Goal: Task Accomplishment & Management: Manage account settings

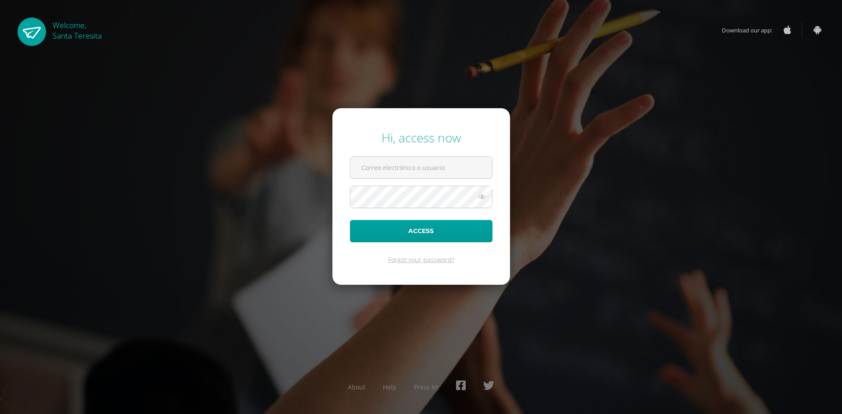
type input "n"
click at [392, 167] on input "text" at bounding box center [421, 167] width 142 height 21
type input "mccoj@colegiost.edu.gt"
click at [350, 220] on button "Access" at bounding box center [421, 231] width 143 height 22
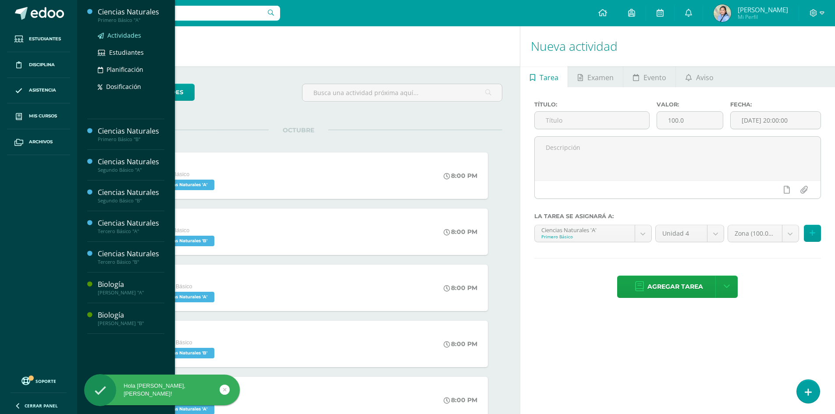
click at [128, 37] on span "Actividades" at bounding box center [124, 35] width 34 height 8
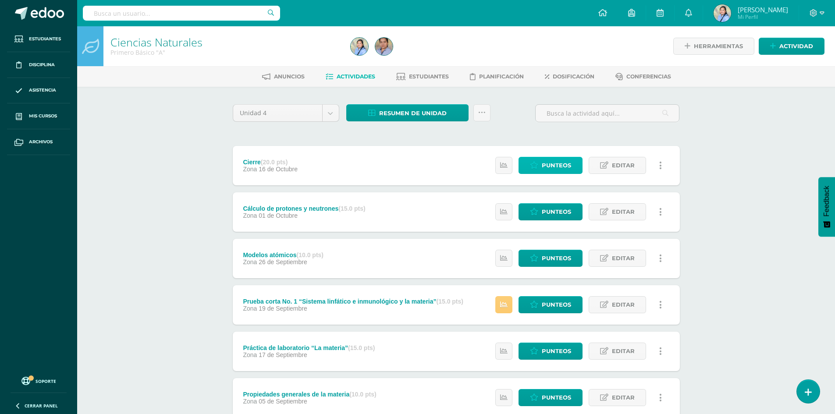
click at [559, 164] on span "Punteos" at bounding box center [556, 165] width 29 height 16
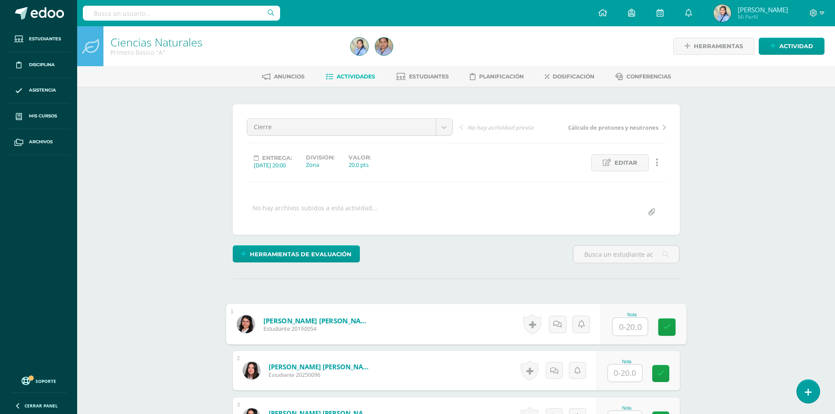
scroll to position [0, 0]
click at [634, 326] on input "text" at bounding box center [630, 327] width 35 height 18
type input "16"
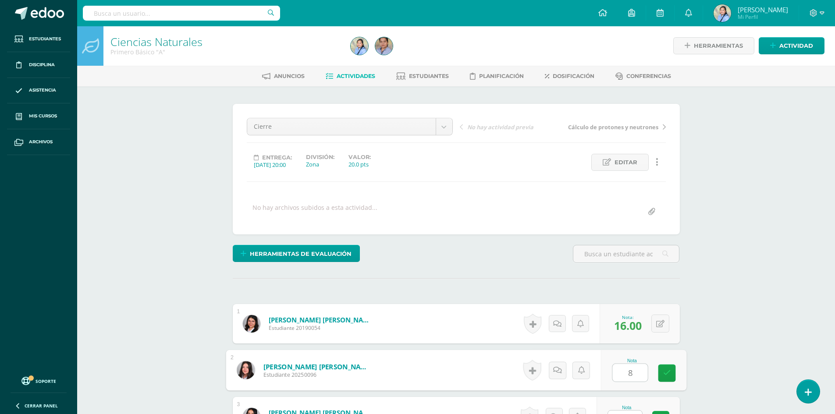
type input "8"
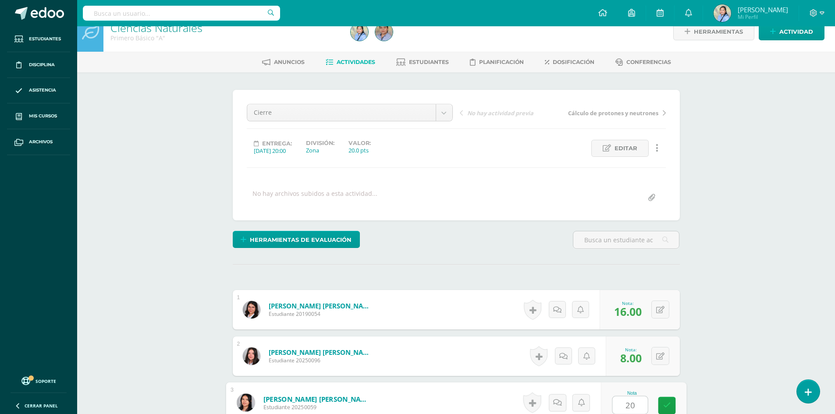
type input "20"
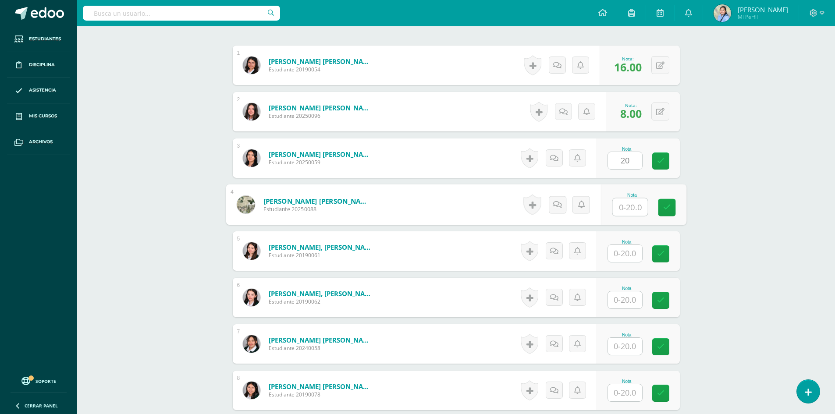
scroll to position [260, 0]
type input "15"
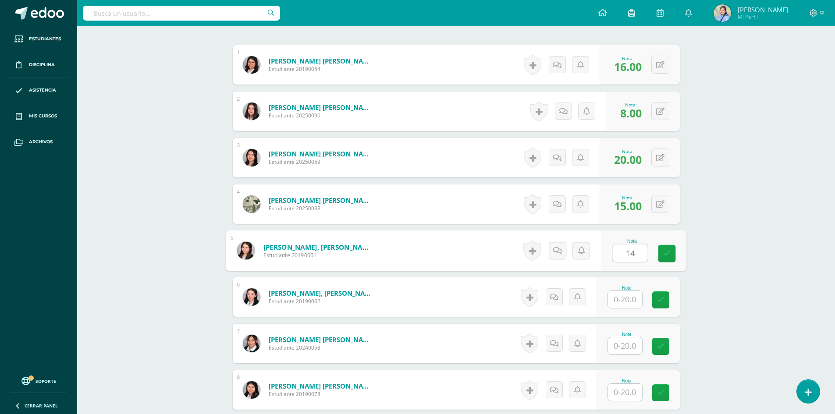
type input "14"
type input "13"
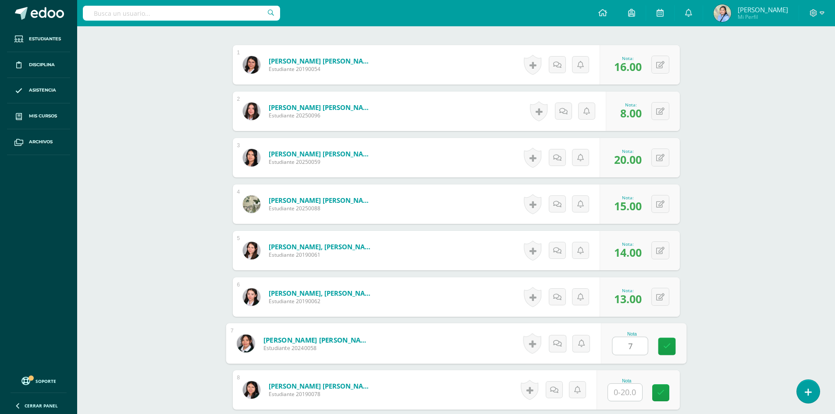
type input "7"
type input "20"
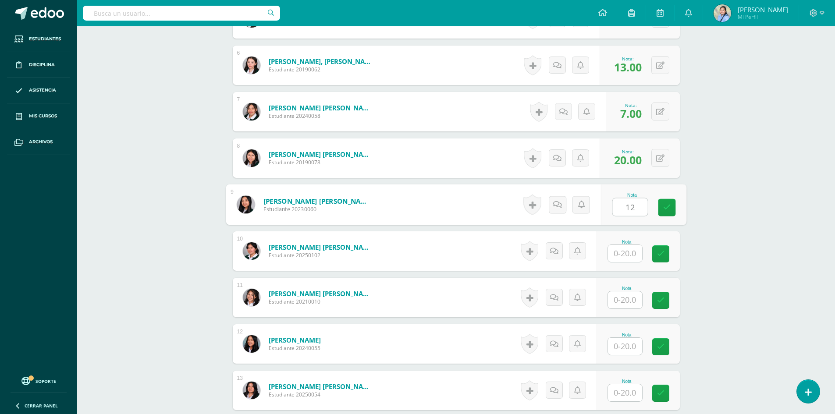
type input "12"
type input "8"
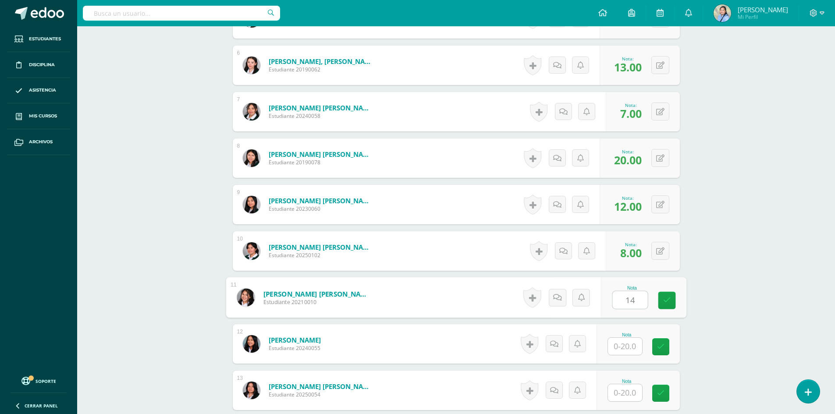
type input "14"
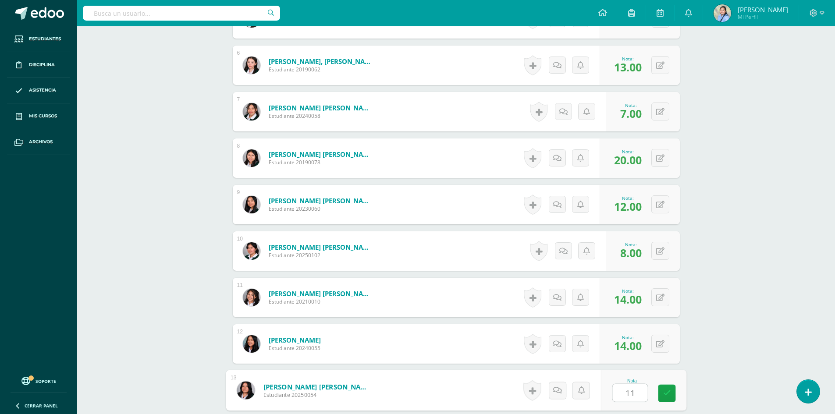
type input "11"
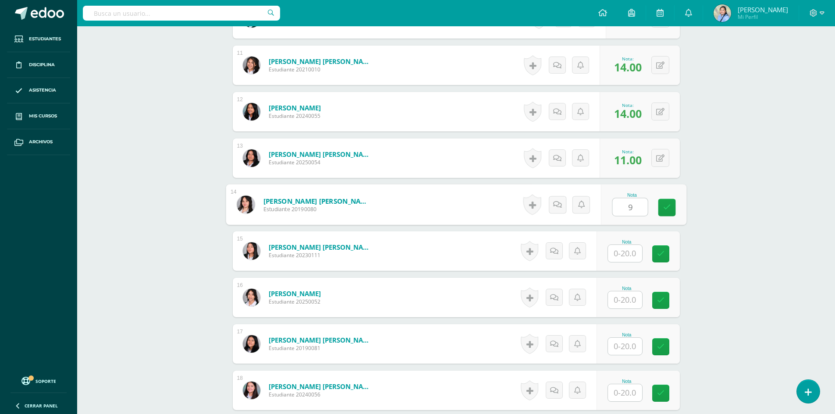
type input "9"
type input "6"
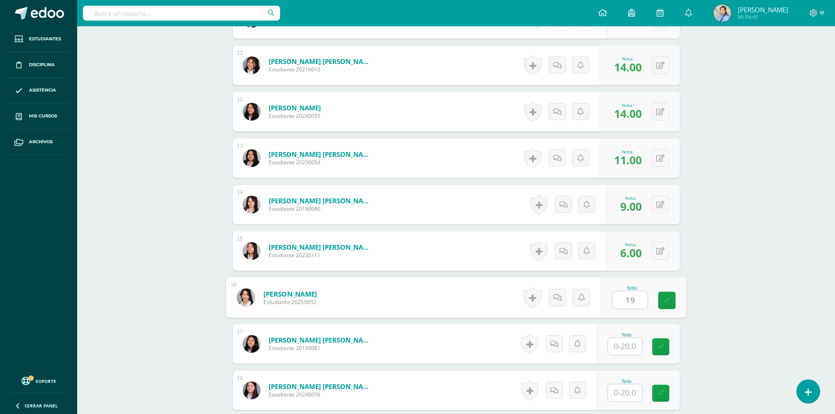
type input "19"
type input "15"
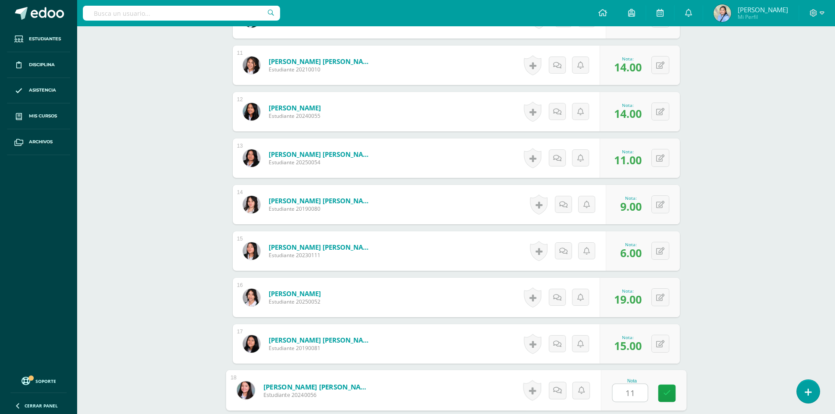
type input "11"
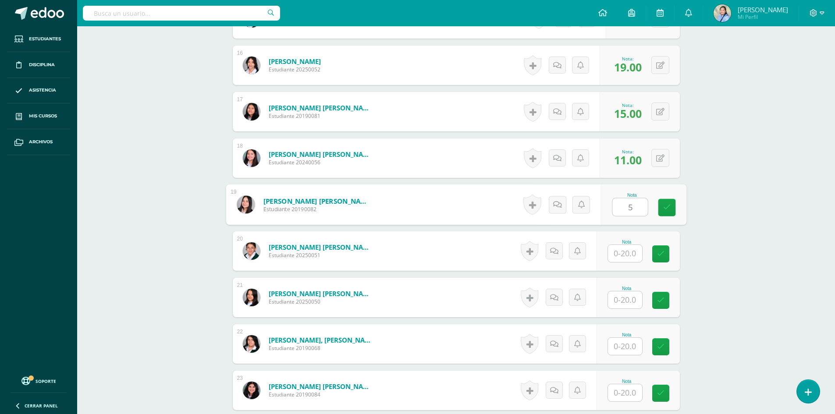
type input "5"
type input "13"
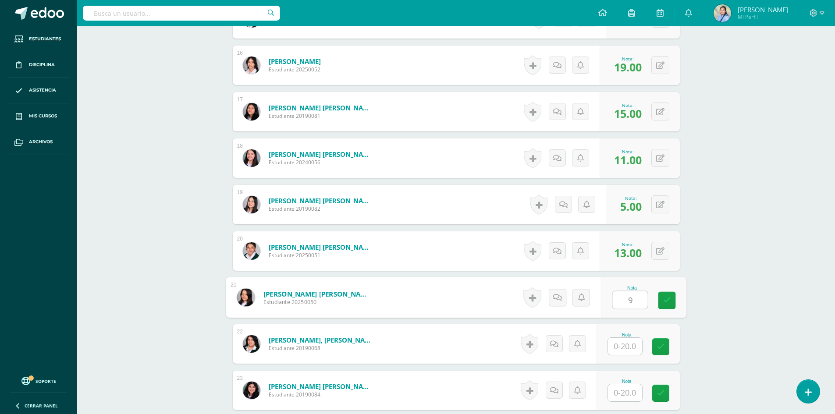
type input "9"
type input "14"
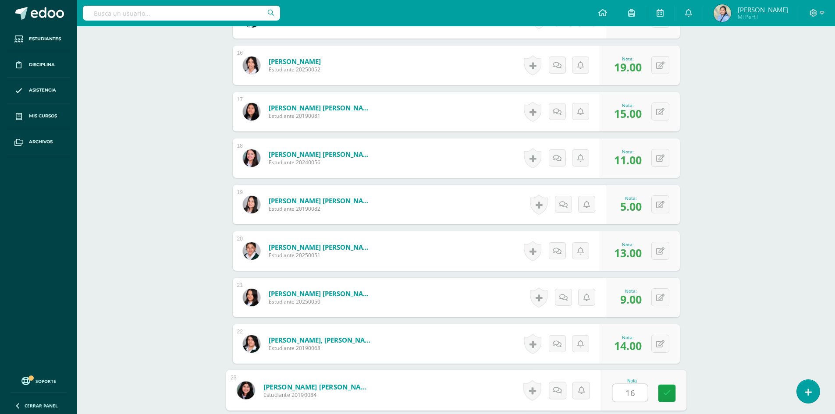
type input "16"
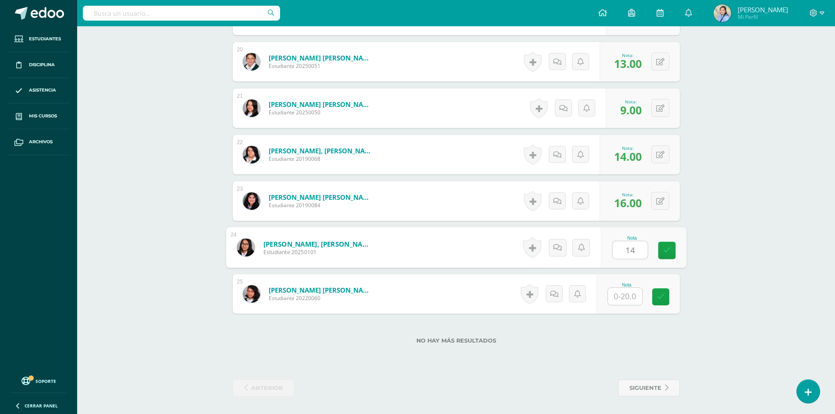
type input "14"
type input "20"
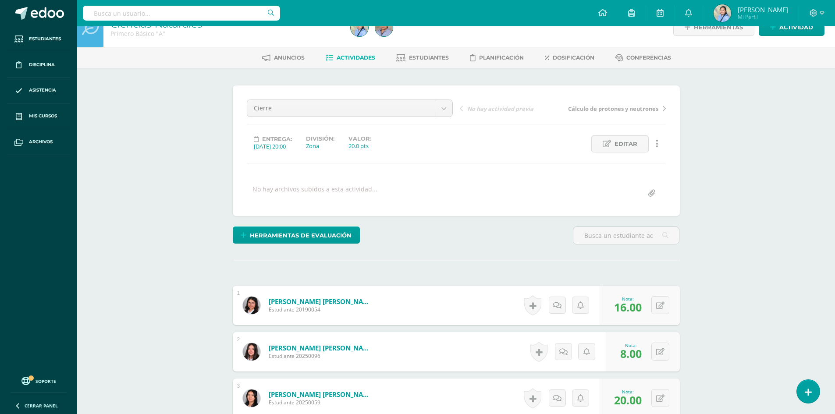
scroll to position [0, 0]
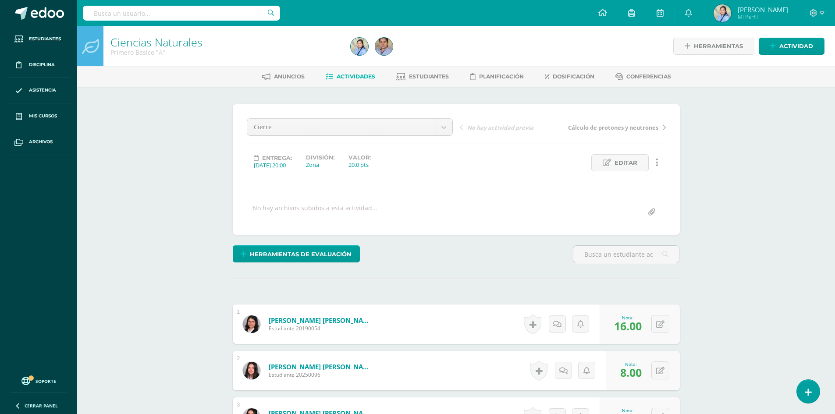
click at [348, 76] on span "Actividades" at bounding box center [356, 76] width 39 height 7
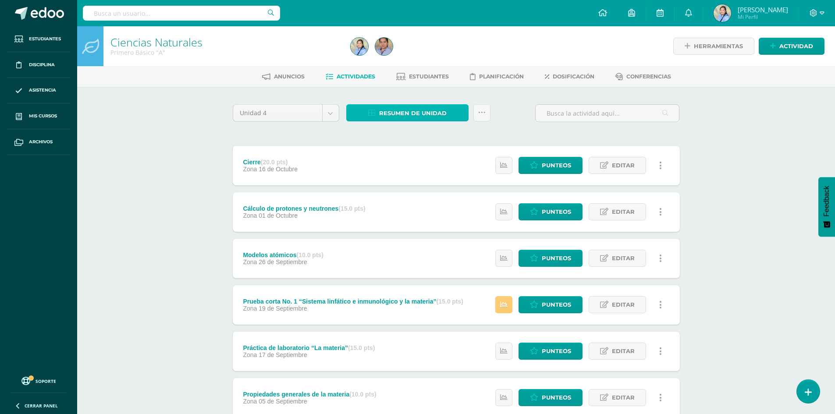
click at [412, 112] on span "Resumen de unidad" at bounding box center [413, 113] width 68 height 16
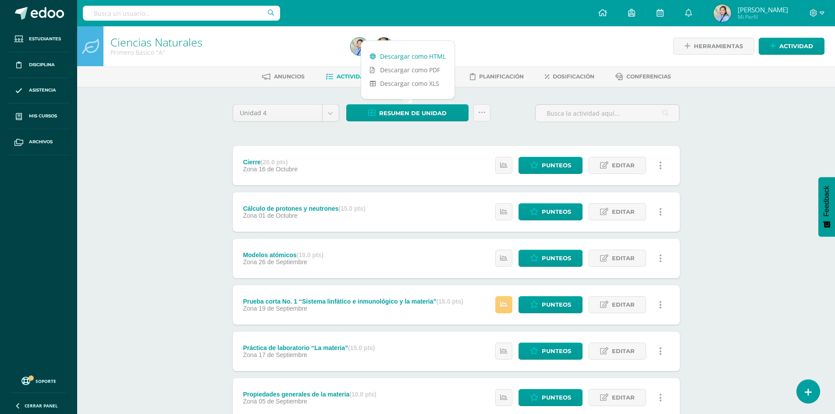
click at [399, 53] on link "Descargar como HTML" at bounding box center [407, 57] width 93 height 14
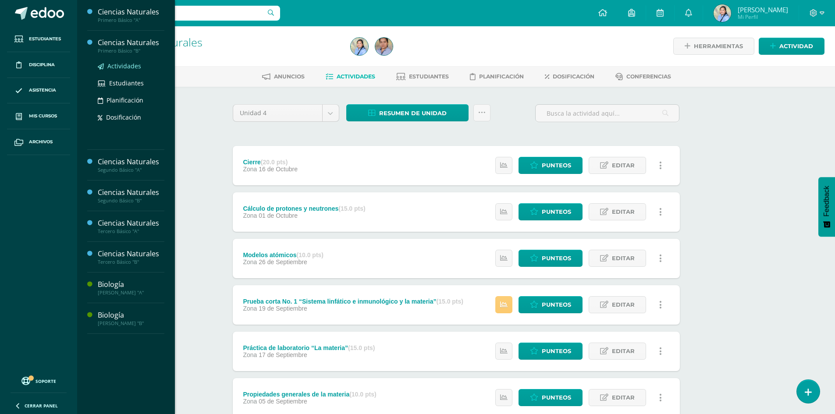
click at [128, 65] on span "Actividades" at bounding box center [124, 66] width 34 height 8
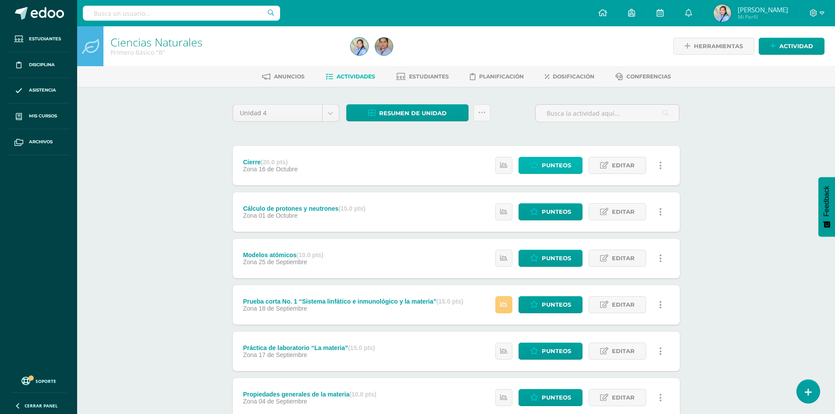
click at [557, 173] on span "Punteos" at bounding box center [556, 165] width 29 height 16
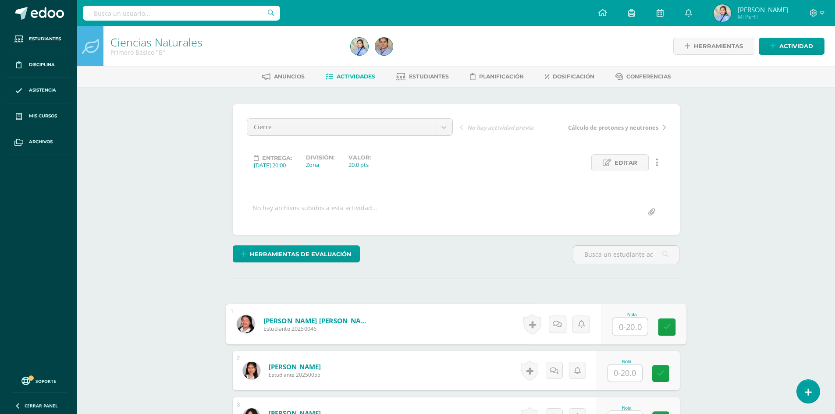
scroll to position [0, 0]
click at [625, 322] on input "text" at bounding box center [630, 327] width 35 height 18
type input "15"
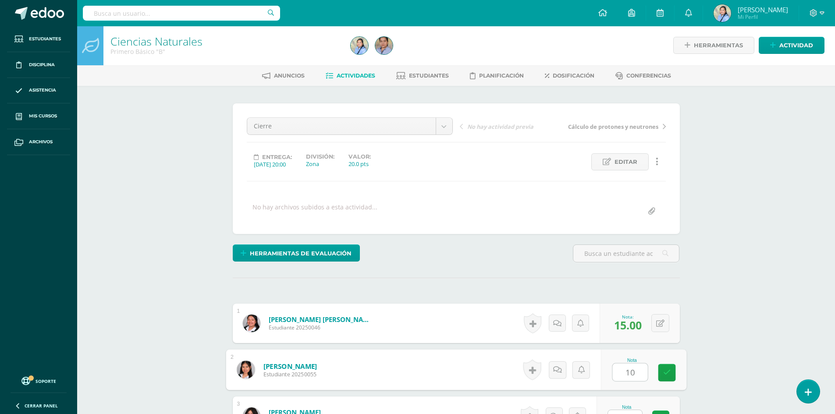
type input "10"
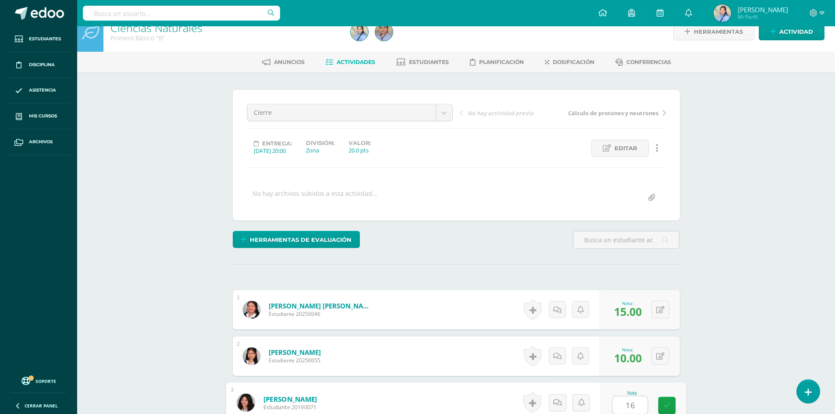
type input "16"
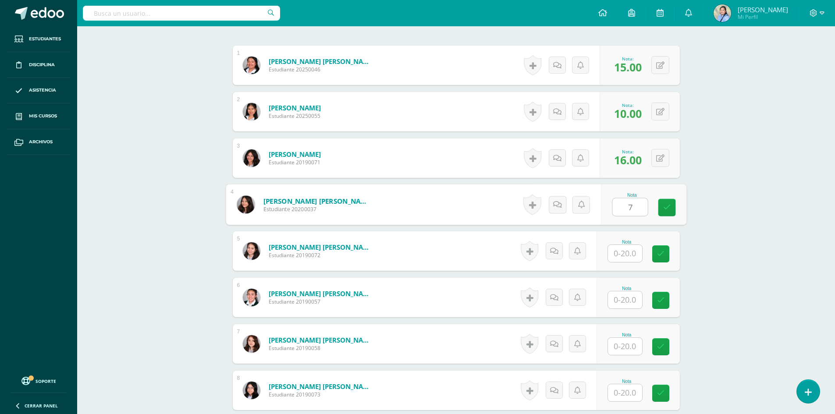
type input "7"
type input "14"
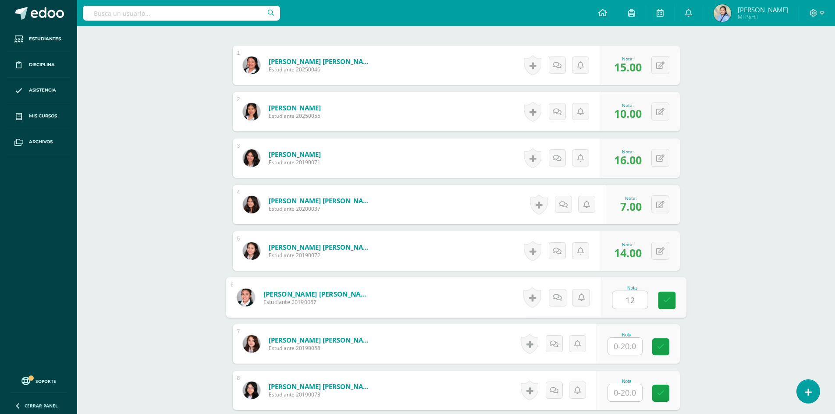
type input "12"
type input "13"
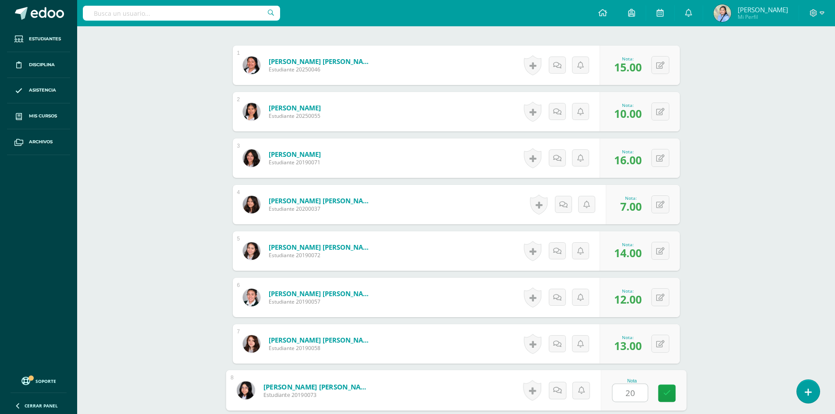
type input "20"
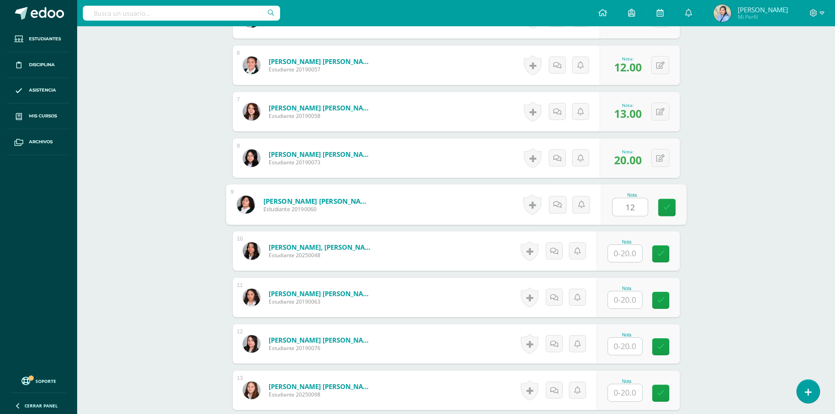
type input "12"
type input "8"
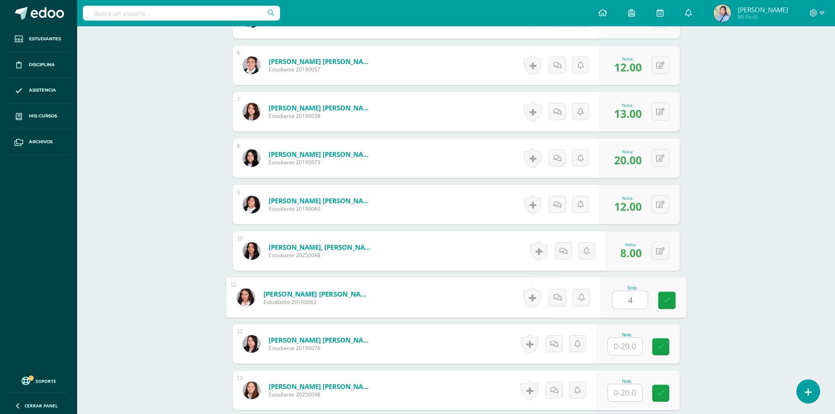
type input "4"
type input "16"
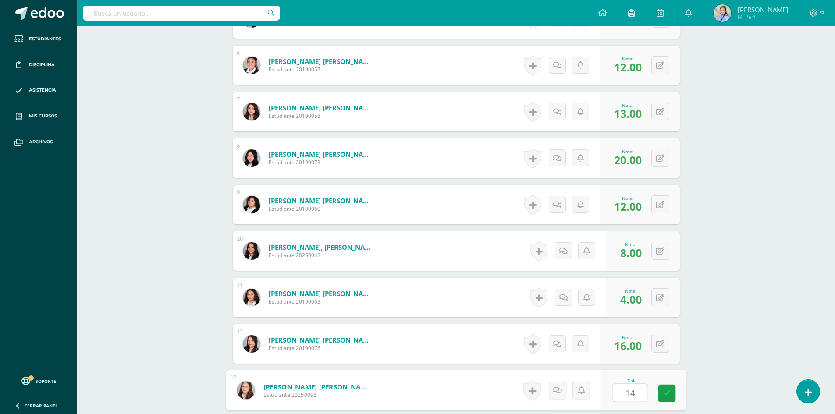
type input "14"
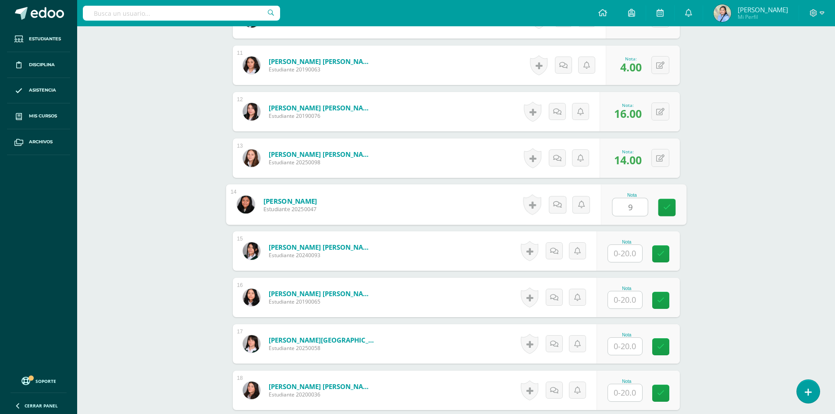
type input "9"
type input "15"
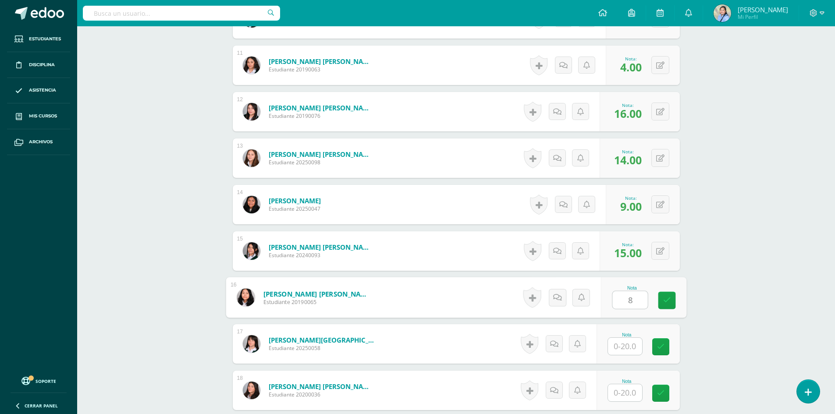
type input "8"
type input "18"
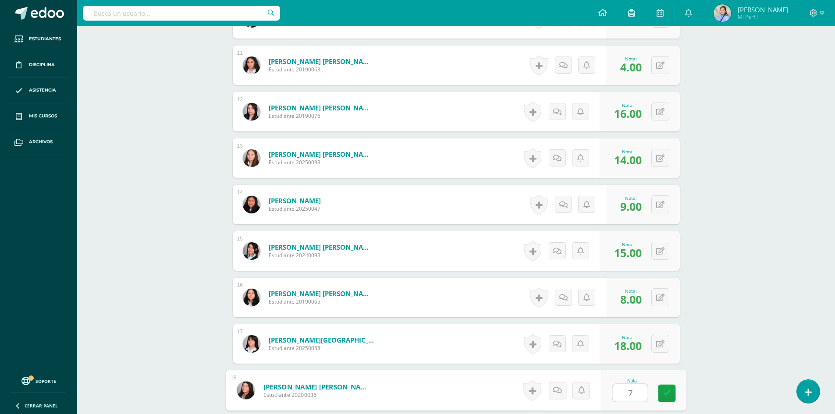
type input "7"
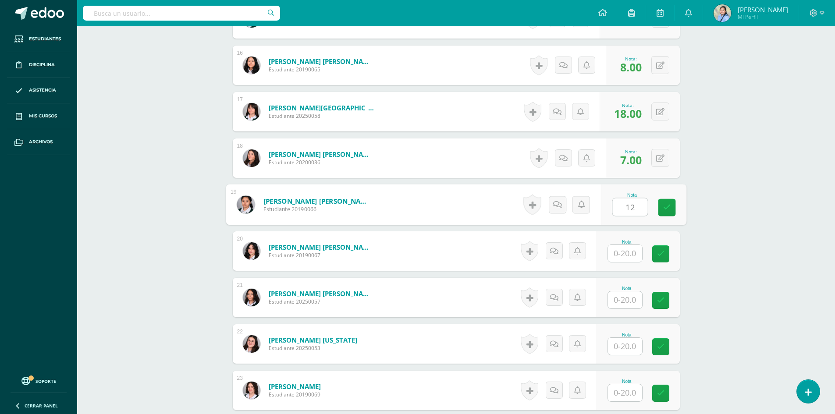
type input "12"
type input "14"
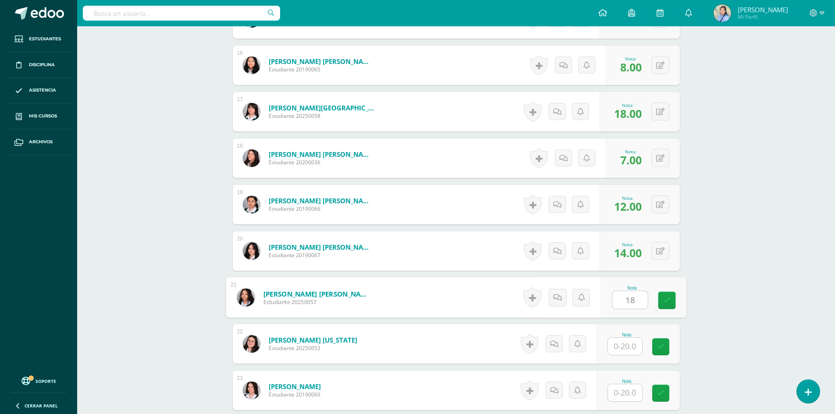
type input "18"
type input "16"
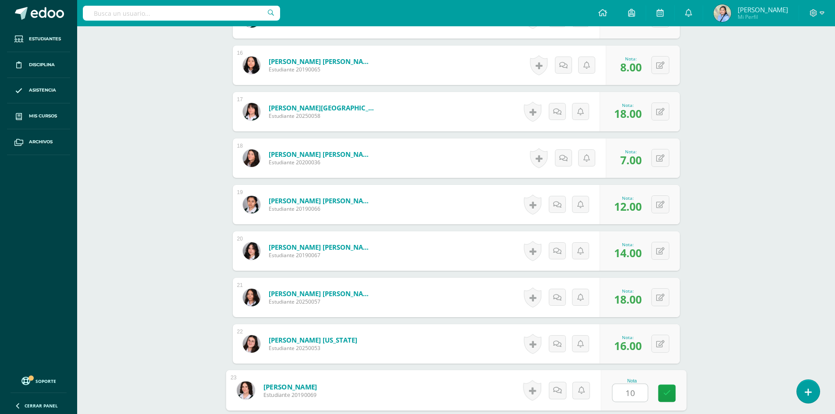
type input "10"
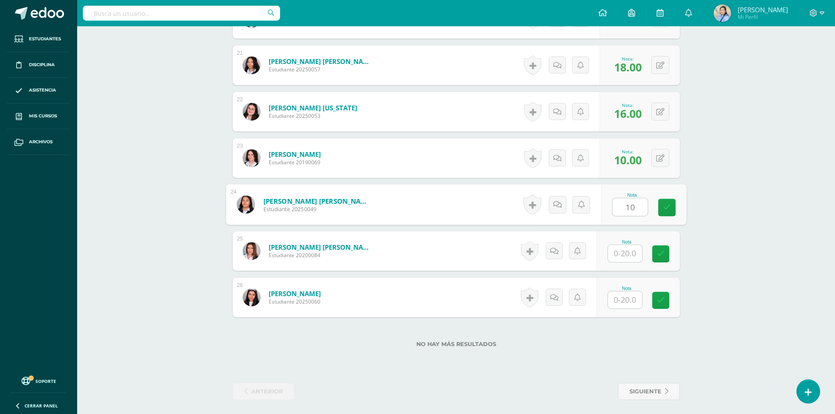
type input "10"
type input "7"
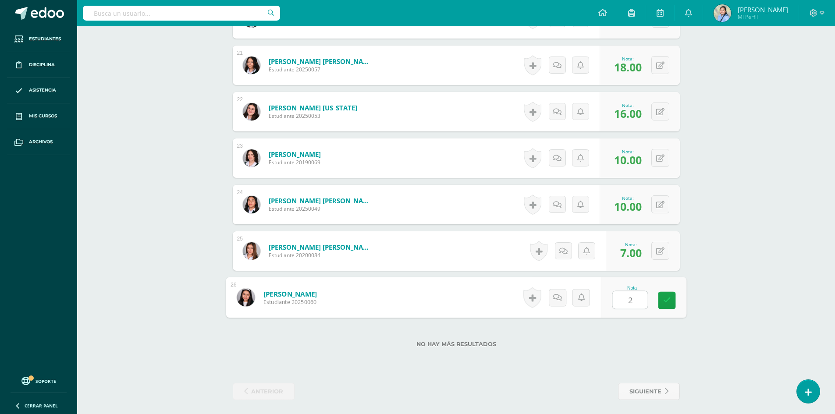
type input "20"
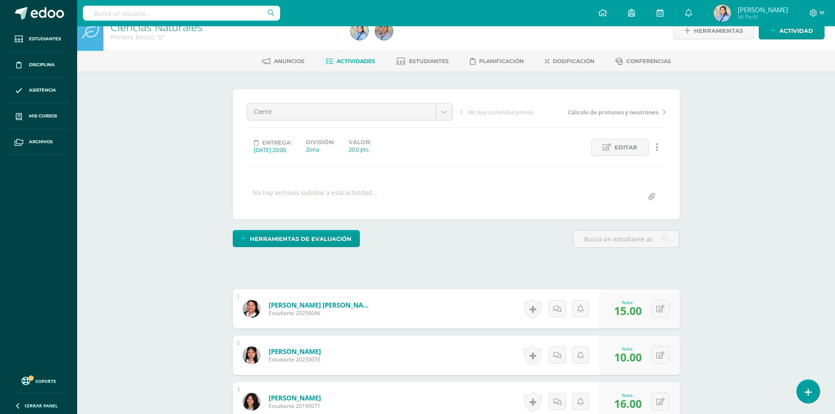
scroll to position [0, 0]
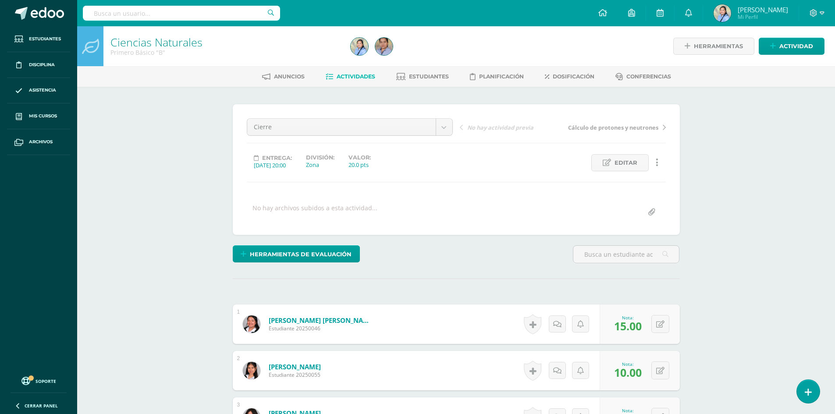
click at [355, 75] on span "Actividades" at bounding box center [356, 76] width 39 height 7
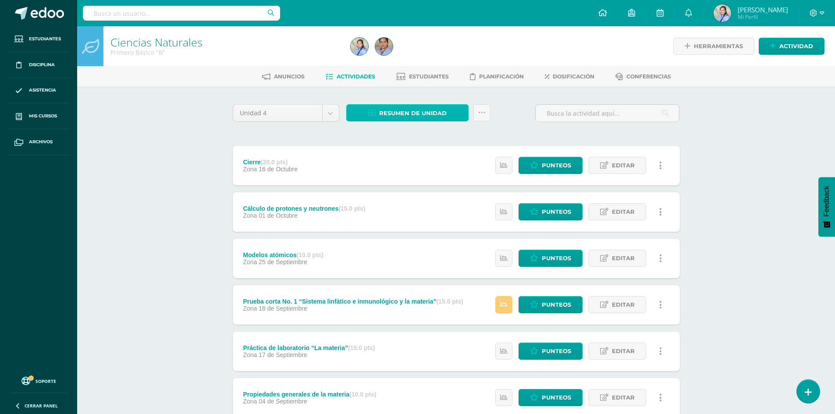
click at [404, 107] on span "Resumen de unidad" at bounding box center [413, 113] width 68 height 16
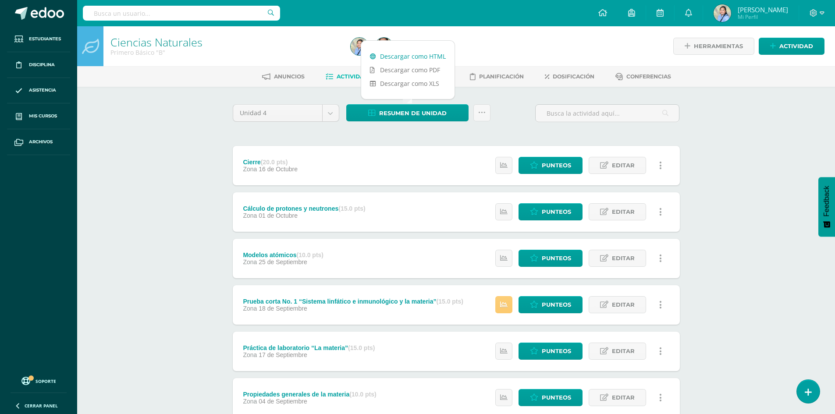
click at [407, 53] on link "Descargar como HTML" at bounding box center [407, 57] width 93 height 14
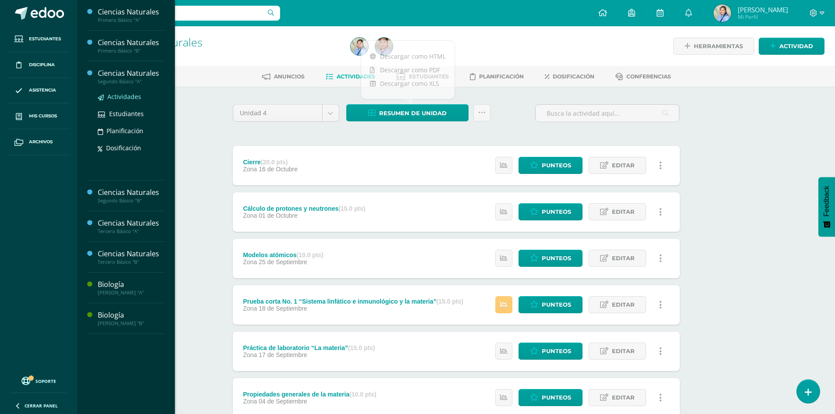
click at [125, 96] on span "Actividades" at bounding box center [124, 97] width 34 height 8
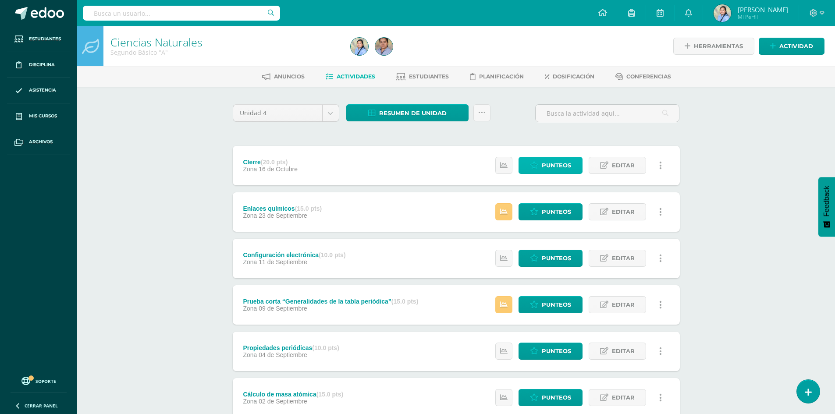
click at [557, 164] on span "Punteos" at bounding box center [556, 165] width 29 height 16
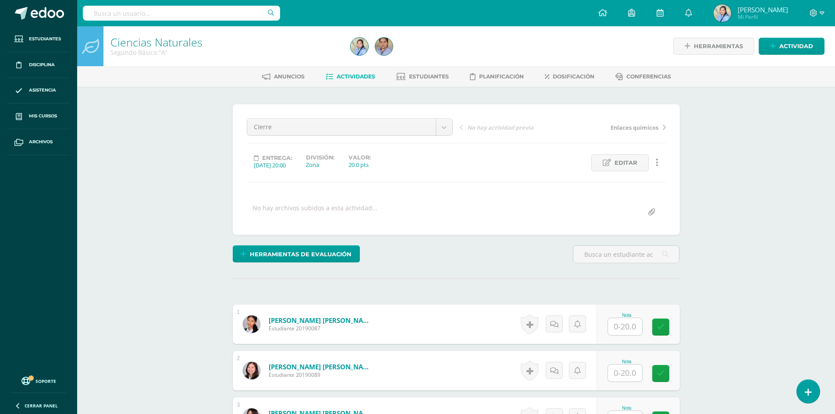
scroll to position [0, 0]
click at [624, 327] on input "text" at bounding box center [630, 327] width 35 height 18
type input "18"
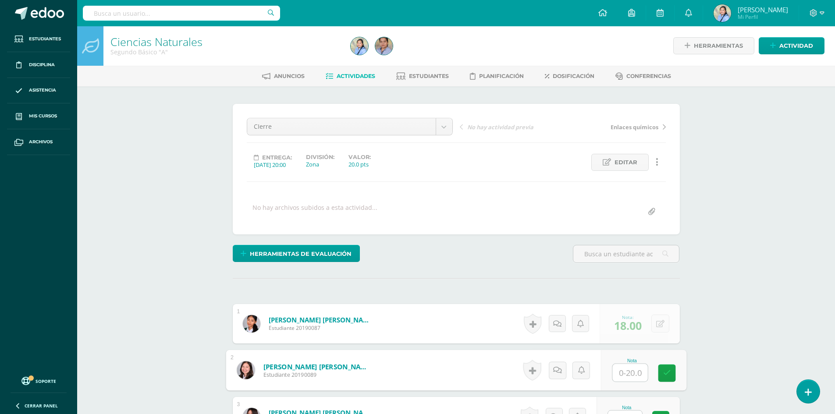
scroll to position [1, 0]
type input "10"
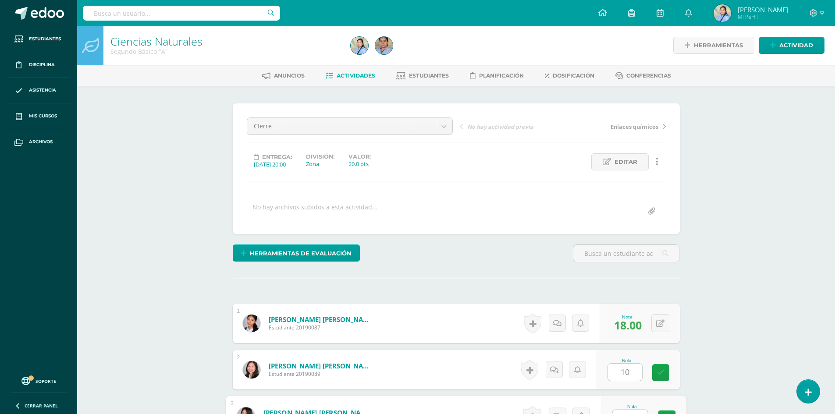
scroll to position [14, 0]
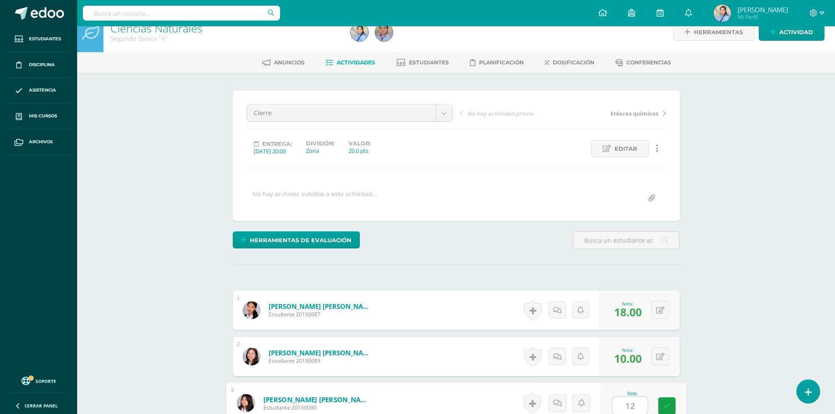
type input "12"
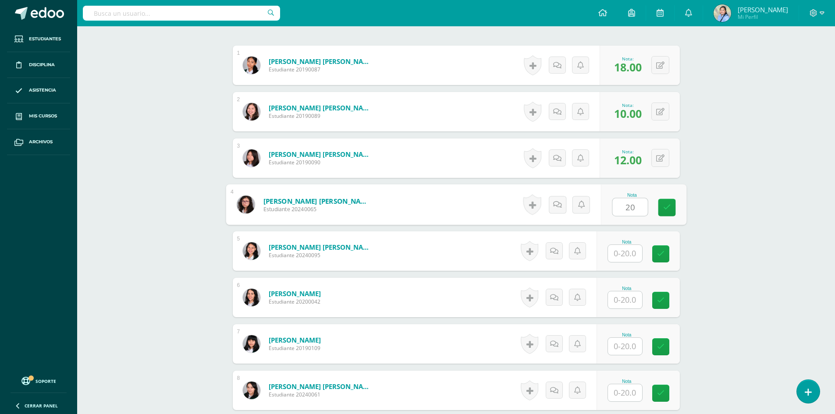
type input "20"
type input "9"
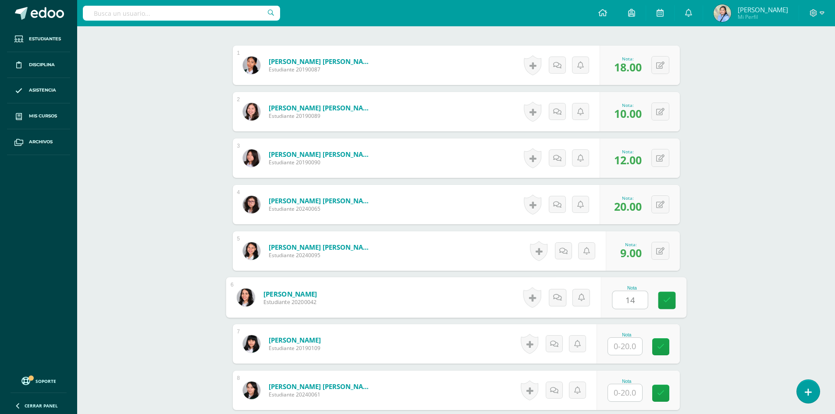
type input "14"
type input "13"
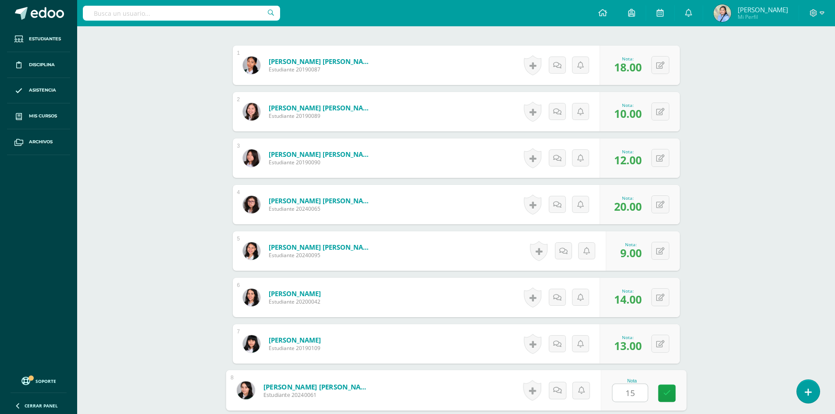
type input "15"
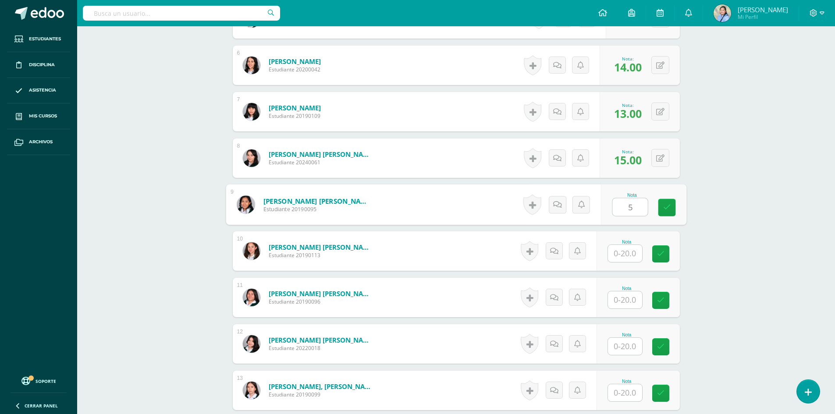
type input "5"
type input "11"
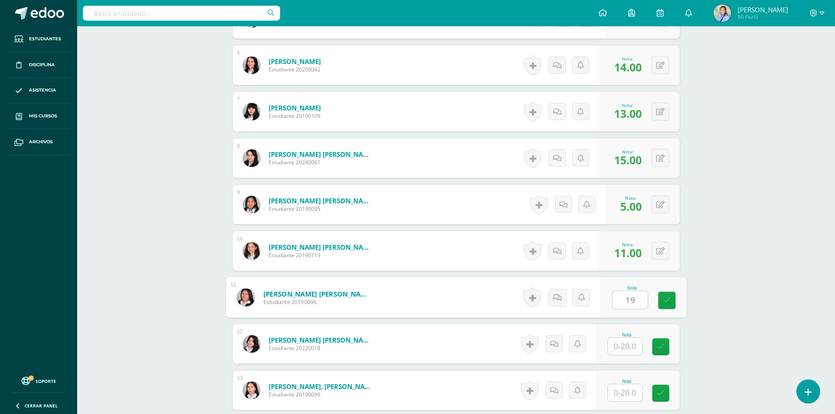
type input "19"
type input "10"
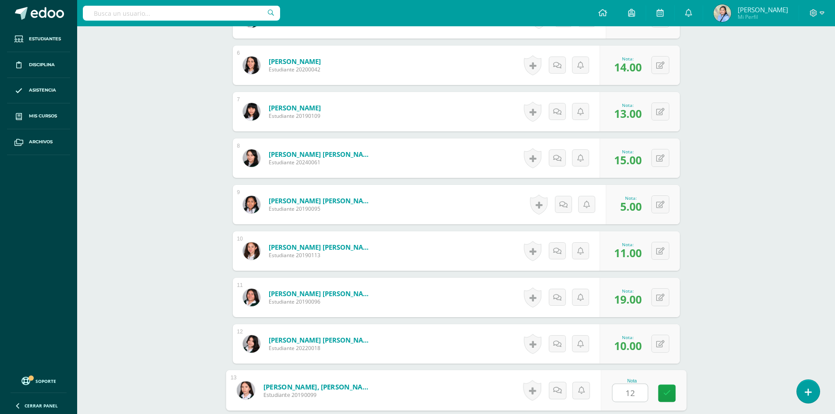
type input "12"
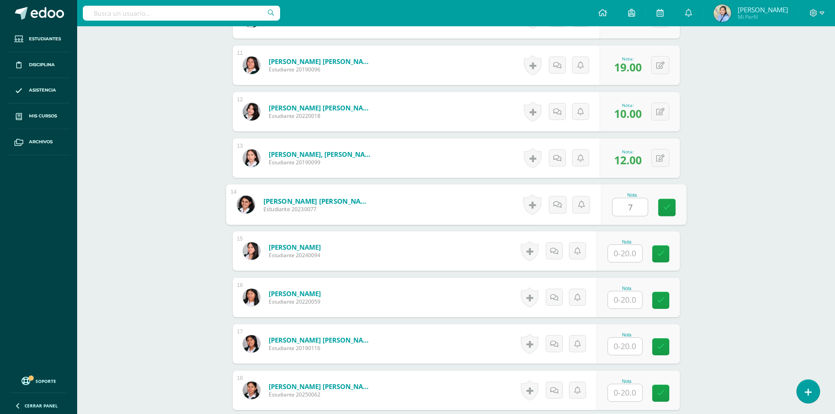
type input "7"
type input "11"
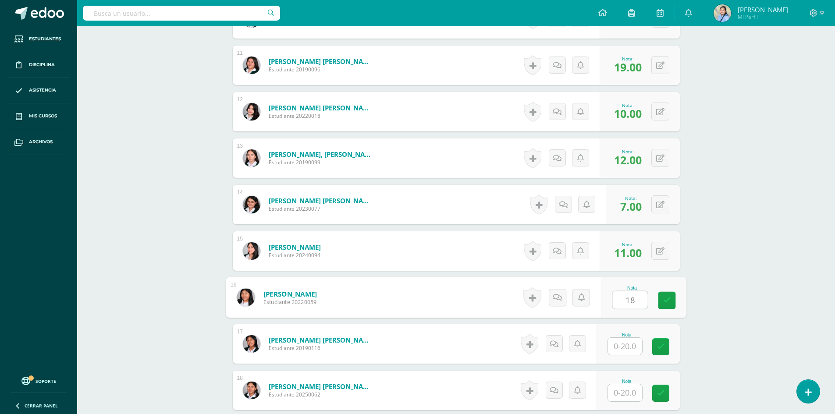
type input "18"
type input "15"
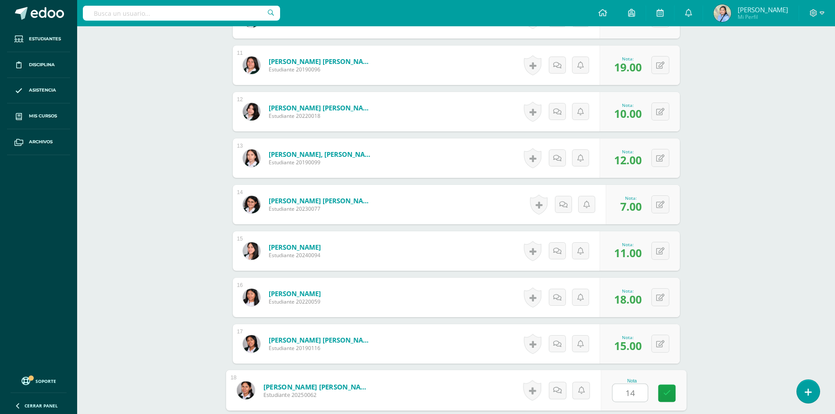
type input "14"
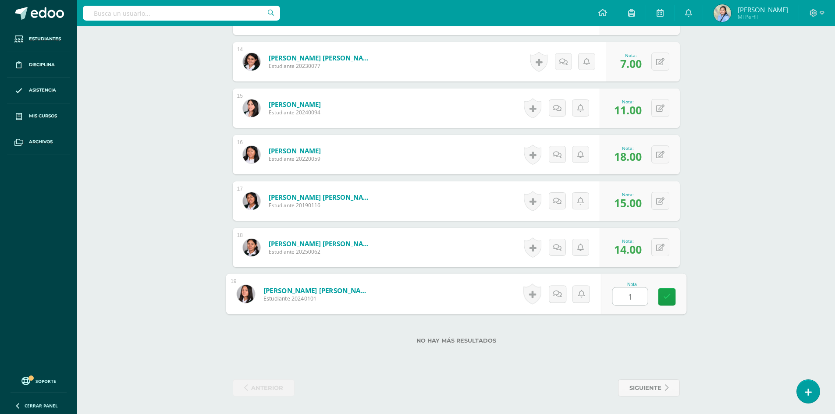
type input "14"
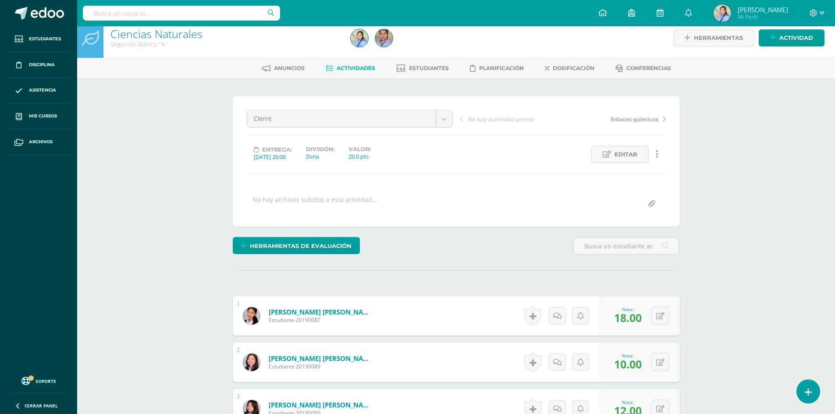
scroll to position [0, 0]
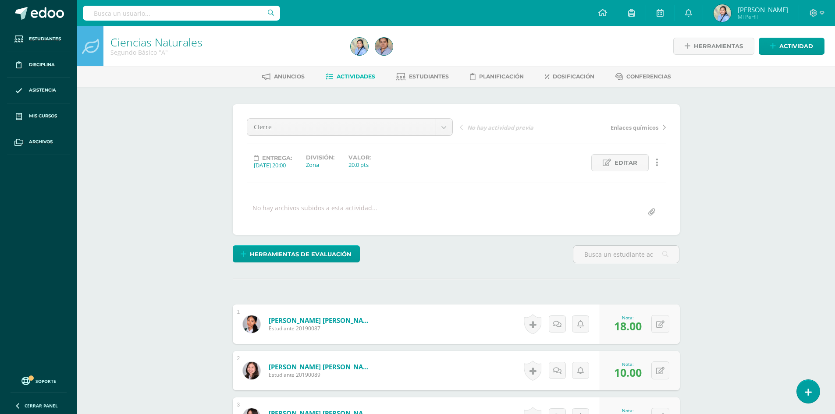
click at [351, 75] on span "Actividades" at bounding box center [356, 76] width 39 height 7
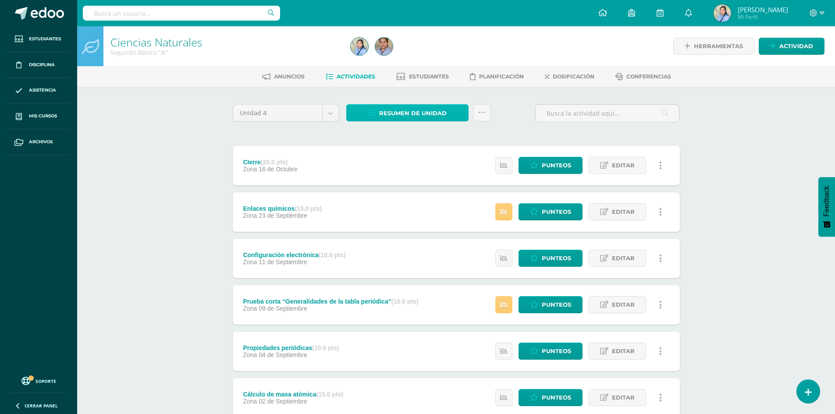
click at [410, 109] on span "Resumen de unidad" at bounding box center [413, 113] width 68 height 16
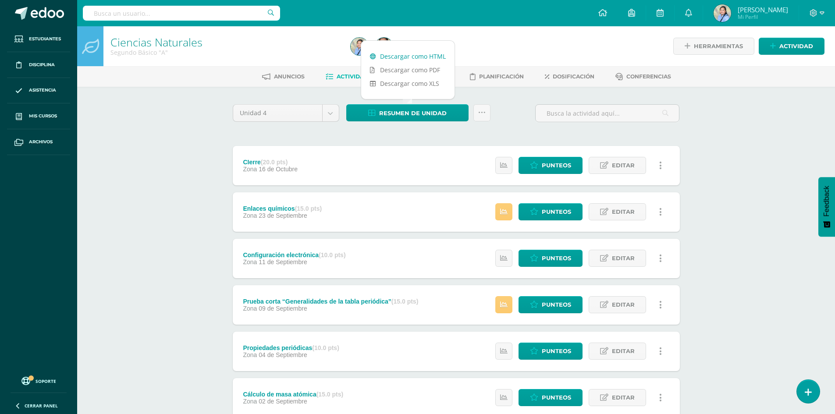
click at [396, 54] on link "Descargar como HTML" at bounding box center [407, 57] width 93 height 14
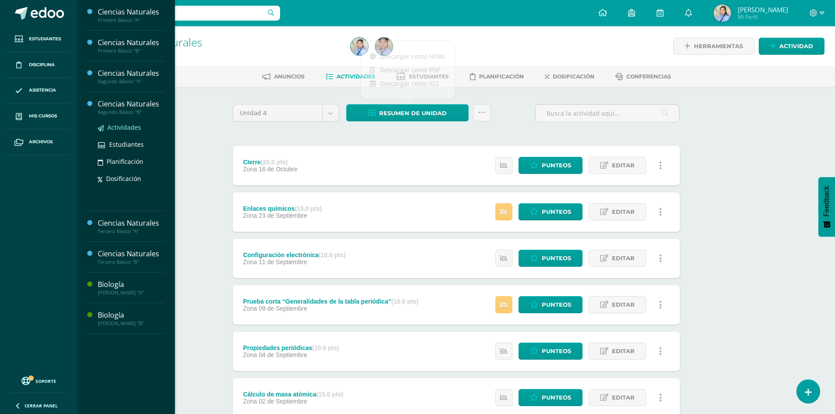
click at [128, 128] on span "Actividades" at bounding box center [124, 127] width 34 height 8
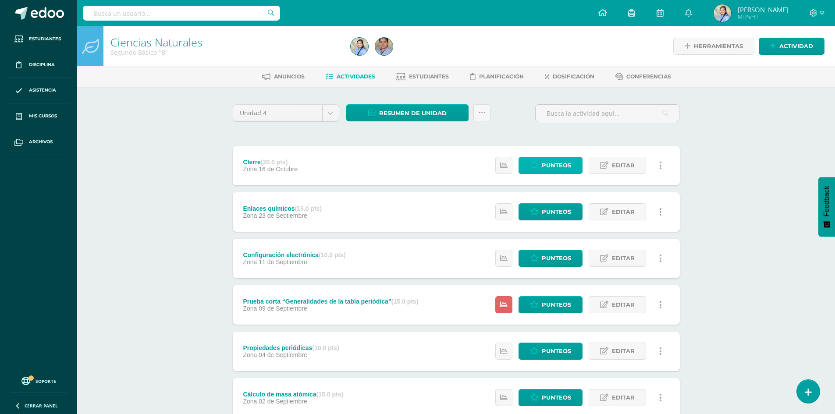
click at [553, 162] on span "Punteos" at bounding box center [556, 165] width 29 height 16
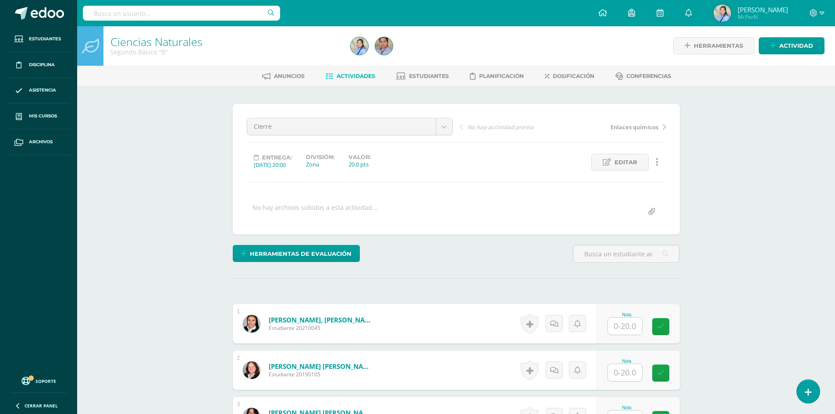
scroll to position [1, 0]
click at [622, 329] on input "text" at bounding box center [625, 325] width 34 height 17
type input "9"
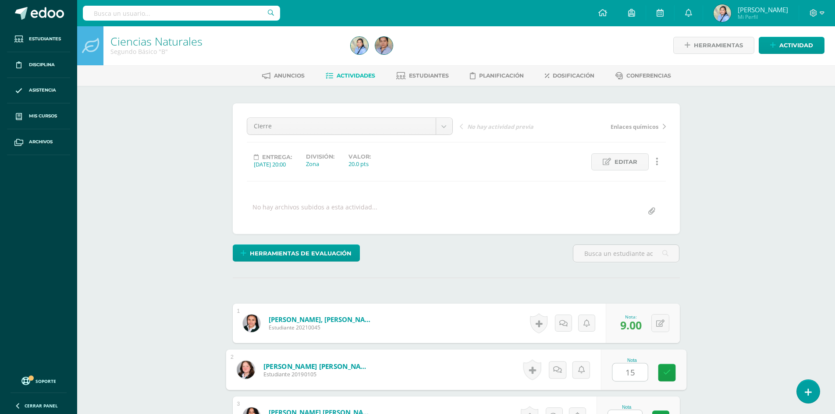
type input "15"
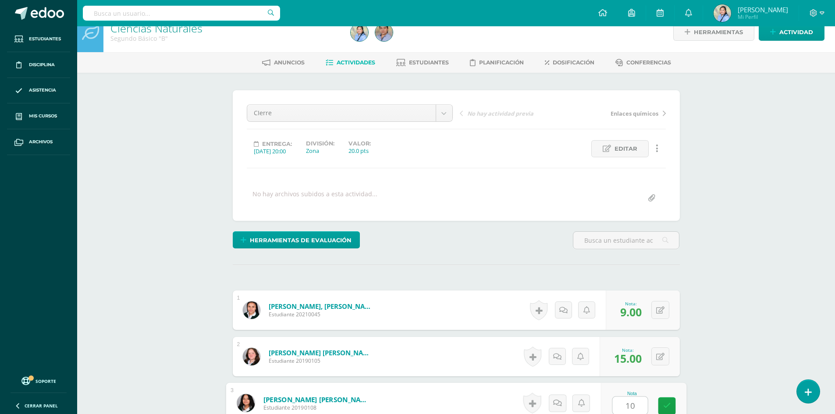
type input "10"
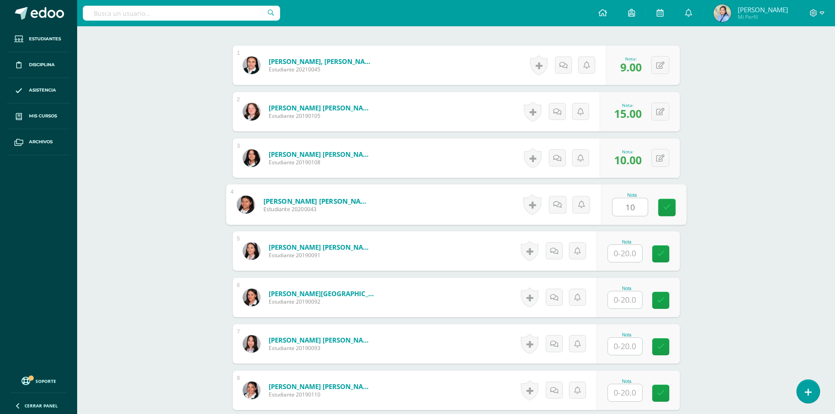
type input "10"
type input "19"
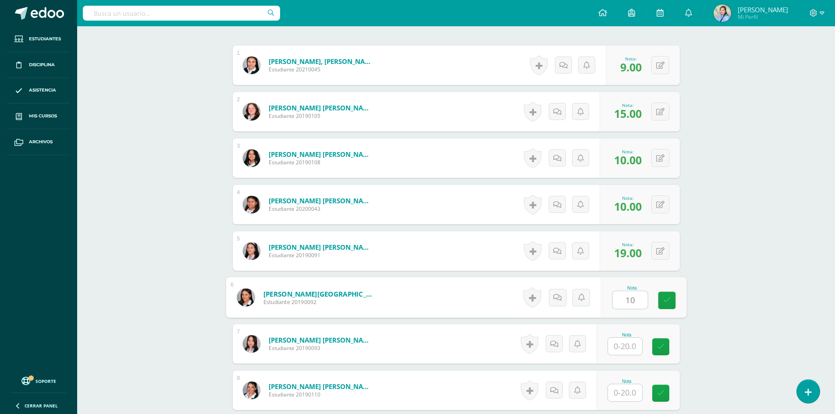
type input "10"
type input "9"
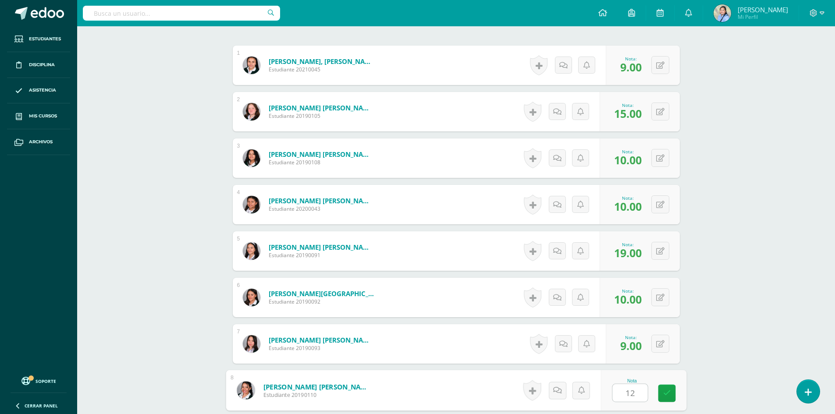
type input "12"
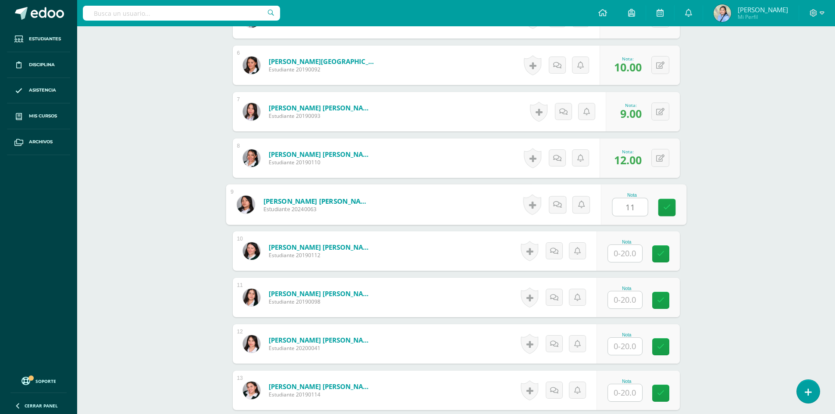
type input "11"
type input "15"
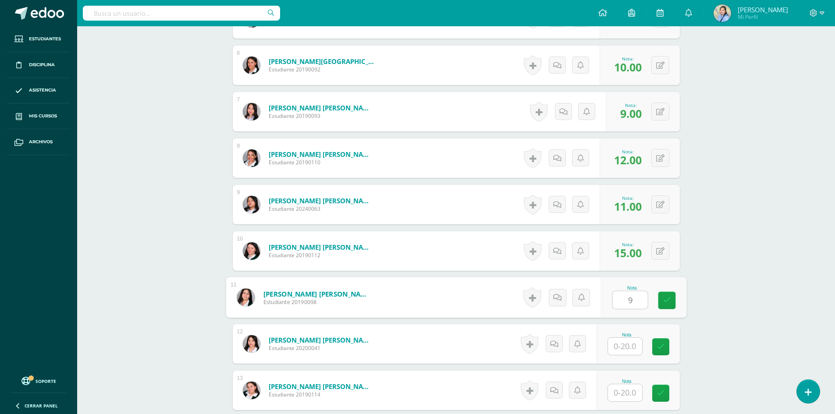
type input "9"
type input "18"
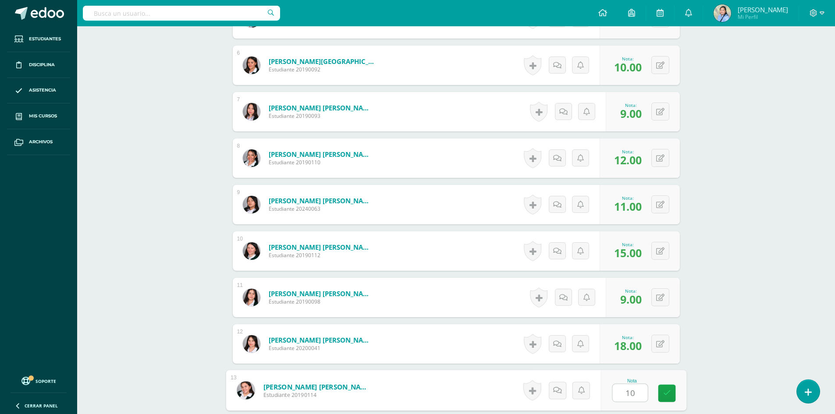
type input "10"
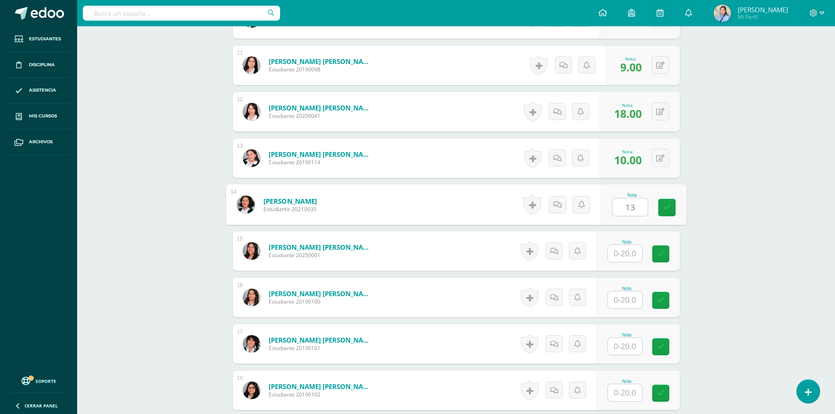
type input "13"
type input "14"
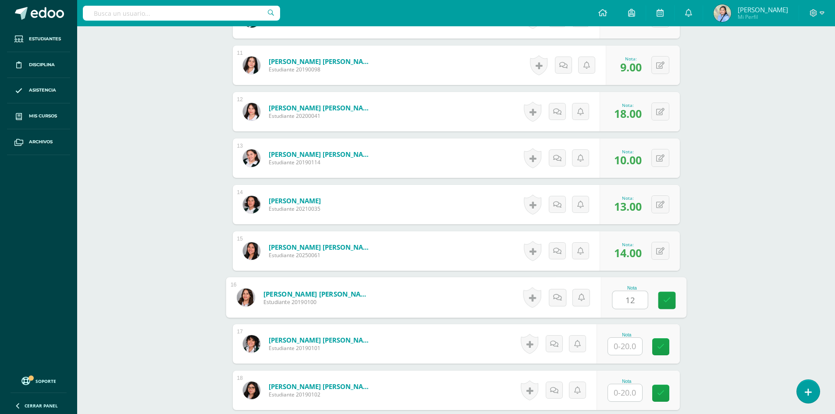
type input "12"
type input "14"
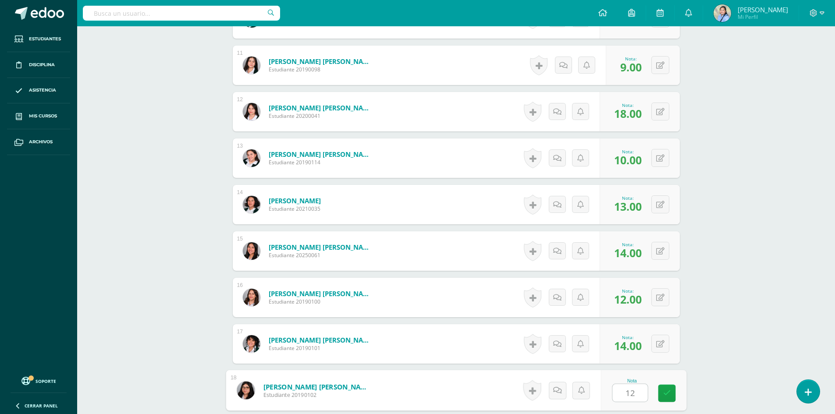
type input "12"
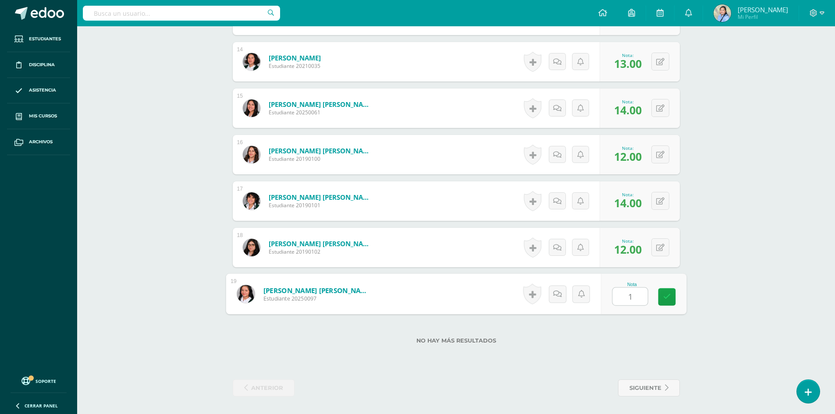
type input "15"
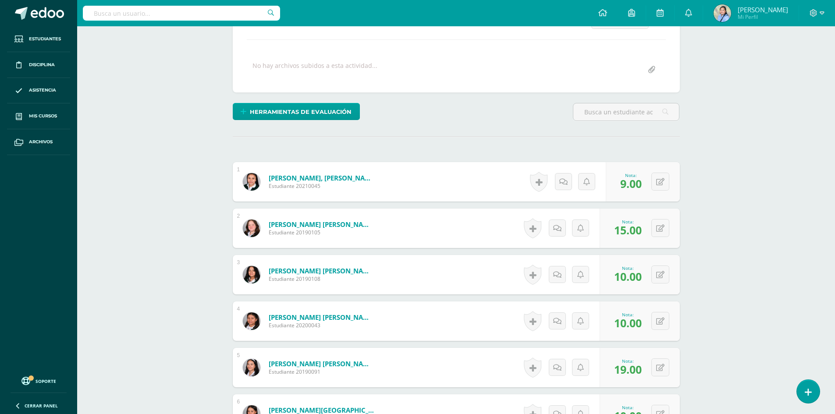
scroll to position [0, 0]
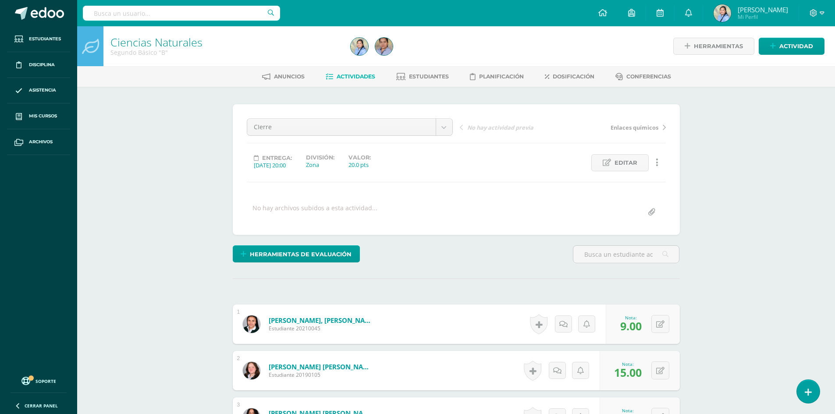
click at [350, 78] on span "Actividades" at bounding box center [356, 76] width 39 height 7
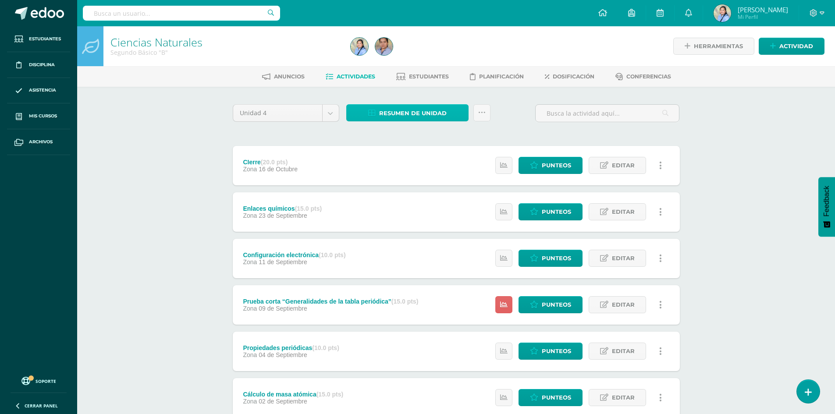
click at [414, 114] on span "Resumen de unidad" at bounding box center [413, 113] width 68 height 16
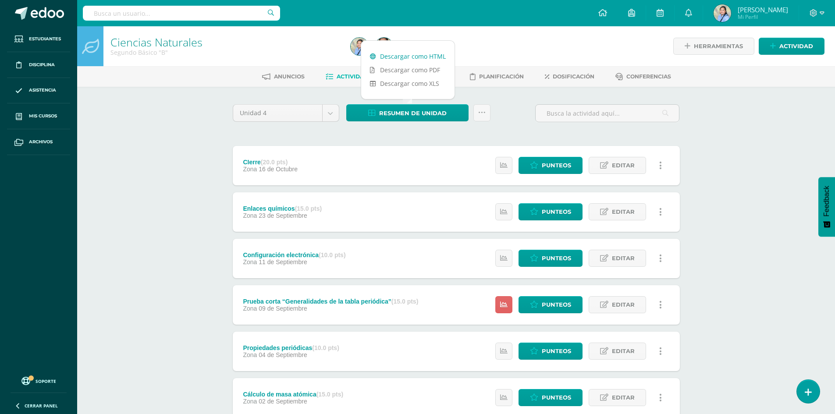
click at [405, 53] on link "Descargar como HTML" at bounding box center [407, 57] width 93 height 14
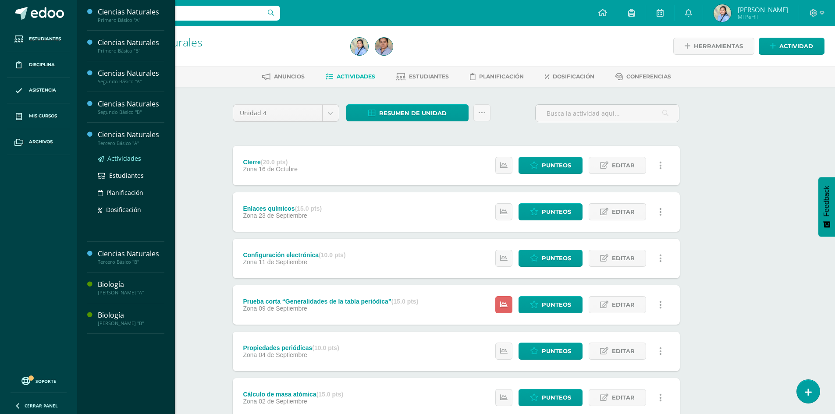
click at [125, 160] on span "Actividades" at bounding box center [124, 158] width 34 height 8
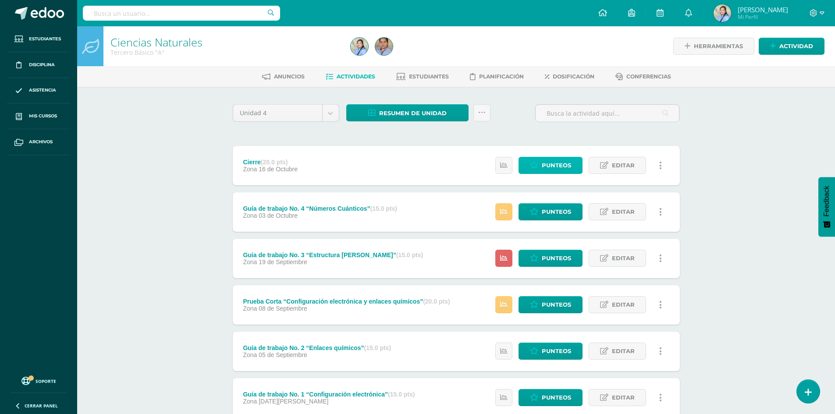
click at [553, 162] on span "Punteos" at bounding box center [556, 165] width 29 height 16
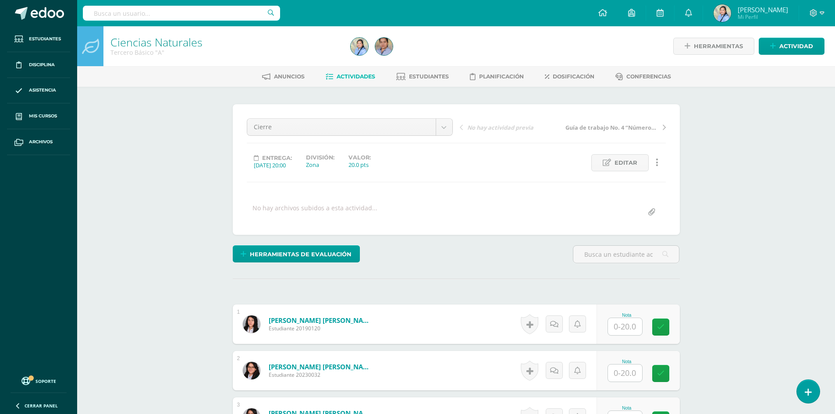
scroll to position [0, 0]
click at [628, 323] on input "text" at bounding box center [630, 327] width 35 height 18
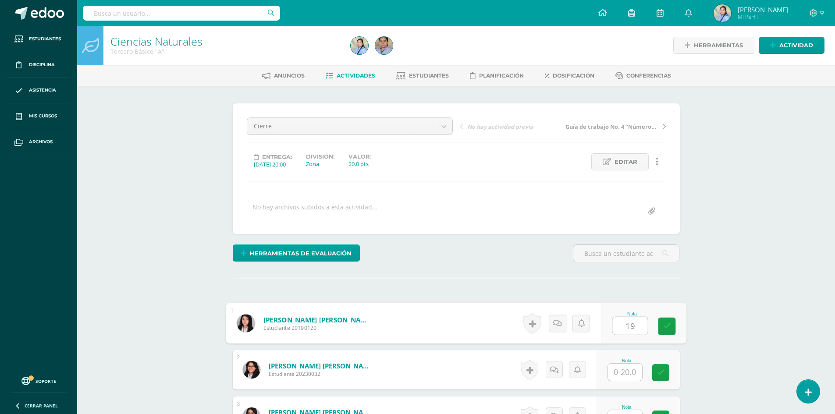
type input "19"
type input "18"
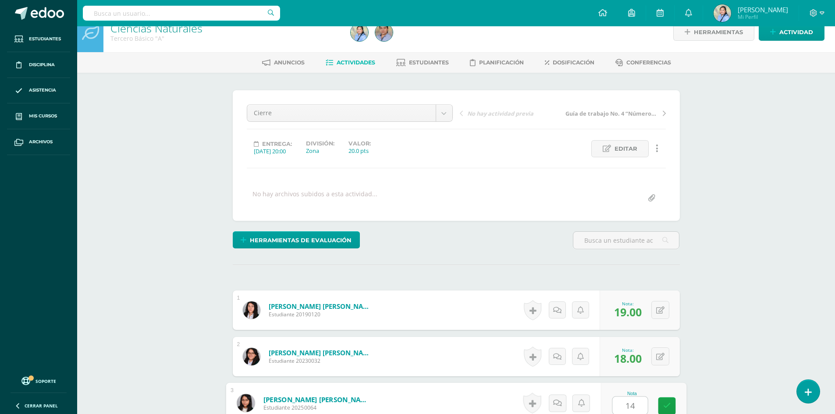
type input "14"
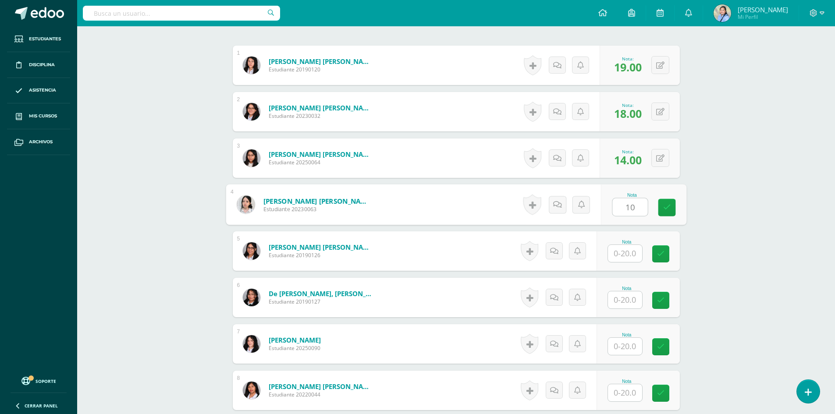
type input "10"
type input "18"
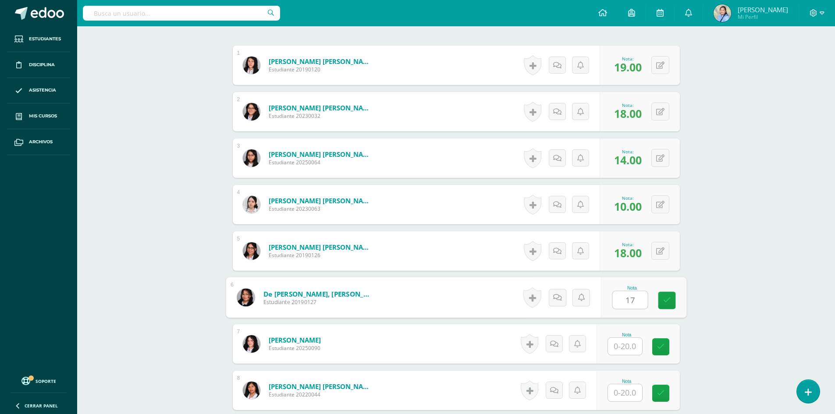
type input "17"
type input "14"
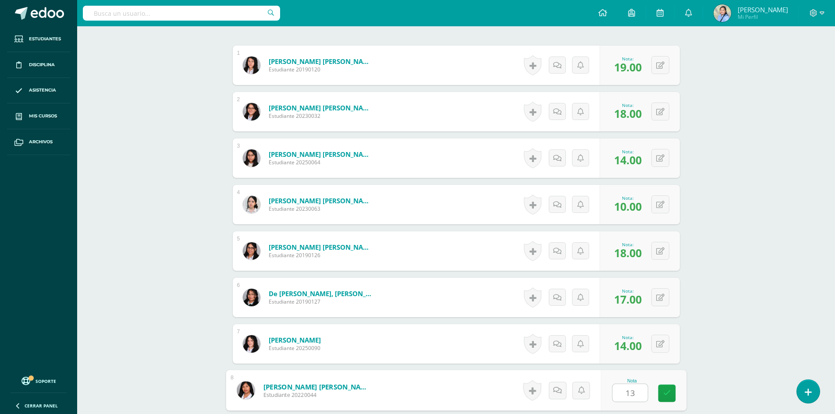
type input "13"
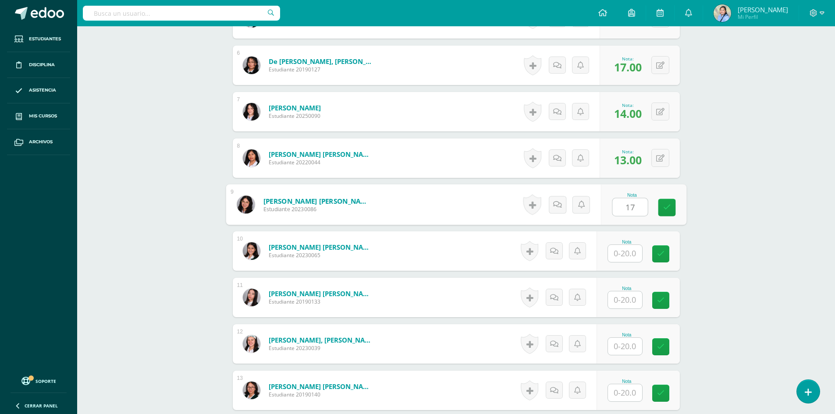
type input "17"
type input "19"
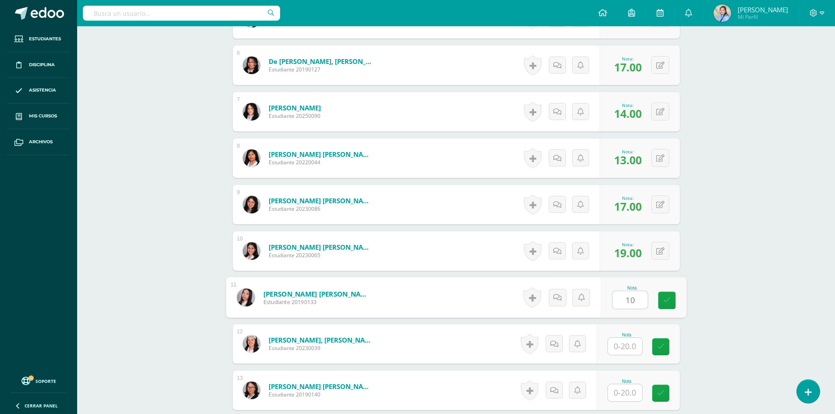
type input "10"
type input "19"
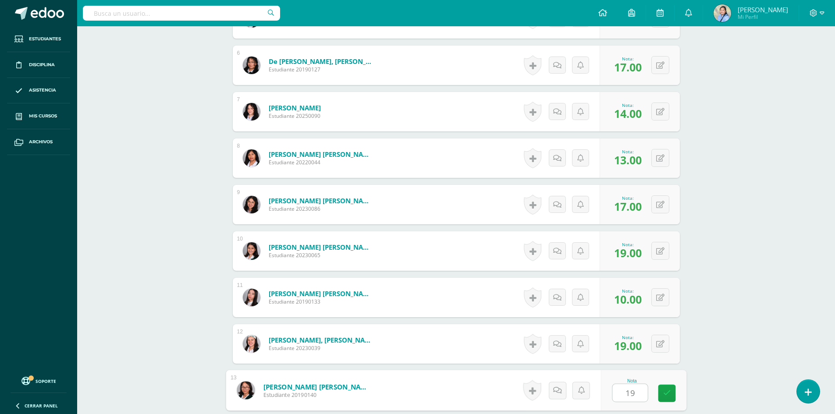
type input "19"
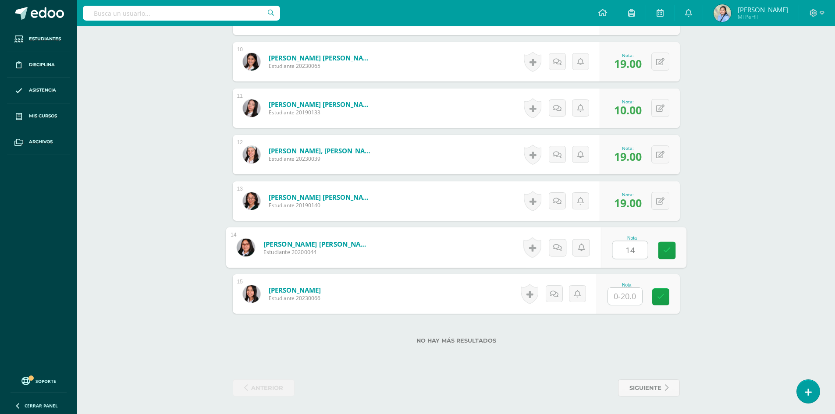
type input "14"
type input "17"
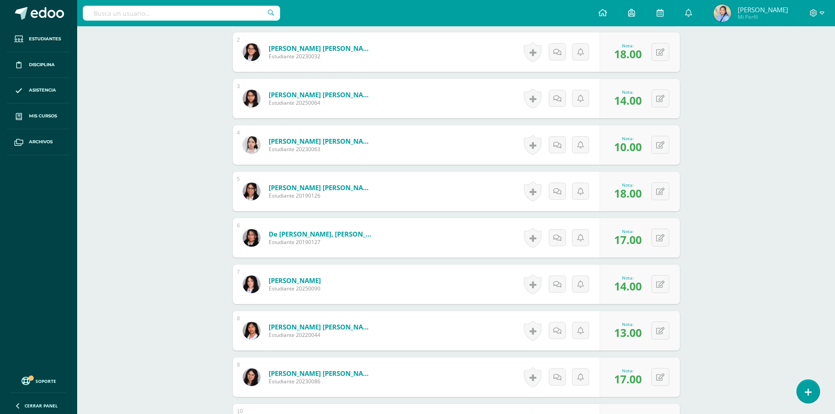
scroll to position [0, 0]
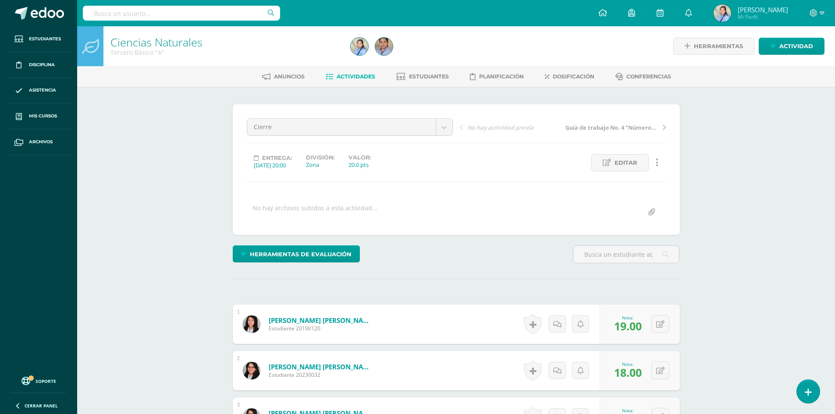
click at [356, 77] on span "Actividades" at bounding box center [356, 76] width 39 height 7
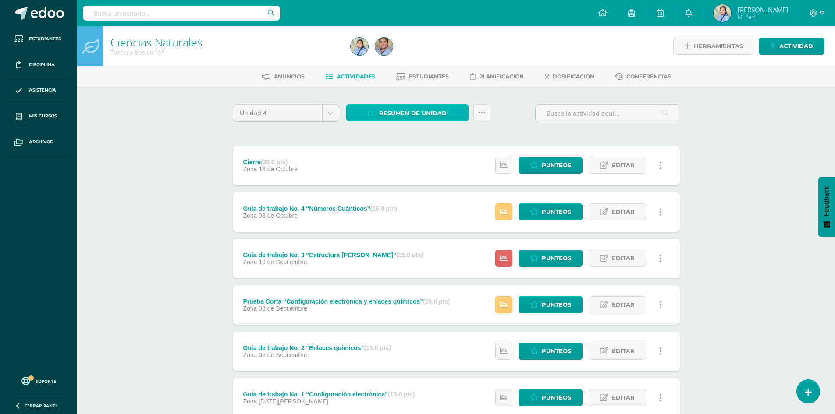
click at [410, 110] on span "Resumen de unidad" at bounding box center [413, 113] width 68 height 16
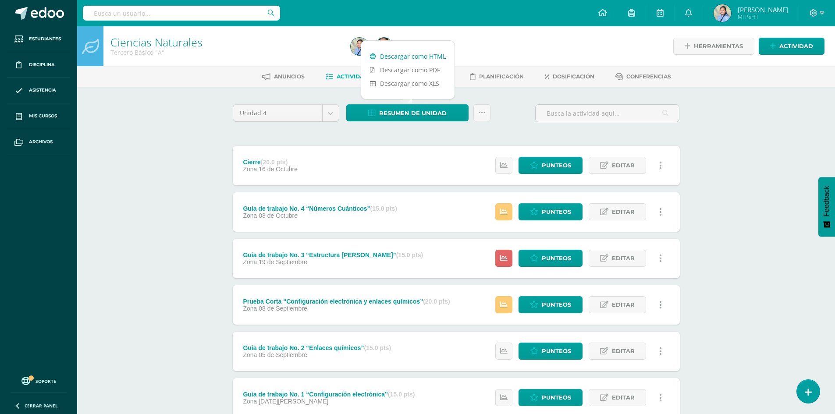
click at [418, 57] on link "Descargar como HTML" at bounding box center [407, 57] width 93 height 14
click at [558, 210] on span "Punteos" at bounding box center [556, 212] width 29 height 16
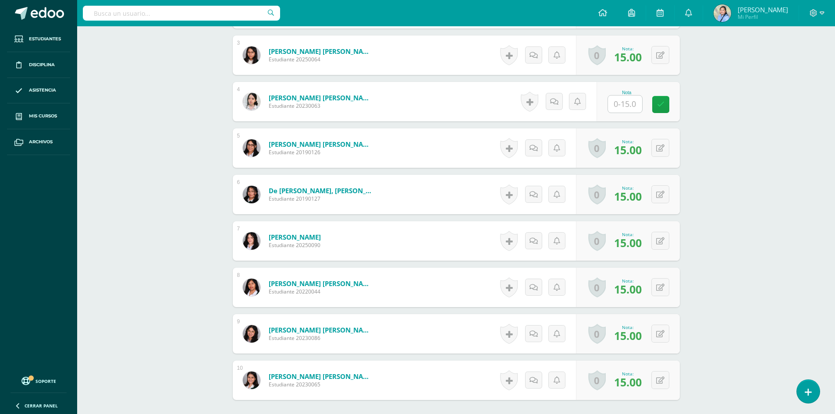
scroll to position [363, 0]
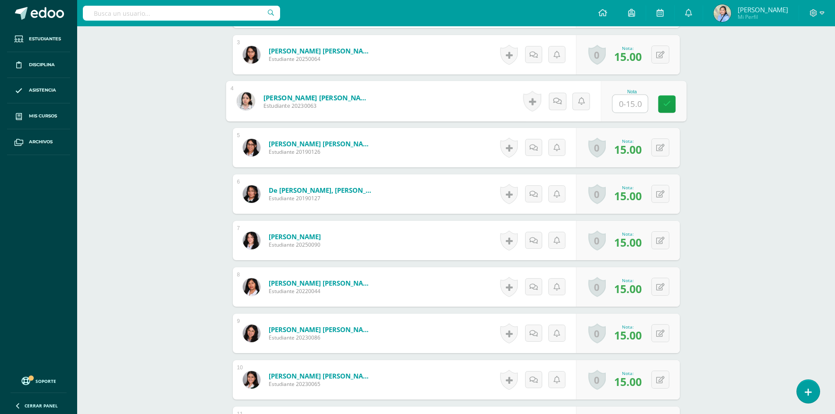
click at [623, 99] on input "text" at bounding box center [630, 104] width 35 height 18
type input "15"
click at [673, 103] on link at bounding box center [667, 104] width 18 height 18
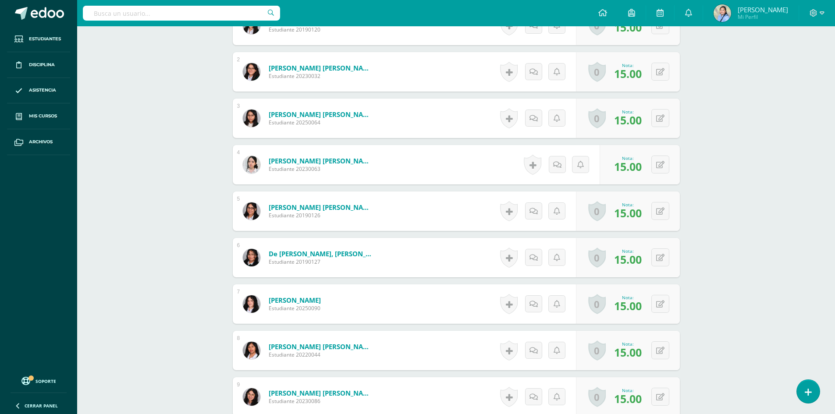
scroll to position [0, 0]
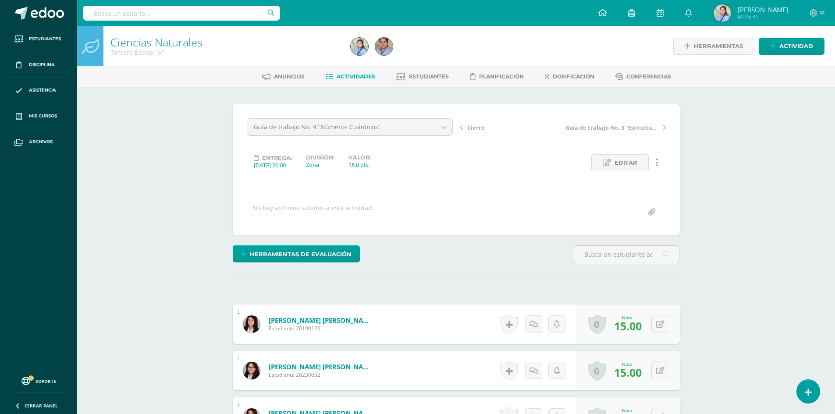
click at [358, 73] on span "Actividades" at bounding box center [356, 76] width 39 height 7
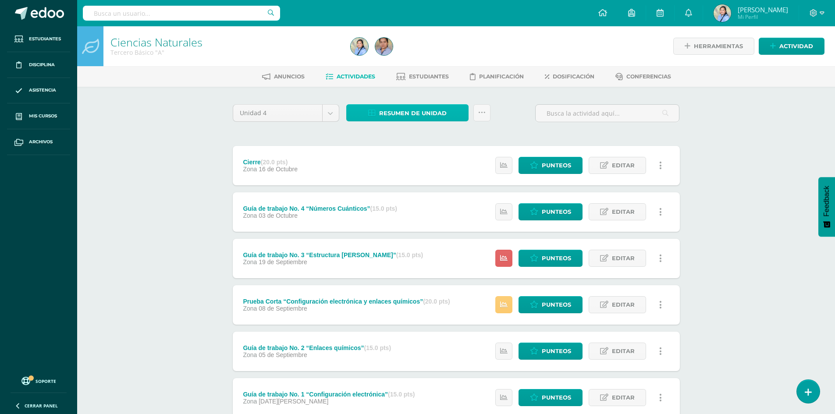
click at [411, 118] on span "Resumen de unidad" at bounding box center [413, 113] width 68 height 16
click at [562, 256] on span "Punteos" at bounding box center [556, 258] width 29 height 16
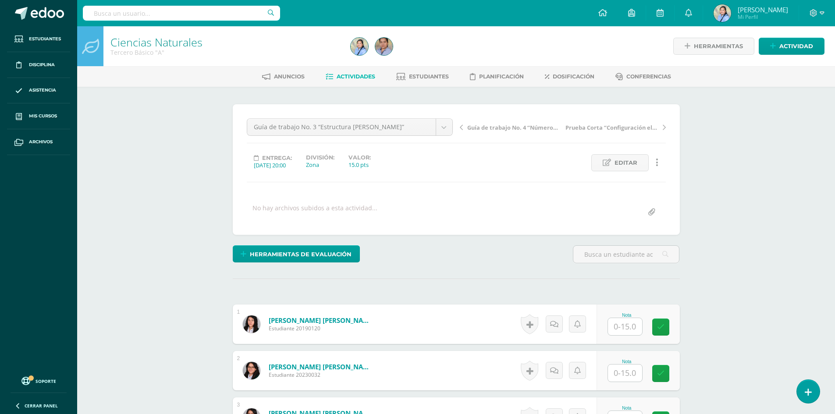
scroll to position [0, 0]
click at [622, 323] on input "text" at bounding box center [630, 327] width 35 height 18
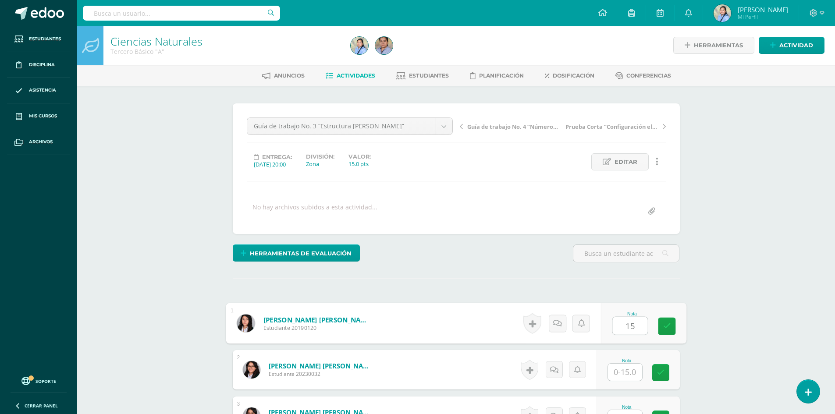
type input "15"
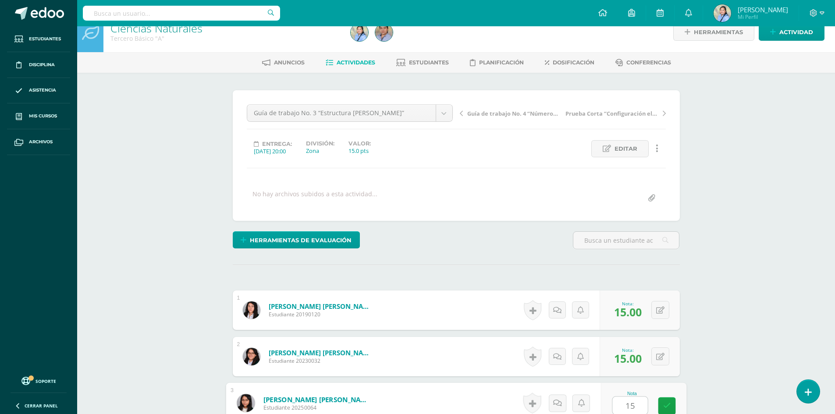
type input "15"
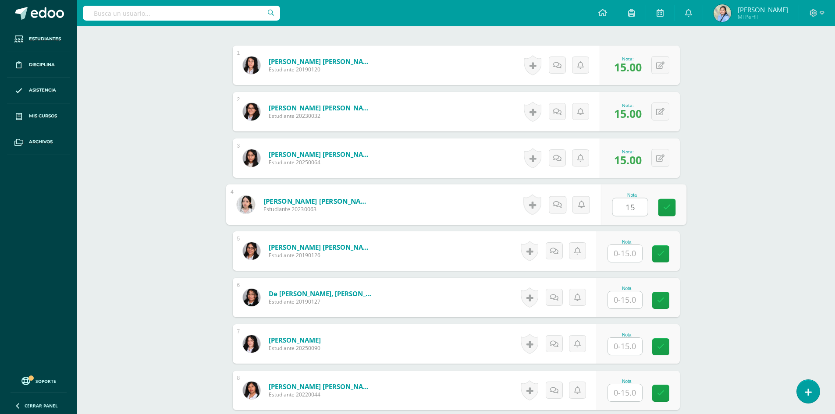
type input "15"
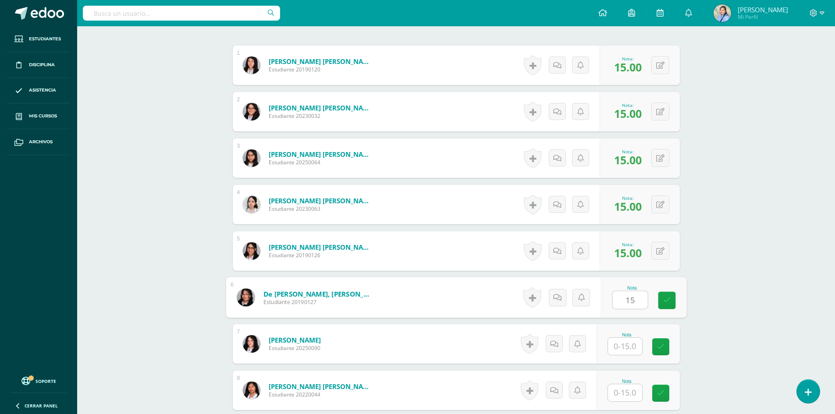
type input "15"
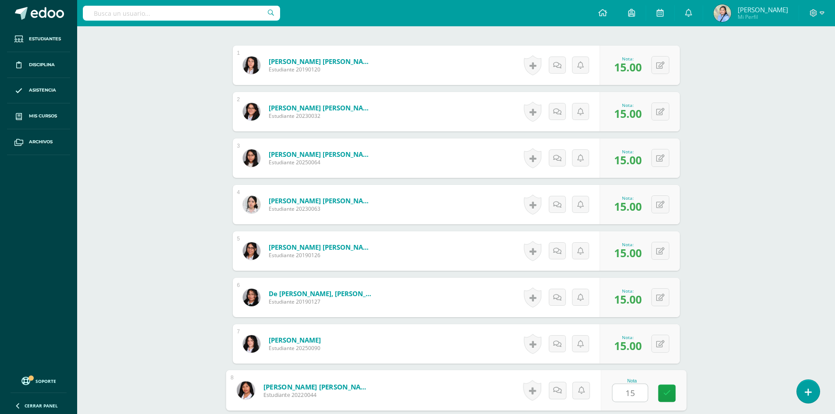
type input "15"
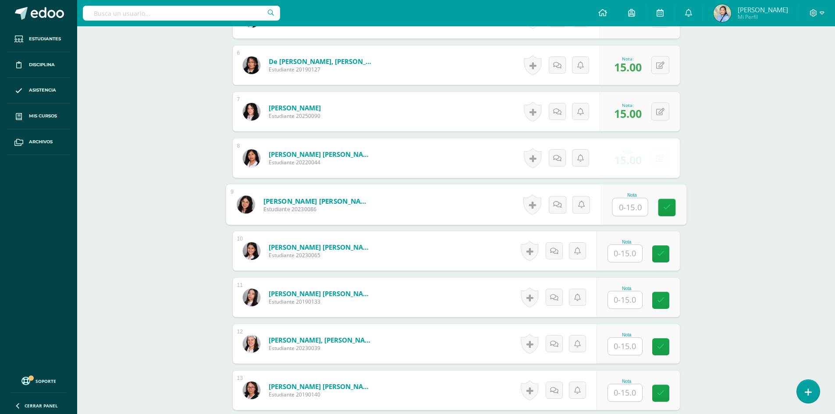
type input "5"
type input "15"
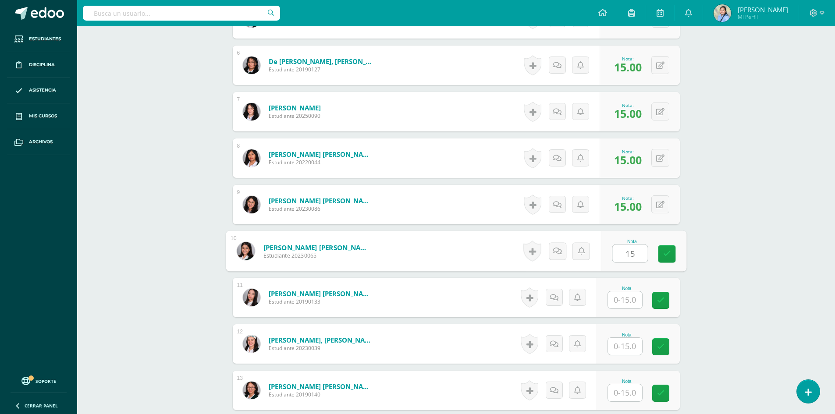
type input "15"
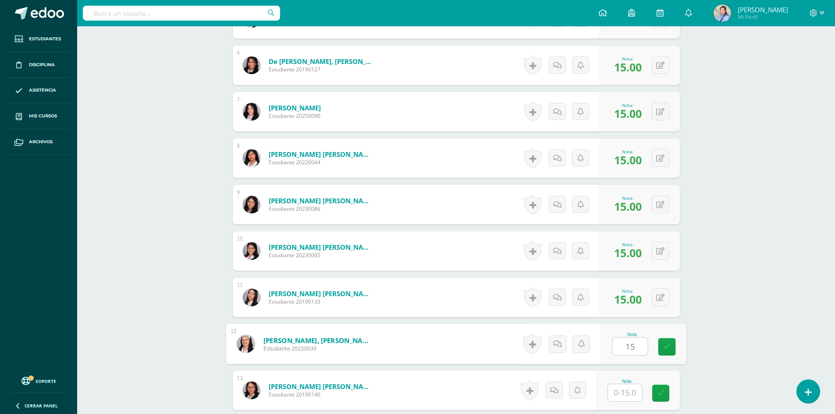
type input "15"
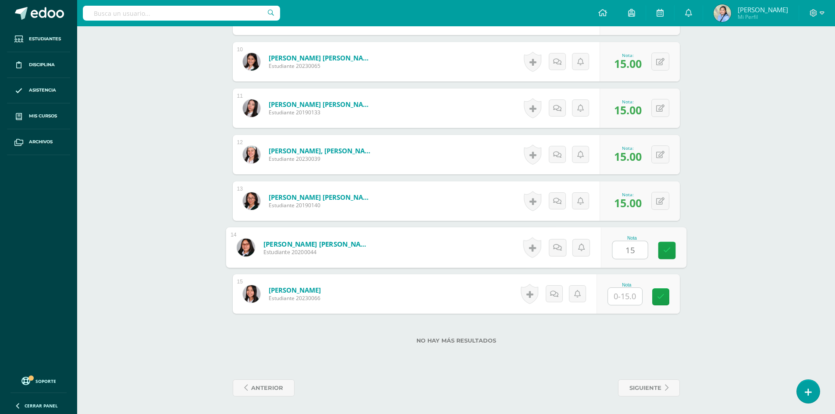
type input "15"
type input "12"
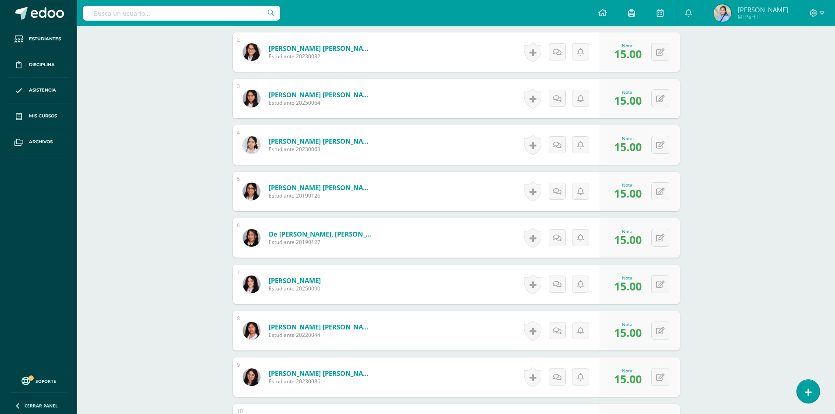
scroll to position [0, 0]
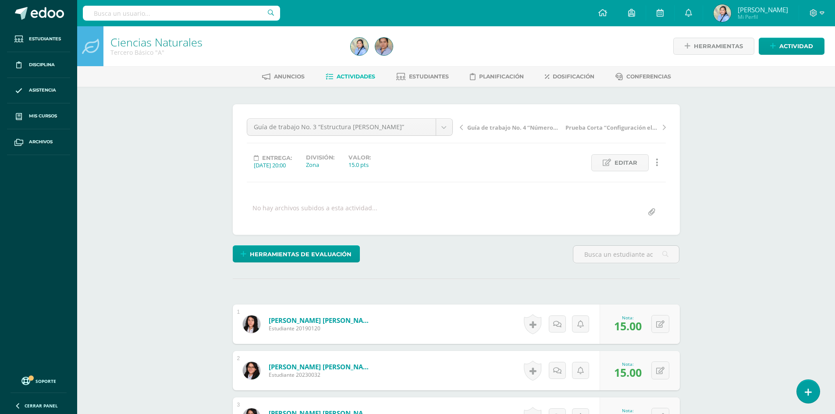
click at [346, 76] on span "Actividades" at bounding box center [356, 76] width 39 height 7
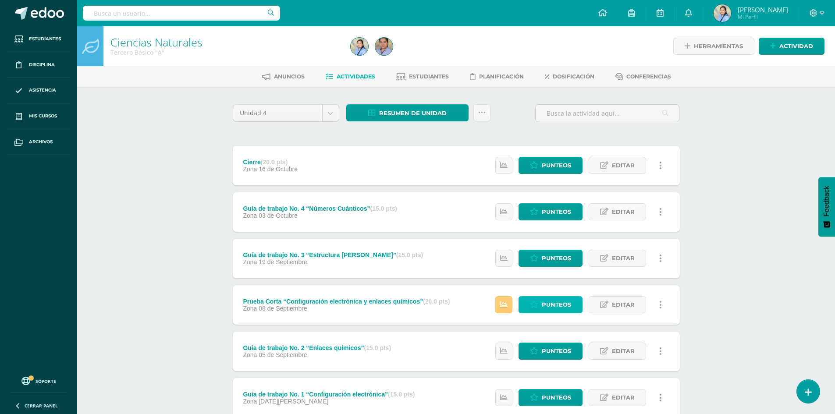
click at [558, 304] on span "Punteos" at bounding box center [556, 305] width 29 height 16
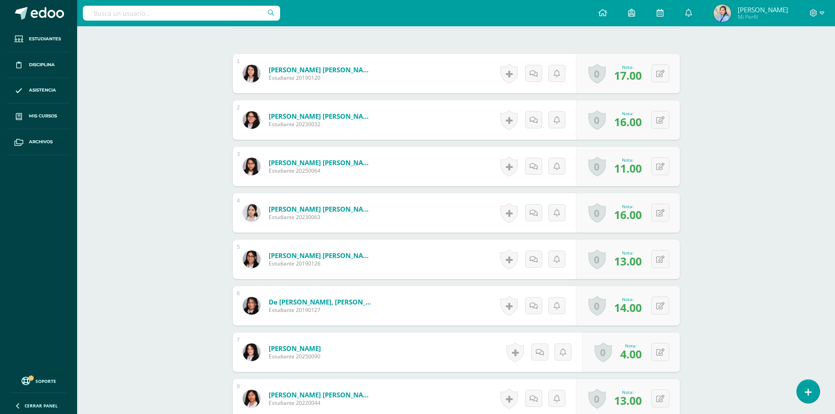
scroll to position [251, 0]
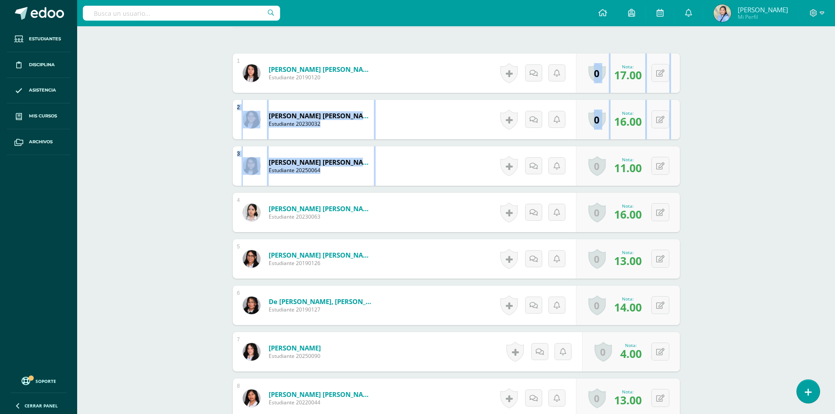
drag, startPoint x: 827, startPoint y: 146, endPoint x: 841, endPoint y: 59, distance: 87.8
click at [835, 59] on html "Estudiantes Disciplina Asistencia Mis cursos Archivos Soporte Ayuda Reportar un…" at bounding box center [417, 296] width 835 height 1095
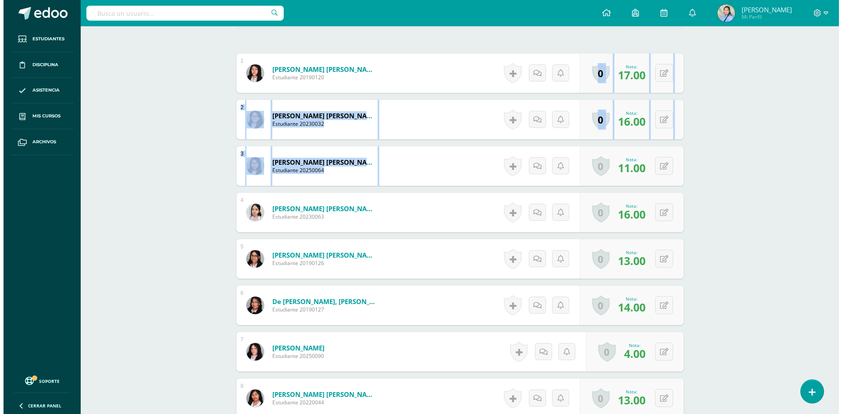
scroll to position [0, 0]
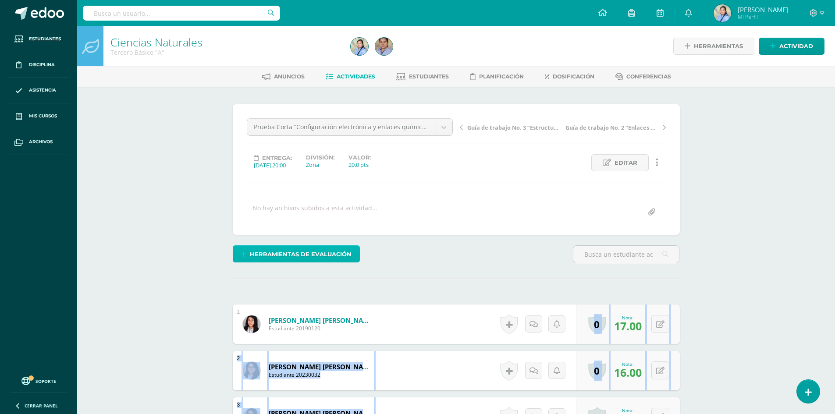
click at [301, 256] on span "Herramientas de evaluación" at bounding box center [301, 254] width 102 height 16
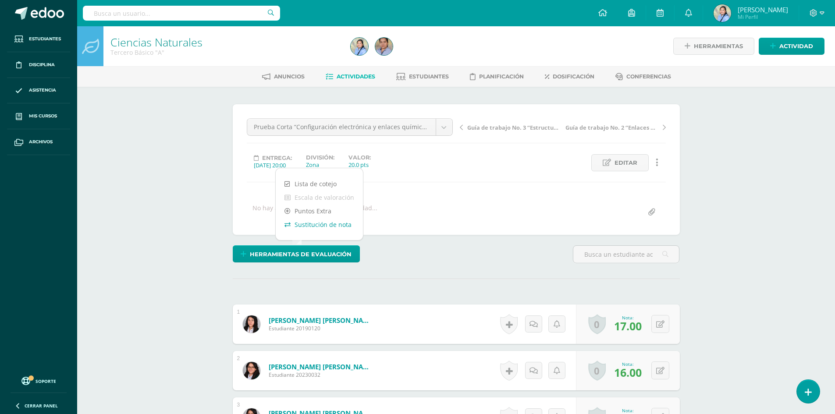
click at [321, 223] on link "Sustitución de nota" at bounding box center [319, 225] width 87 height 14
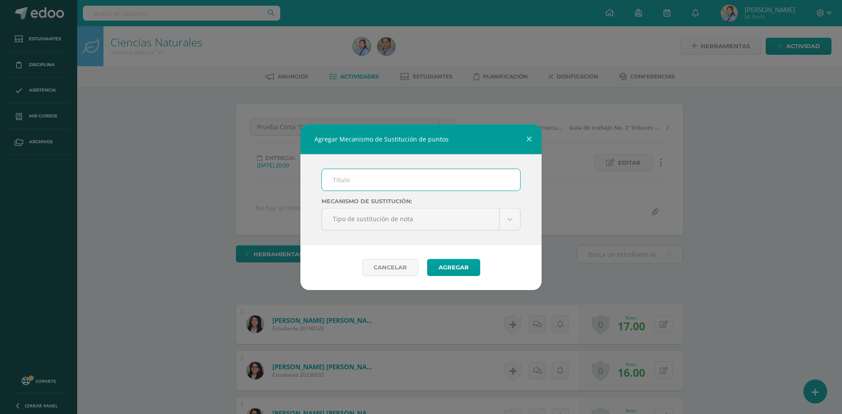
click at [342, 184] on input "text" at bounding box center [421, 179] width 198 height 21
type input "Plan de mejoramiento"
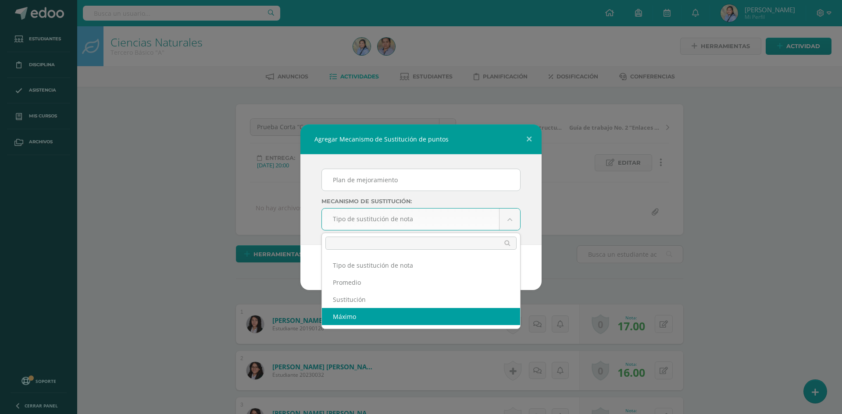
select select "maximum"
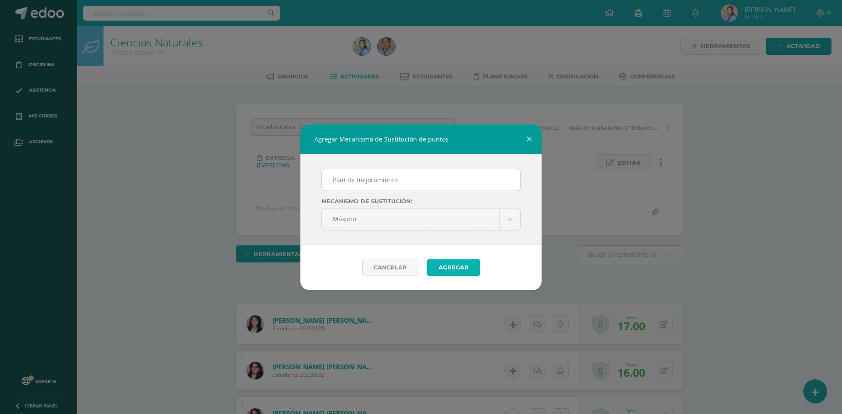
click at [448, 262] on button "Agregar" at bounding box center [453, 267] width 53 height 17
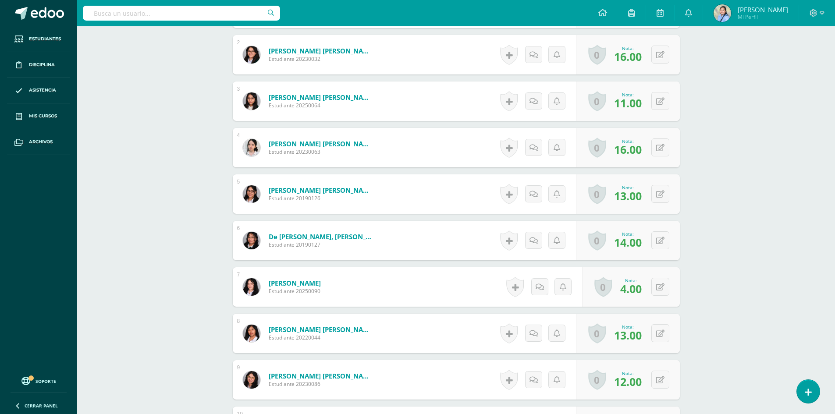
scroll to position [372, 0]
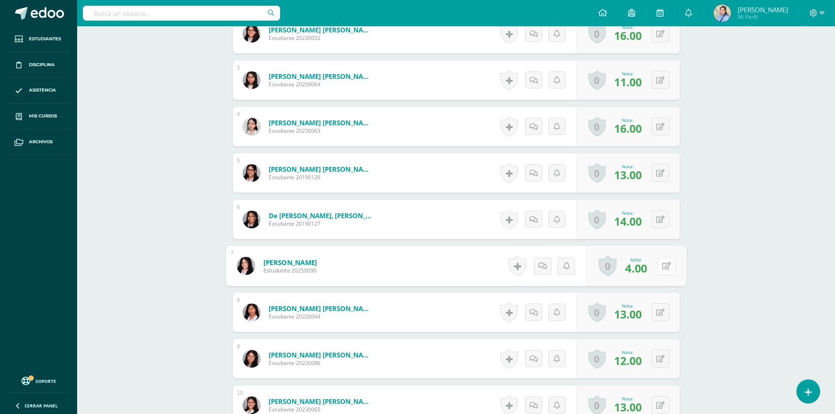
click at [657, 263] on button at bounding box center [666, 266] width 18 height 18
type input "13"
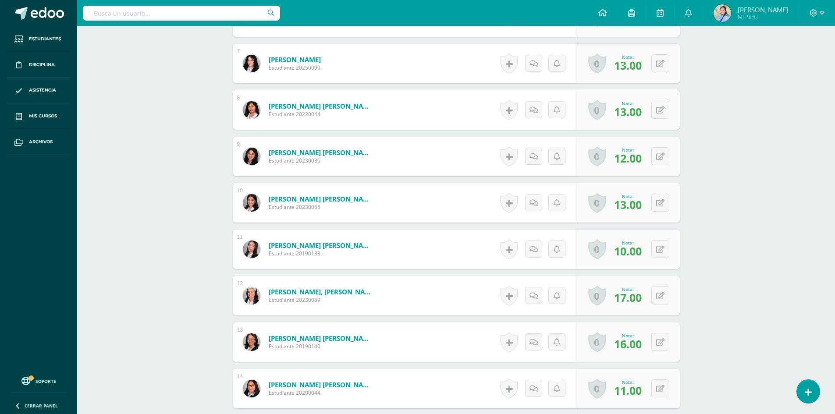
scroll to position [583, 0]
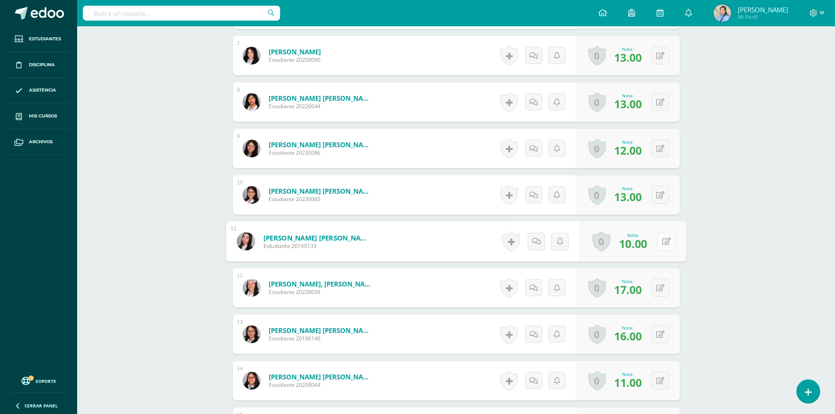
click at [660, 241] on button at bounding box center [666, 241] width 18 height 18
type input "13"
click at [643, 246] on icon at bounding box center [643, 244] width 8 height 7
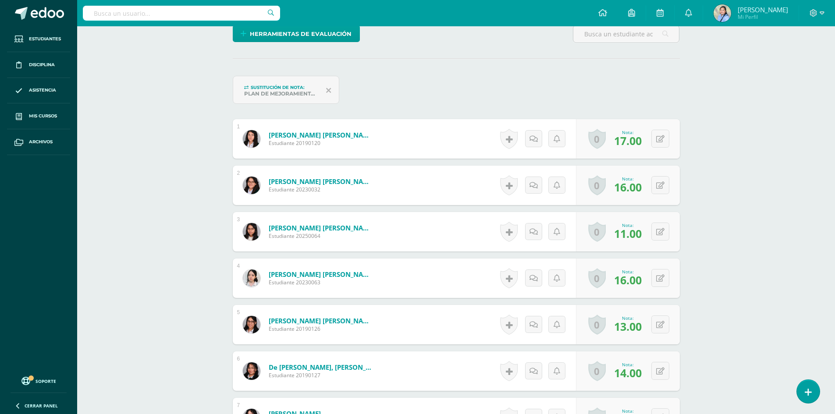
scroll to position [0, 0]
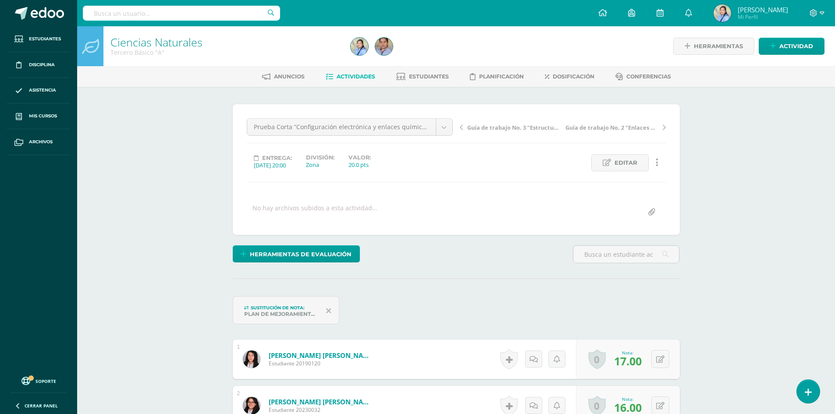
click at [362, 74] on span "Actividades" at bounding box center [356, 76] width 39 height 7
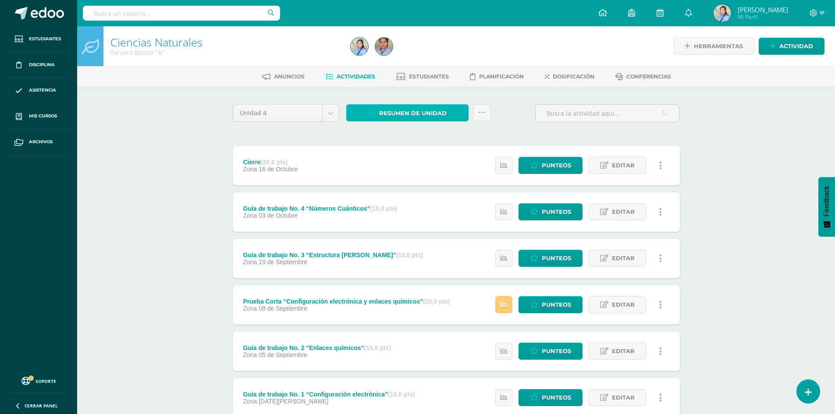
click at [410, 113] on span "Resumen de unidad" at bounding box center [413, 113] width 68 height 16
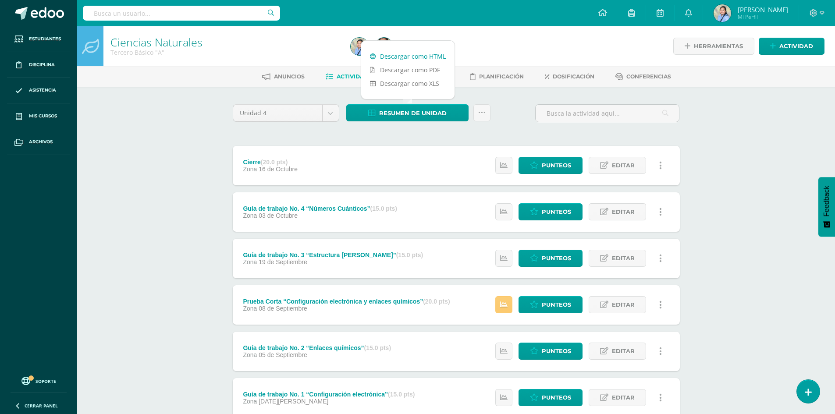
click at [414, 56] on link "Descargar como HTML" at bounding box center [407, 57] width 93 height 14
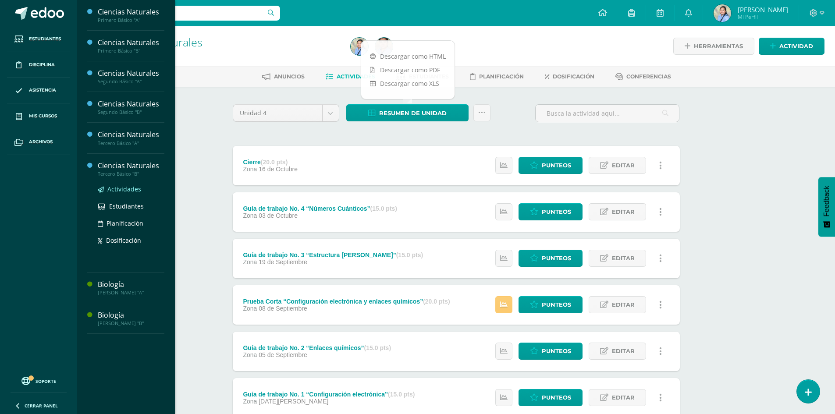
click at [131, 187] on span "Actividades" at bounding box center [124, 189] width 34 height 8
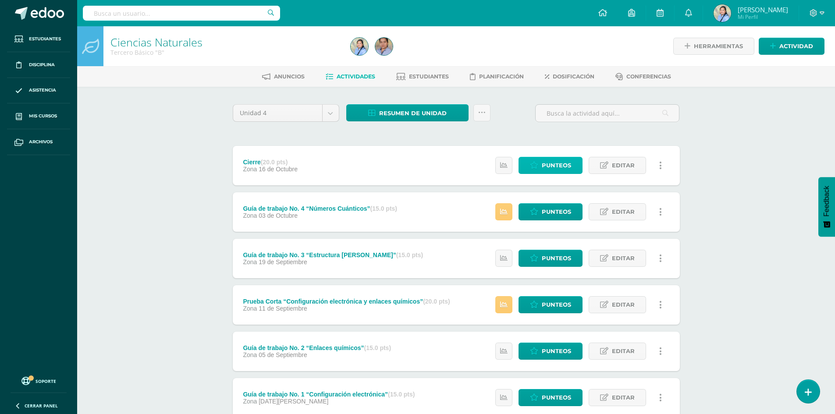
click at [559, 166] on span "Punteos" at bounding box center [556, 165] width 29 height 16
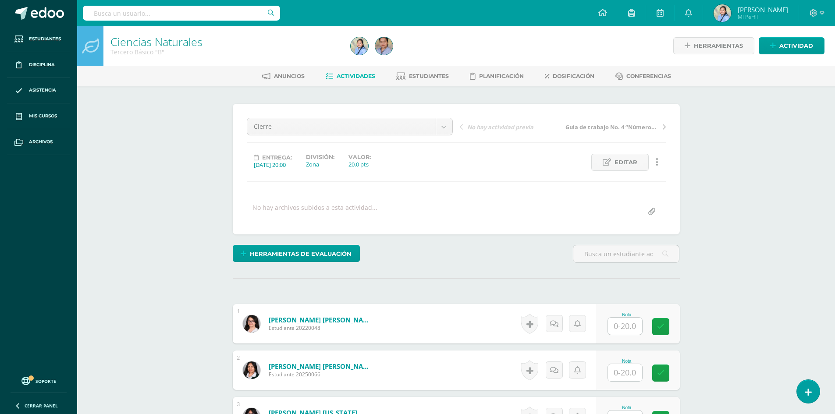
scroll to position [1, 0]
click at [624, 320] on input "text" at bounding box center [630, 326] width 35 height 18
click at [632, 326] on input "text" at bounding box center [630, 326] width 35 height 18
type input "18"
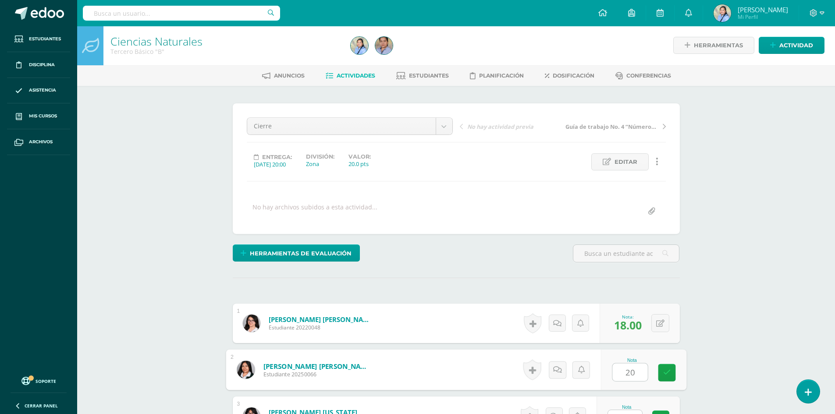
type input "20"
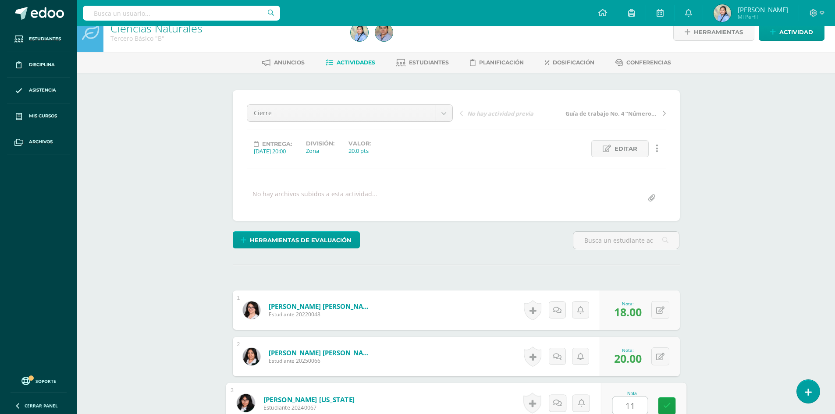
type input "11"
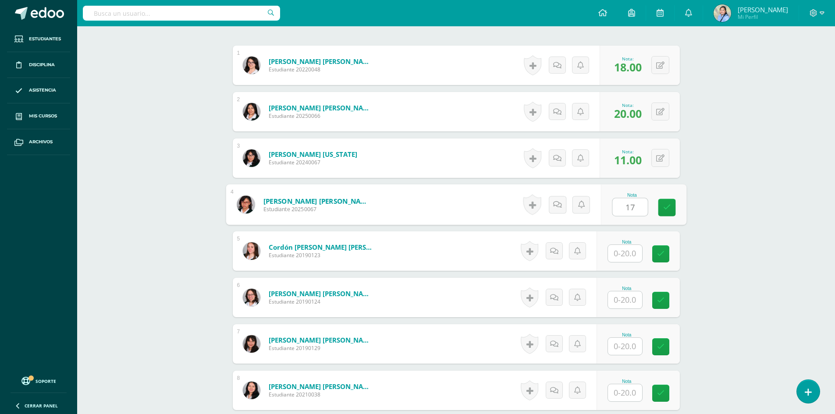
type input "17"
type input "14"
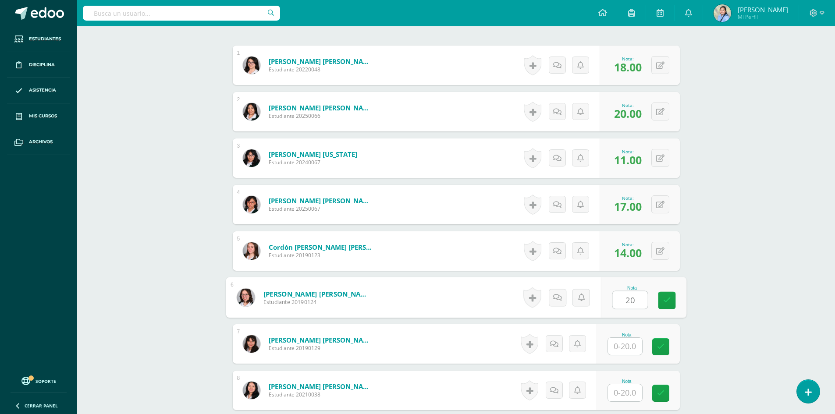
type input "20"
type input "10"
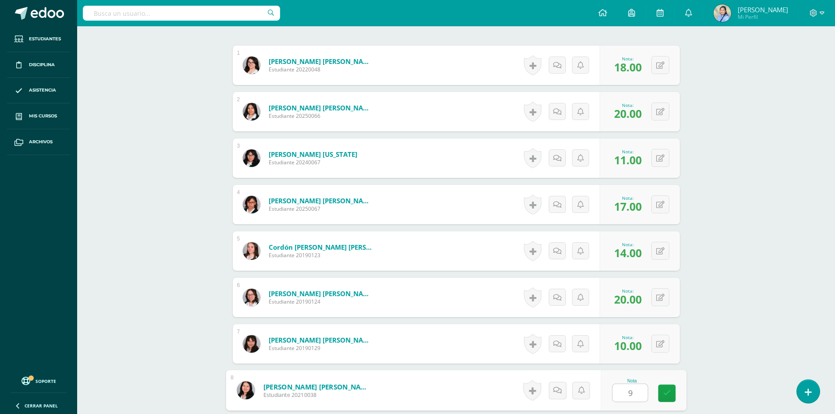
type input "9"
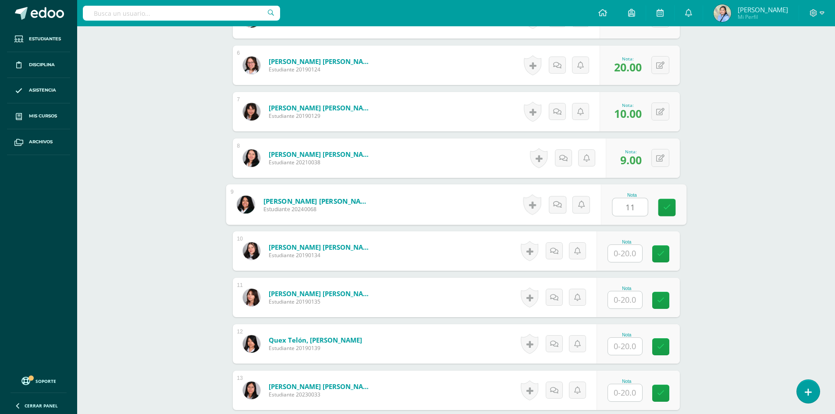
type input "11"
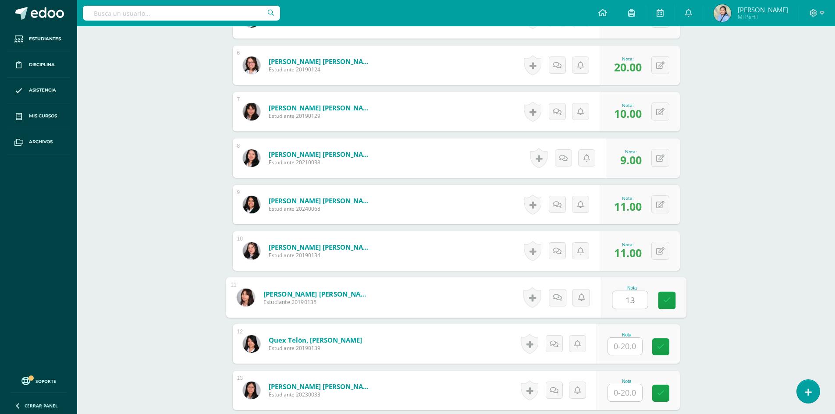
type input "13"
type input "12"
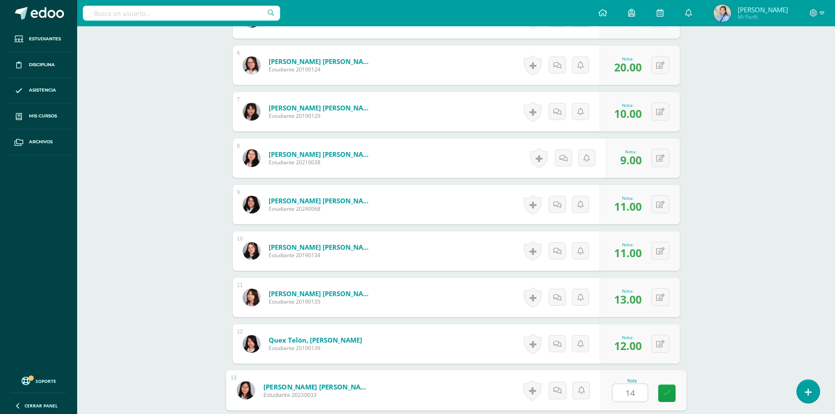
type input "14"
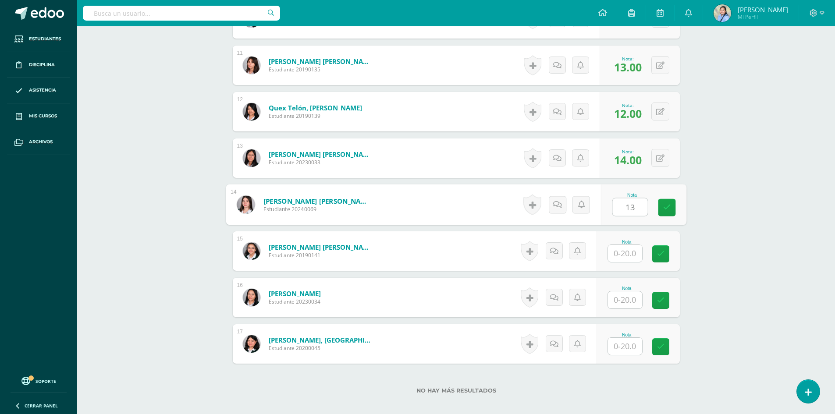
type input "13"
type input "19"
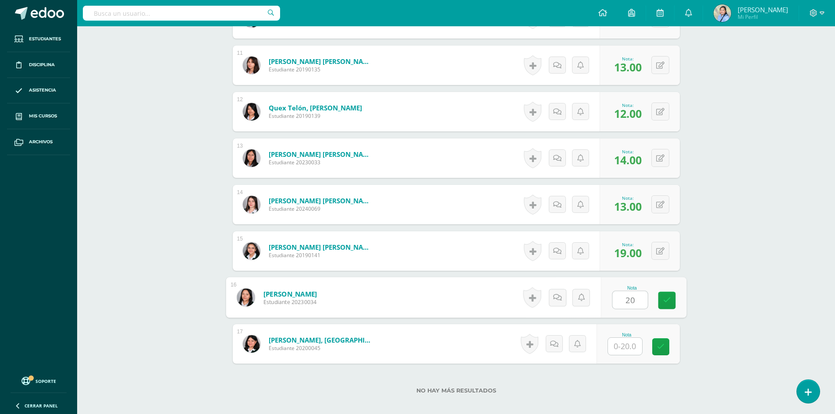
type input "20"
type input "17"
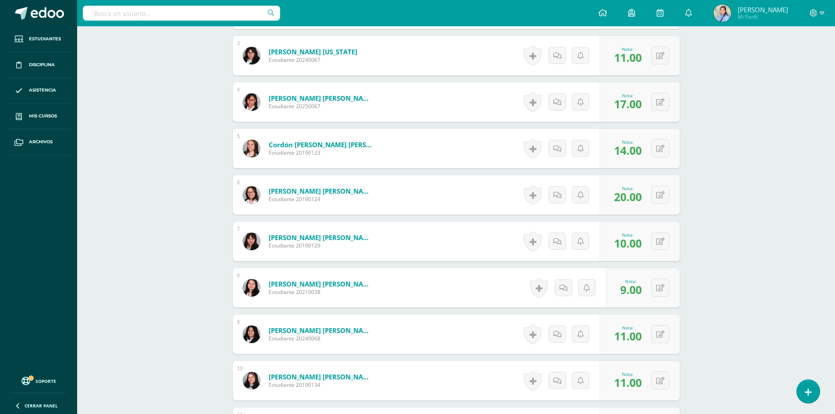
scroll to position [0, 0]
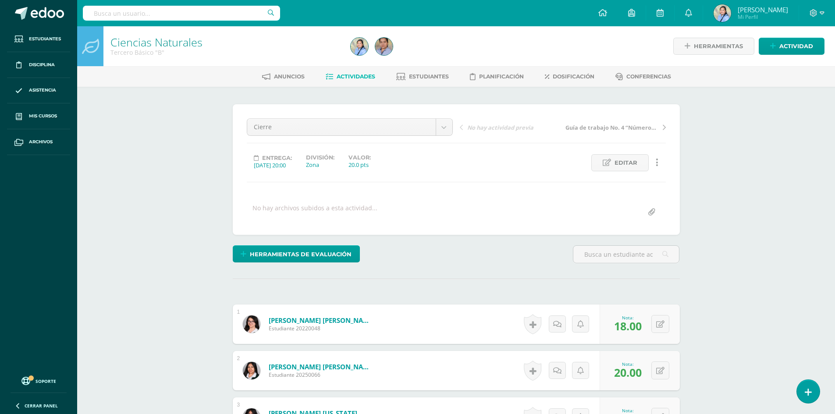
click at [346, 77] on span "Actividades" at bounding box center [356, 76] width 39 height 7
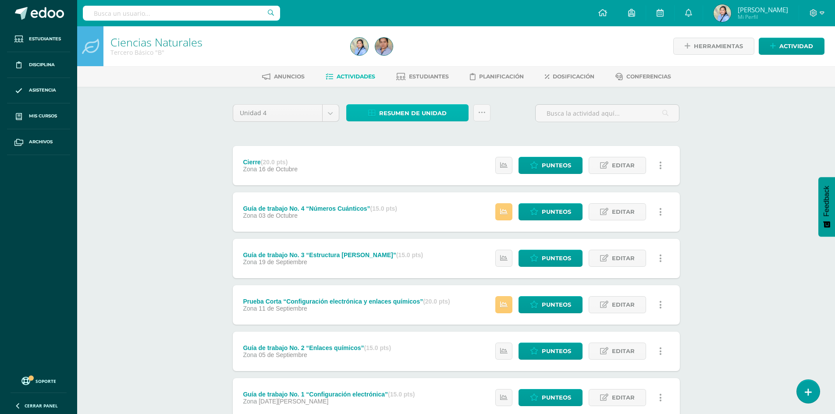
click at [394, 110] on span "Resumen de unidad" at bounding box center [413, 113] width 68 height 16
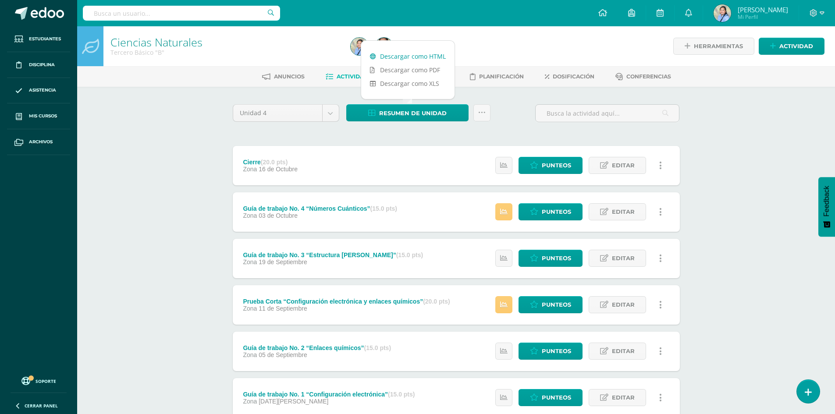
click at [410, 56] on link "Descargar como HTML" at bounding box center [407, 57] width 93 height 14
click at [558, 207] on span "Punteos" at bounding box center [556, 212] width 29 height 16
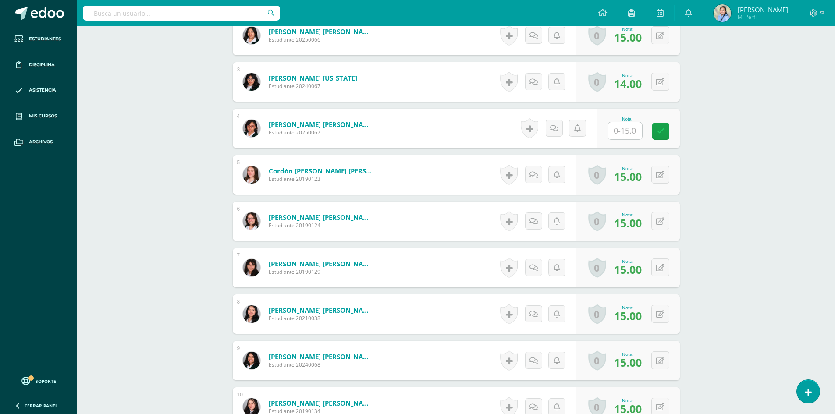
scroll to position [363, 0]
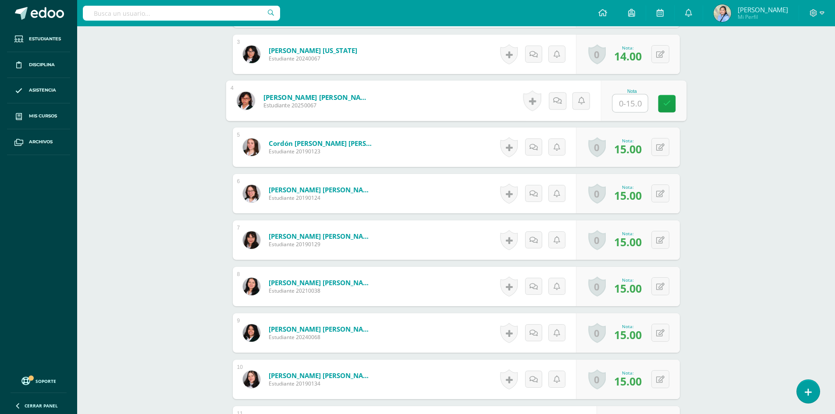
click at [627, 100] on input "text" at bounding box center [630, 104] width 35 height 18
type input "15"
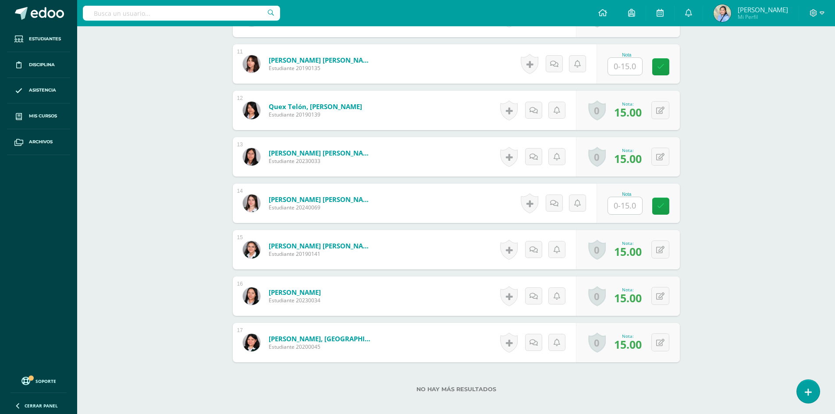
click at [627, 66] on input "text" at bounding box center [625, 66] width 34 height 17
type input "0"
click at [663, 70] on icon at bounding box center [667, 66] width 8 height 7
click at [632, 206] on input "text" at bounding box center [630, 206] width 35 height 18
type input "0"
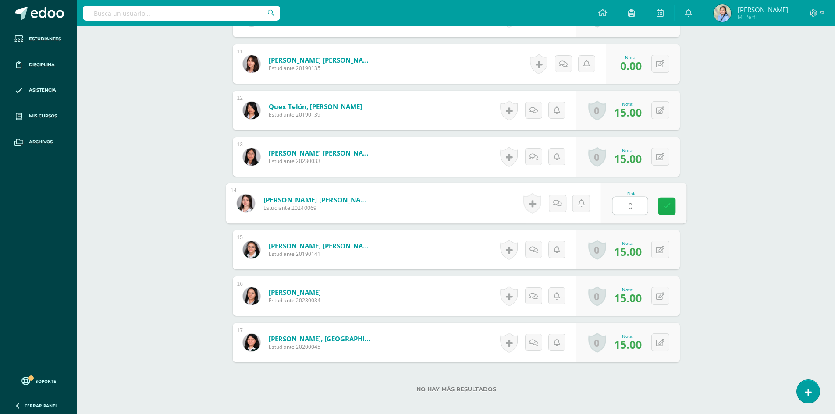
click at [675, 207] on link at bounding box center [667, 207] width 18 height 18
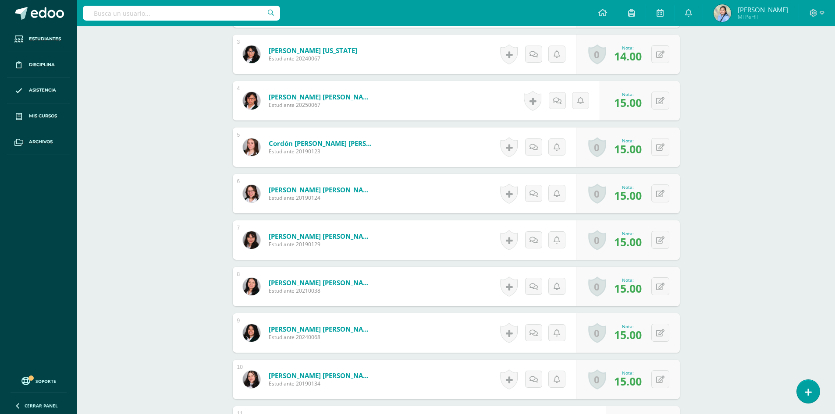
scroll to position [1, 0]
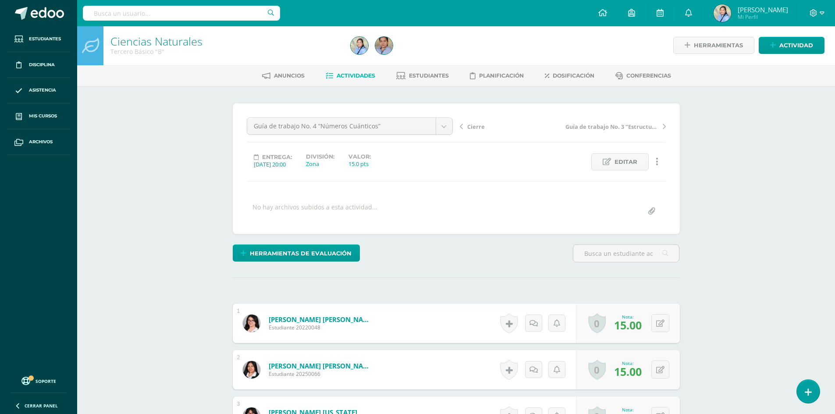
click at [348, 72] on link "Actividades" at bounding box center [351, 76] width 50 height 14
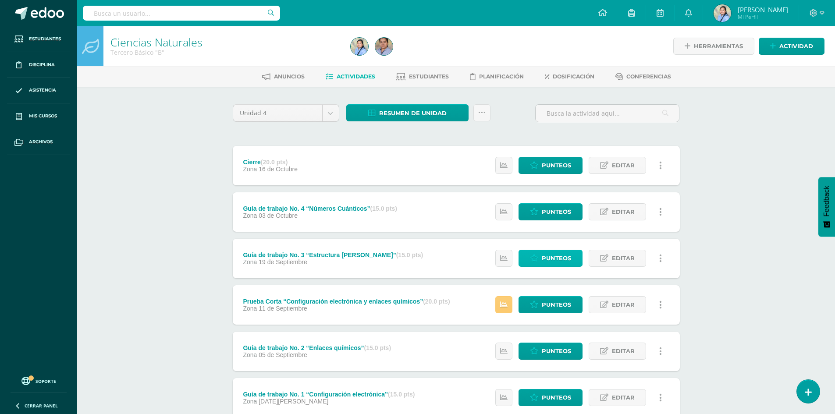
click at [556, 260] on span "Punteos" at bounding box center [556, 258] width 29 height 16
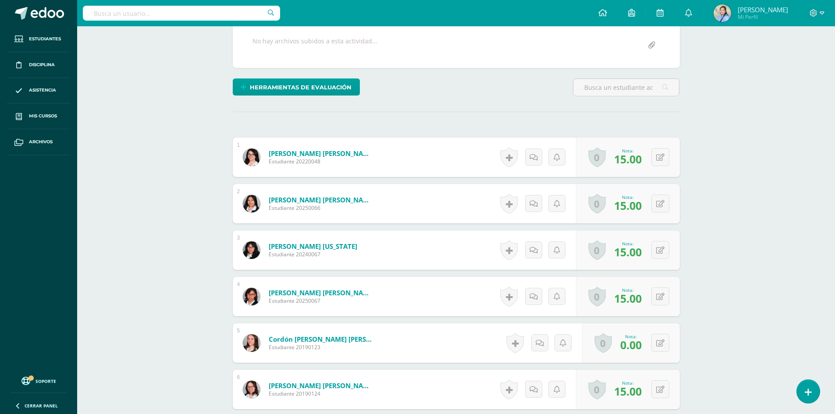
scroll to position [175, 0]
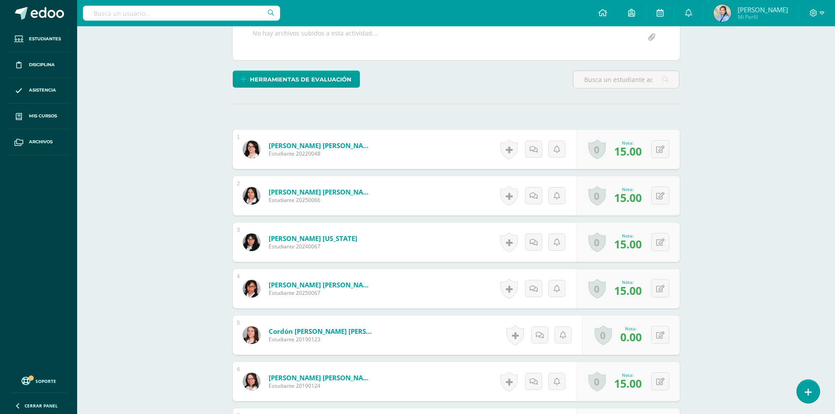
click at [638, 386] on span "15.00" at bounding box center [628, 383] width 28 height 15
click at [659, 342] on button at bounding box center [666, 335] width 18 height 18
type input "15"
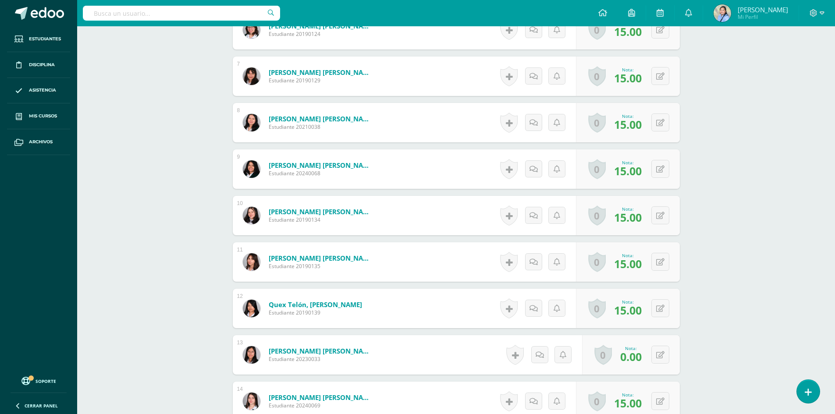
scroll to position [543, 0]
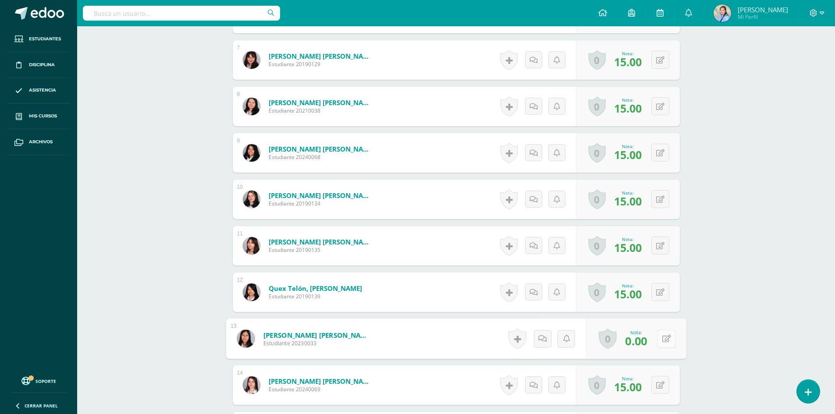
click at [661, 338] on button at bounding box center [666, 339] width 18 height 18
type input "15"
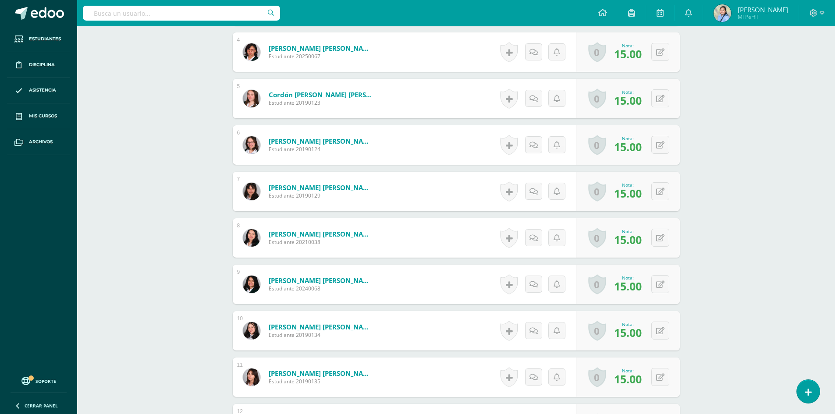
scroll to position [50, 0]
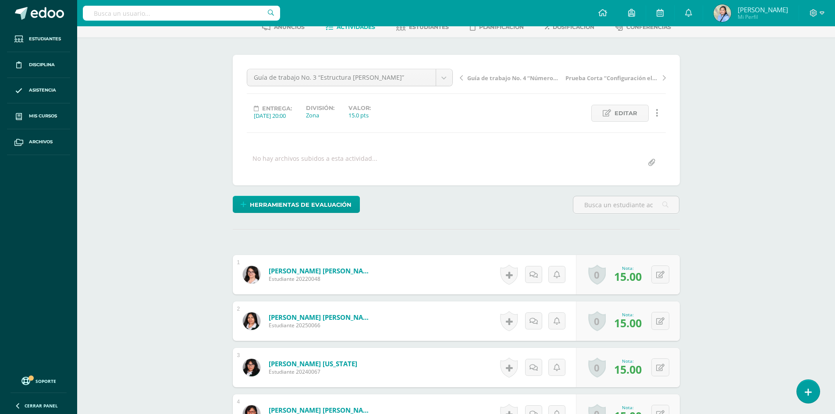
click at [342, 27] on span "Actividades" at bounding box center [356, 27] width 39 height 7
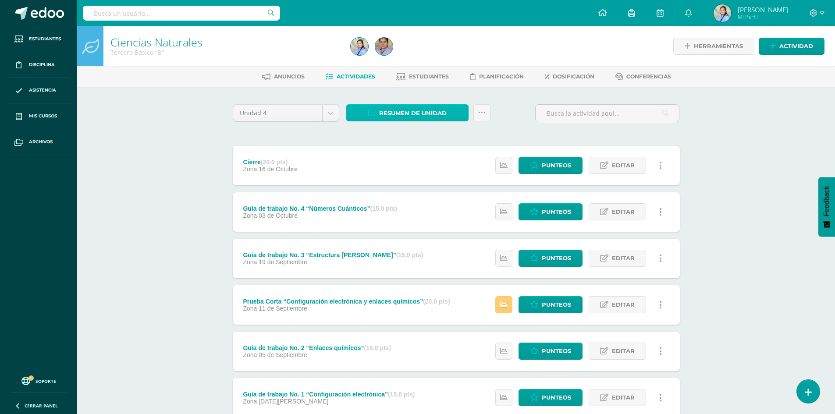
click at [407, 114] on span "Resumen de unidad" at bounding box center [413, 113] width 68 height 16
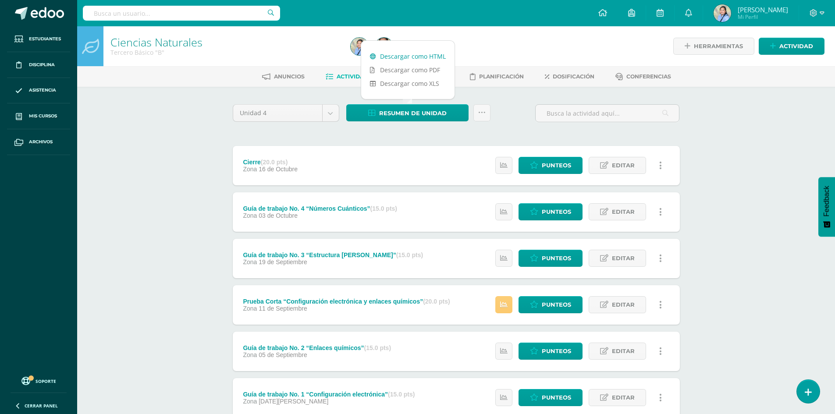
click at [402, 54] on link "Descargar como HTML" at bounding box center [407, 57] width 93 height 14
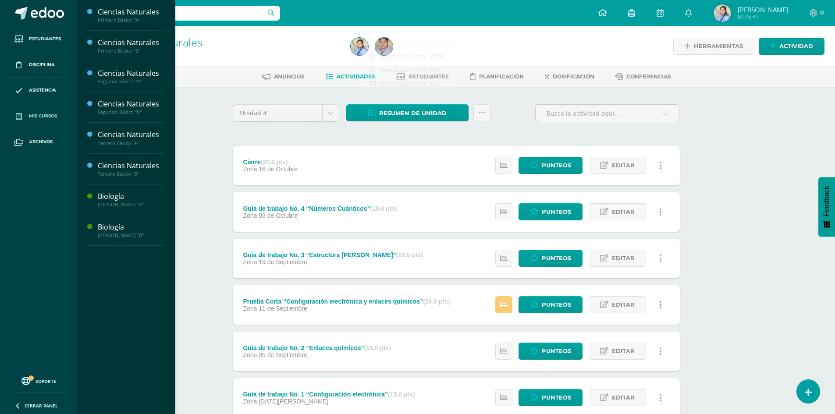
click at [43, 124] on link "Mis cursos" at bounding box center [38, 116] width 63 height 26
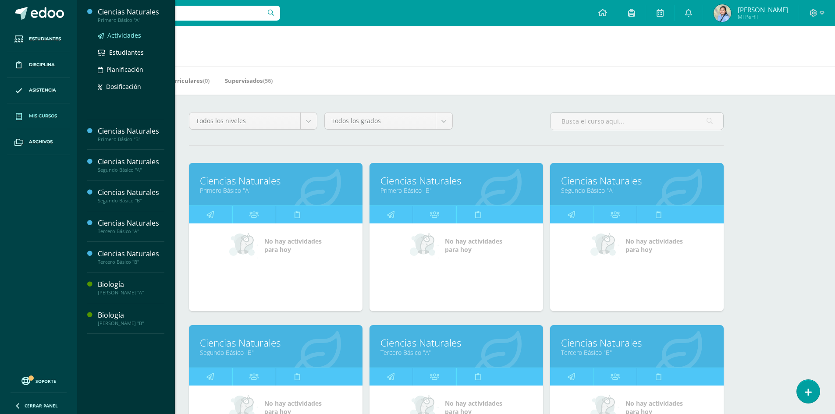
click at [131, 38] on span "Actividades" at bounding box center [124, 35] width 34 height 8
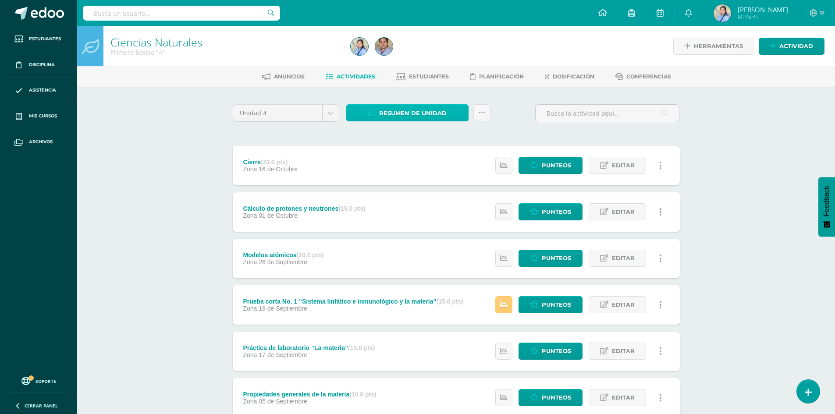
click at [414, 112] on span "Resumen de unidad" at bounding box center [413, 113] width 68 height 16
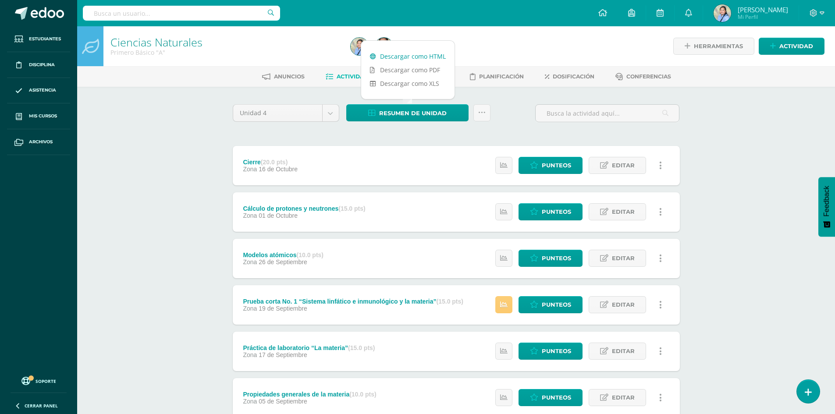
click at [406, 53] on link "Descargar como HTML" at bounding box center [407, 57] width 93 height 14
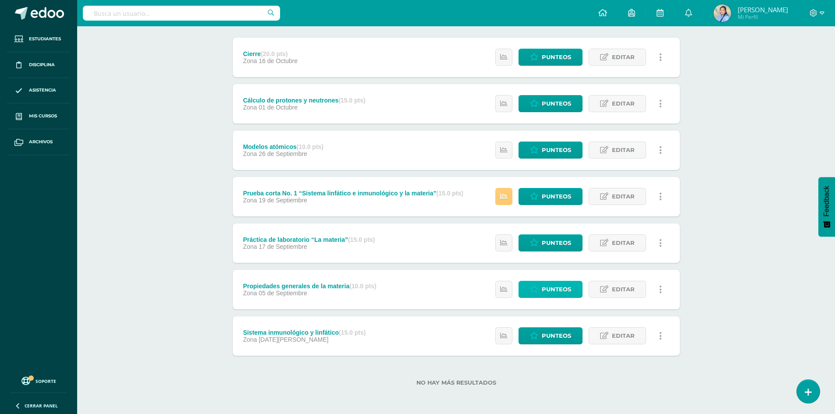
click at [554, 286] on span "Punteos" at bounding box center [556, 290] width 29 height 16
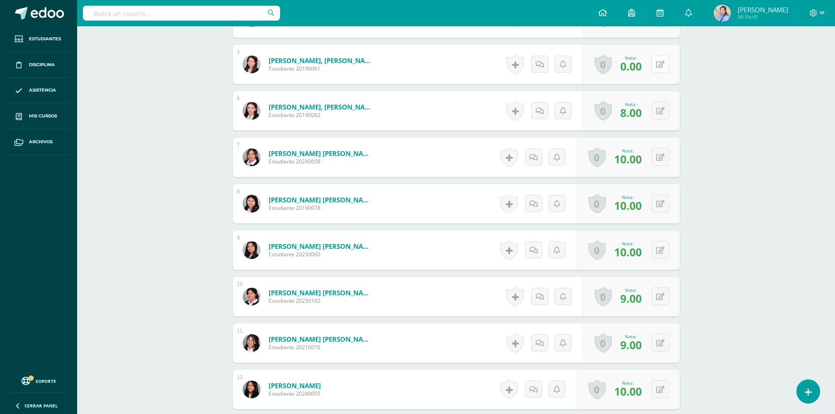
scroll to position [446, 0]
click at [661, 65] on button at bounding box center [666, 64] width 18 height 18
type input "5"
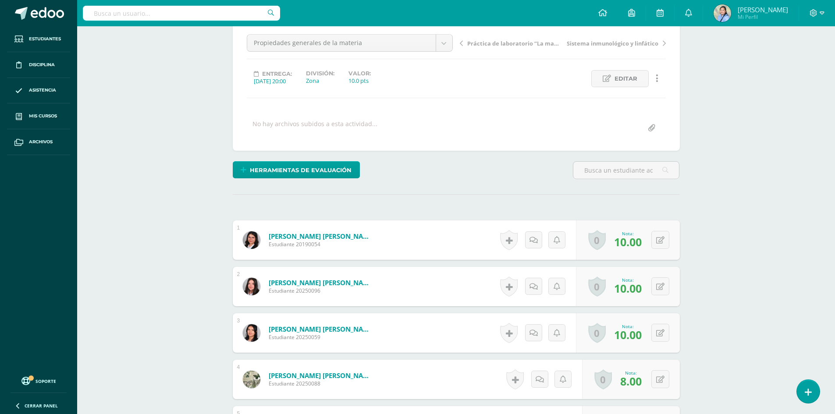
scroll to position [0, 0]
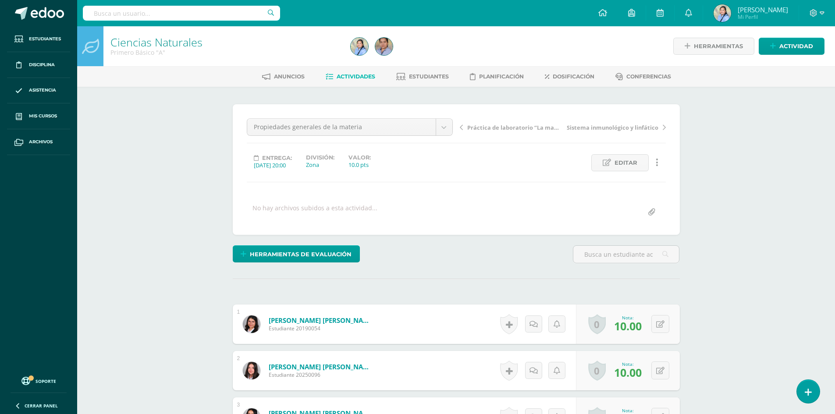
click at [367, 77] on span "Actividades" at bounding box center [356, 76] width 39 height 7
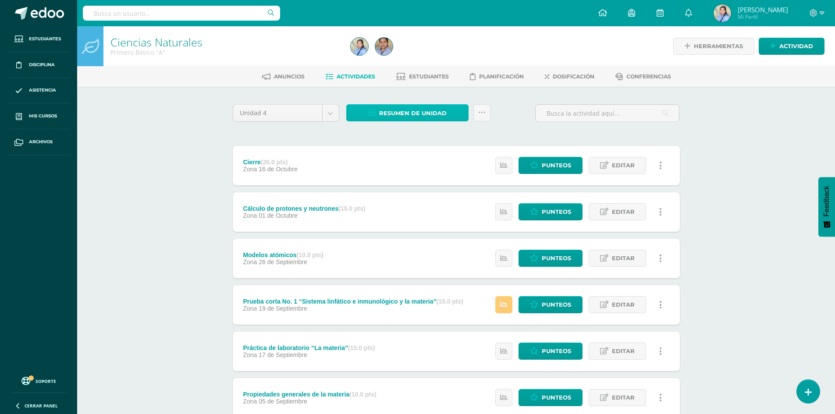
click at [382, 115] on span "Resumen de unidad" at bounding box center [413, 113] width 68 height 16
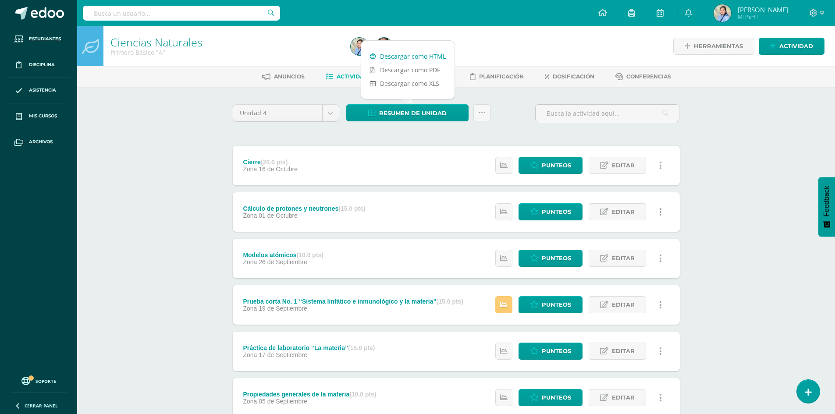
click at [395, 57] on link "Descargar como HTML" at bounding box center [407, 57] width 93 height 14
click at [559, 257] on span "Punteos" at bounding box center [556, 258] width 29 height 16
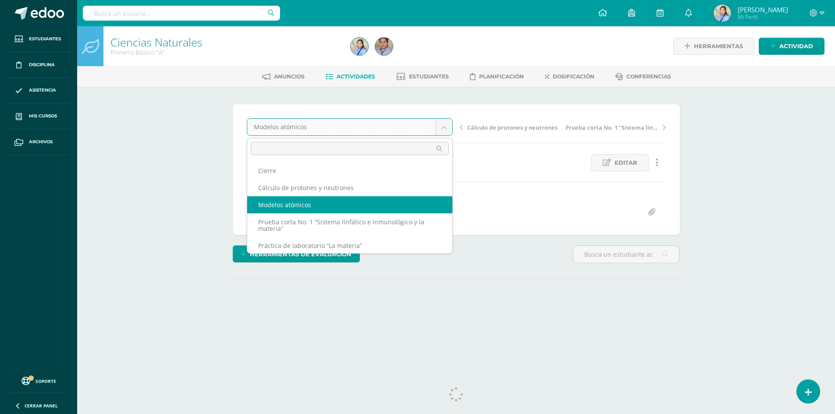
click at [445, 129] on body "Estudiantes Disciplina Asistencia Mis cursos Archivos Soporte Ayuda Reportar un…" at bounding box center [417, 173] width 835 height 347
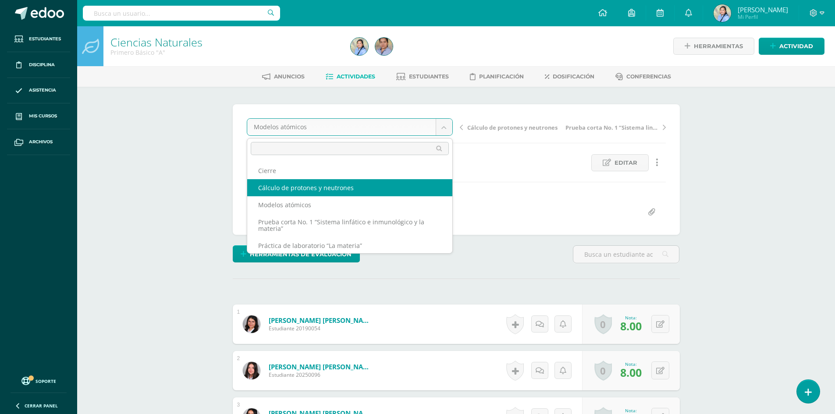
select select "/dashboard/teacher/grade-activity/107192/"
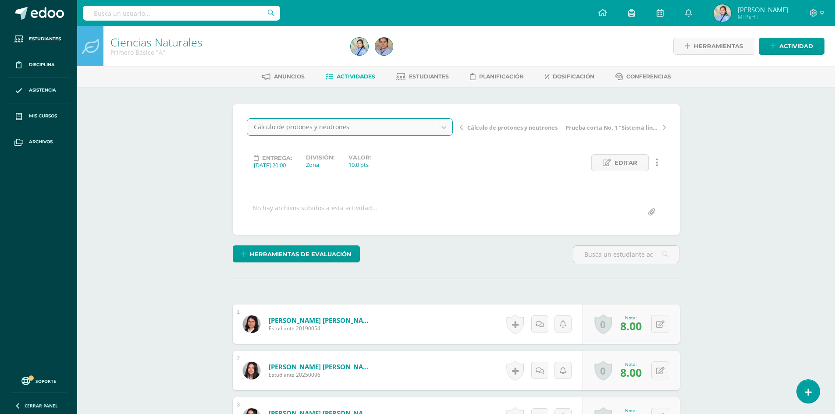
scroll to position [0, 0]
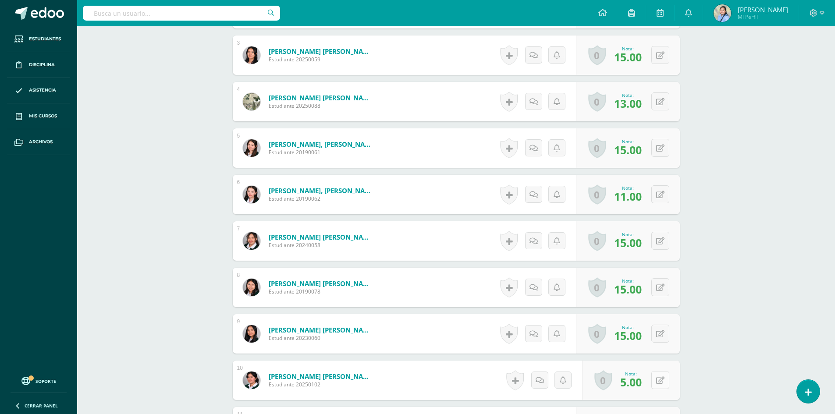
scroll to position [363, 0]
click at [662, 379] on icon at bounding box center [660, 380] width 8 height 7
type input "8"
click at [640, 384] on icon at bounding box center [643, 382] width 8 height 7
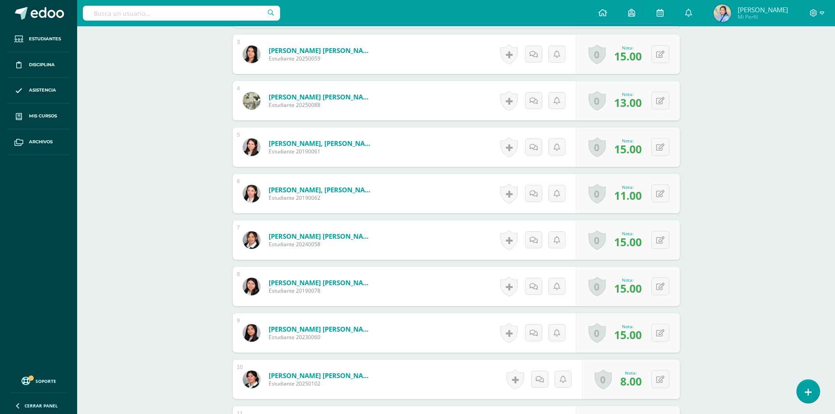
scroll to position [1, 0]
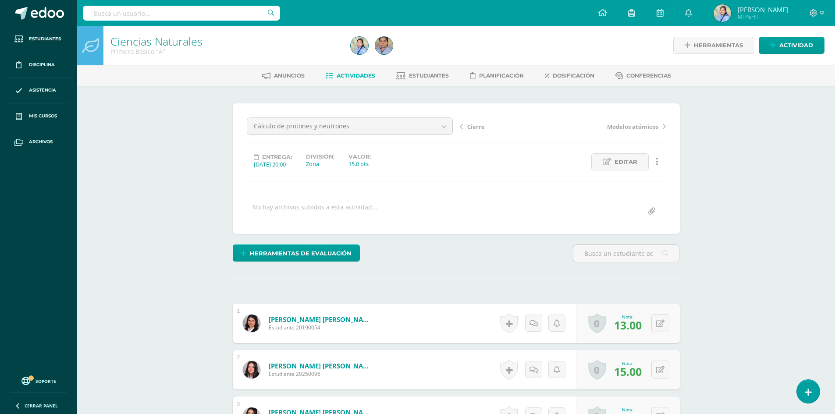
click at [360, 76] on span "Actividades" at bounding box center [356, 75] width 39 height 7
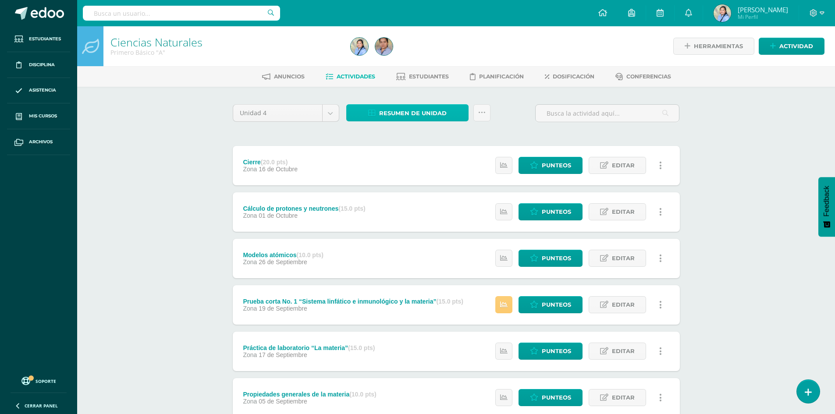
click at [400, 112] on span "Resumen de unidad" at bounding box center [413, 113] width 68 height 16
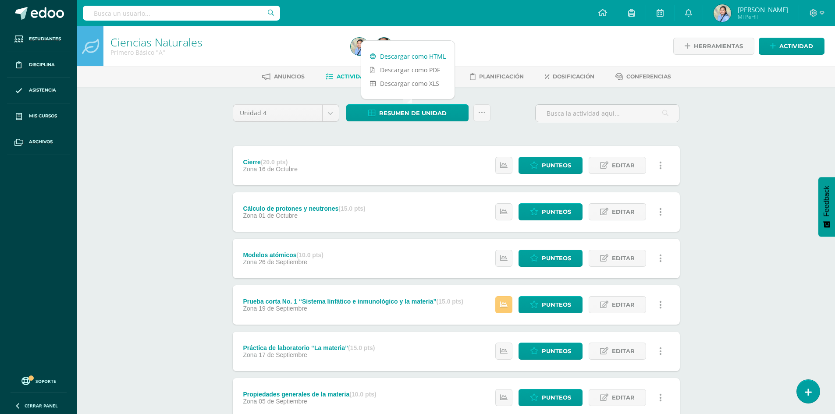
click at [397, 57] on link "Descargar como HTML" at bounding box center [407, 57] width 93 height 14
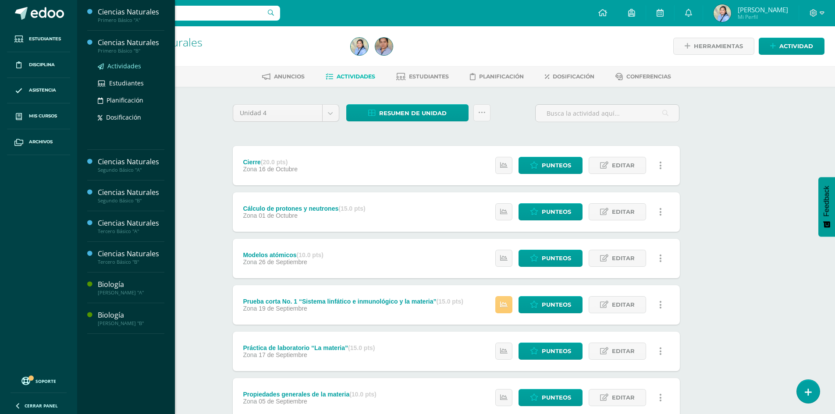
click at [129, 66] on span "Actividades" at bounding box center [124, 66] width 34 height 8
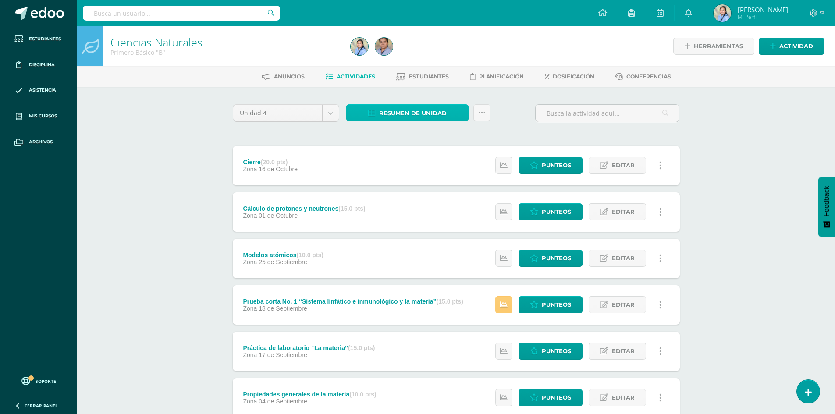
click at [405, 114] on span "Resumen de unidad" at bounding box center [413, 113] width 68 height 16
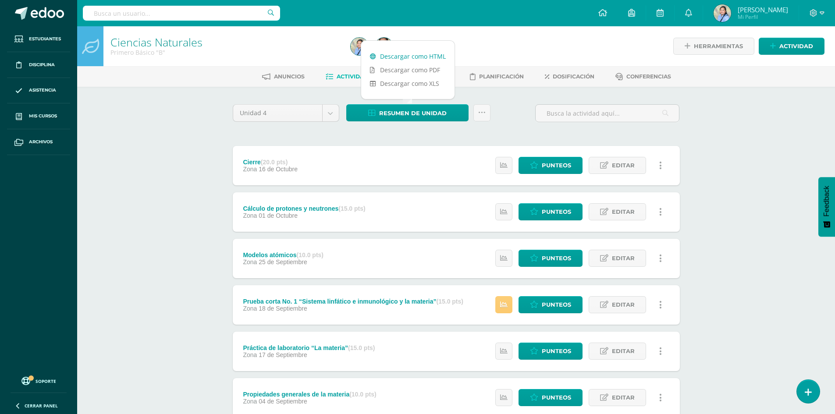
click at [402, 53] on link "Descargar como HTML" at bounding box center [407, 57] width 93 height 14
click at [572, 257] on link "Punteos" at bounding box center [551, 258] width 64 height 17
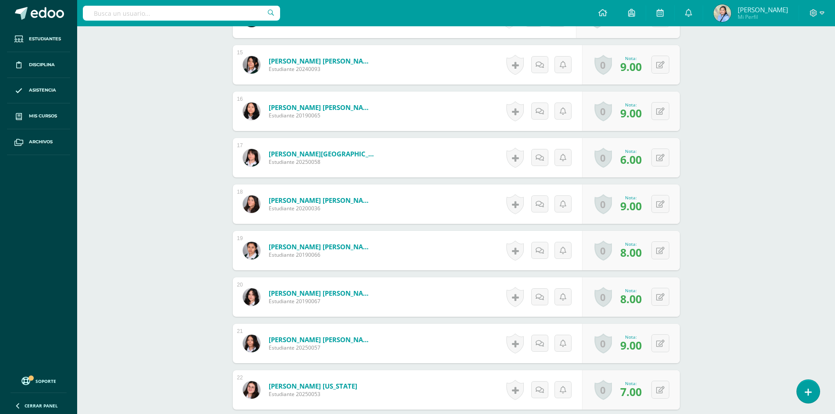
scroll to position [911, 0]
click at [656, 297] on div "0 Logros Logros obtenidos Aún no hay logros agregados Nota: 8.00" at bounding box center [631, 296] width 98 height 39
click at [668, 300] on icon at bounding box center [666, 296] width 9 height 7
type input "10"
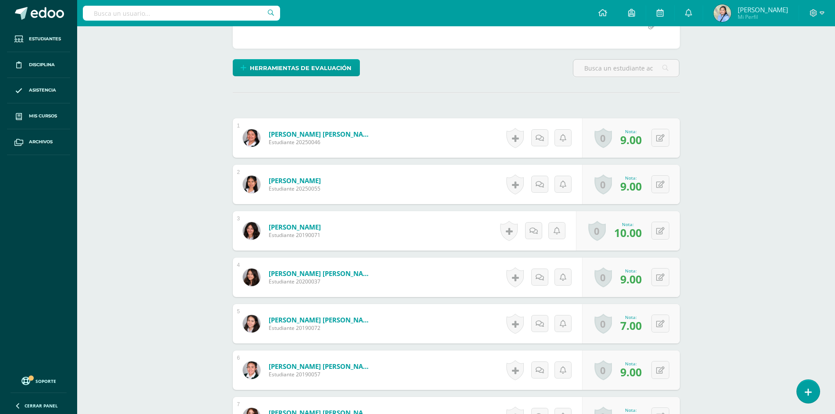
scroll to position [0, 0]
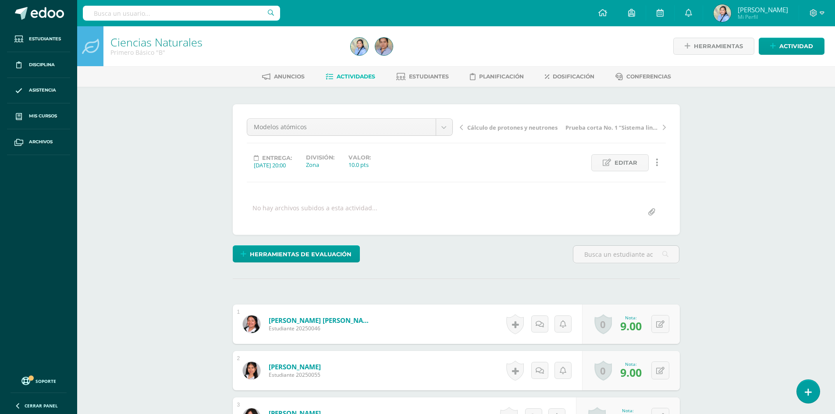
click at [363, 76] on span "Actividades" at bounding box center [356, 76] width 39 height 7
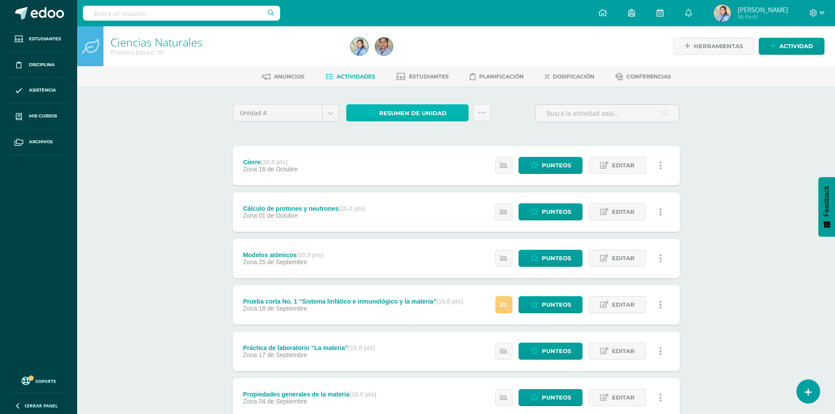
click at [433, 107] on span "Resumen de unidad" at bounding box center [413, 113] width 68 height 16
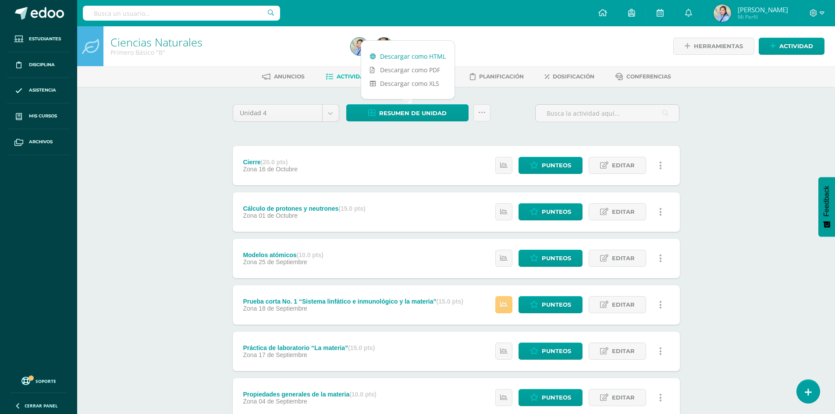
click at [415, 58] on link "Descargar como HTML" at bounding box center [407, 57] width 93 height 14
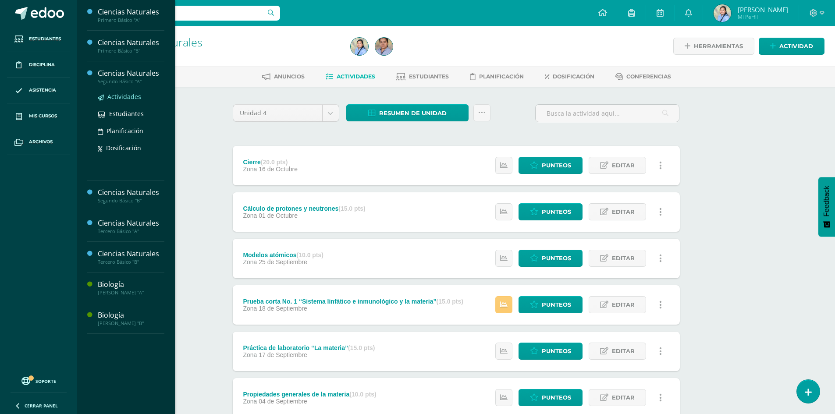
click at [127, 100] on span "Actividades" at bounding box center [124, 97] width 34 height 8
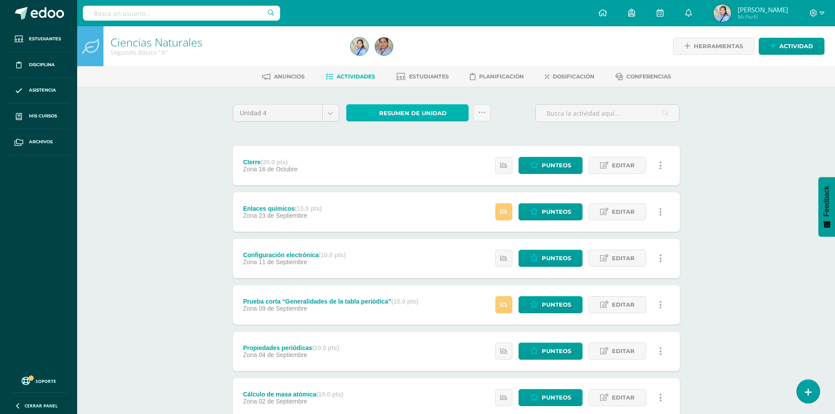
click at [412, 118] on span "Resumen de unidad" at bounding box center [413, 113] width 68 height 16
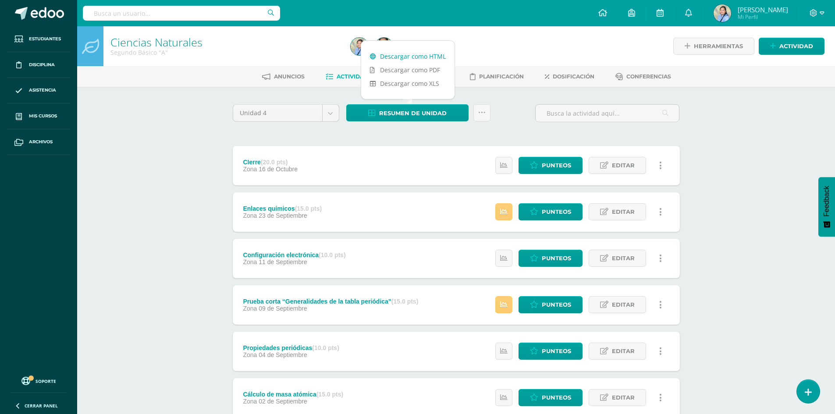
click at [388, 56] on link "Descargar como HTML" at bounding box center [407, 57] width 93 height 14
click at [555, 257] on span "Punteos" at bounding box center [556, 258] width 29 height 16
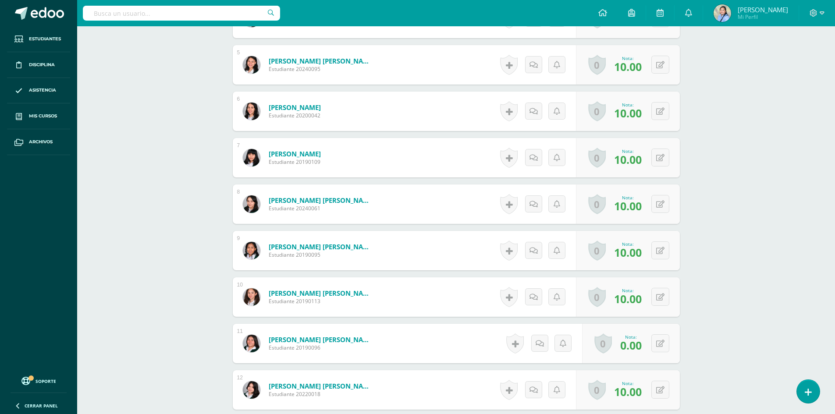
scroll to position [446, 0]
click at [659, 342] on button at bounding box center [666, 343] width 18 height 18
type input "10"
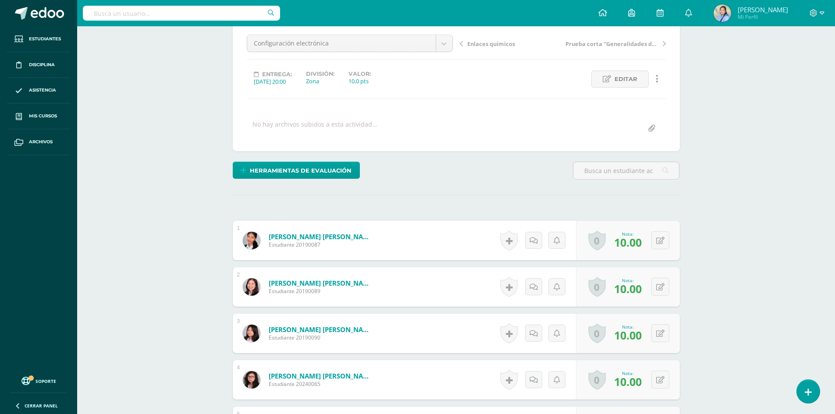
scroll to position [0, 0]
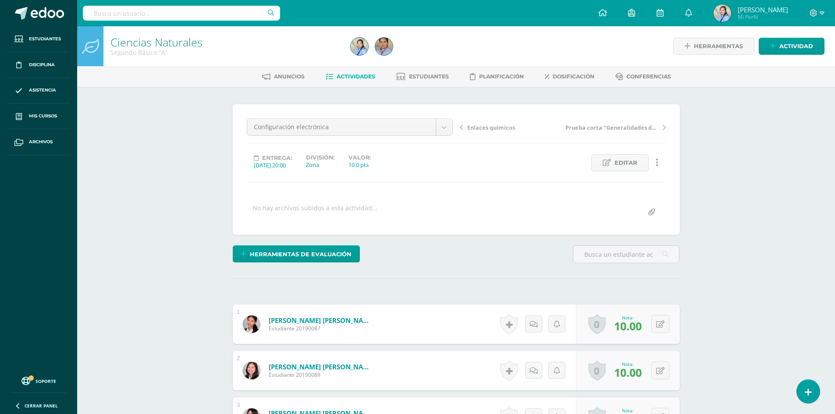
click at [360, 79] on span "Actividades" at bounding box center [356, 76] width 39 height 7
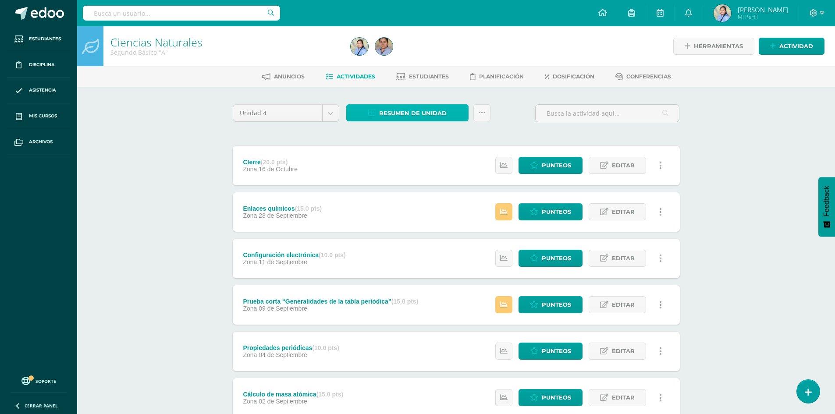
click at [407, 120] on span "Resumen de unidad" at bounding box center [413, 113] width 68 height 16
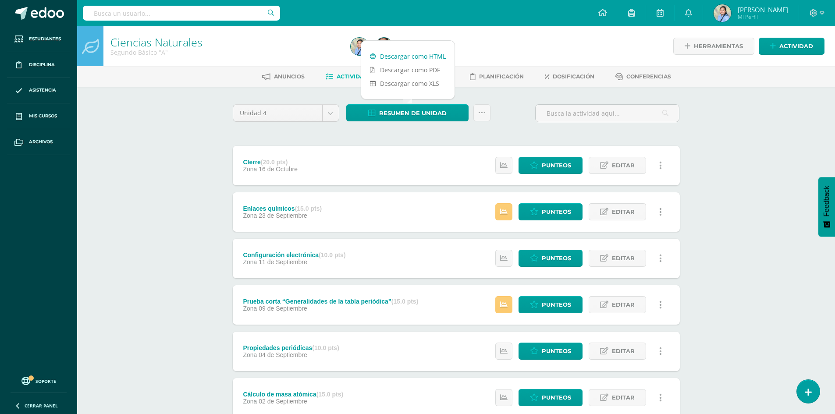
click at [439, 54] on link "Descargar como HTML" at bounding box center [407, 57] width 93 height 14
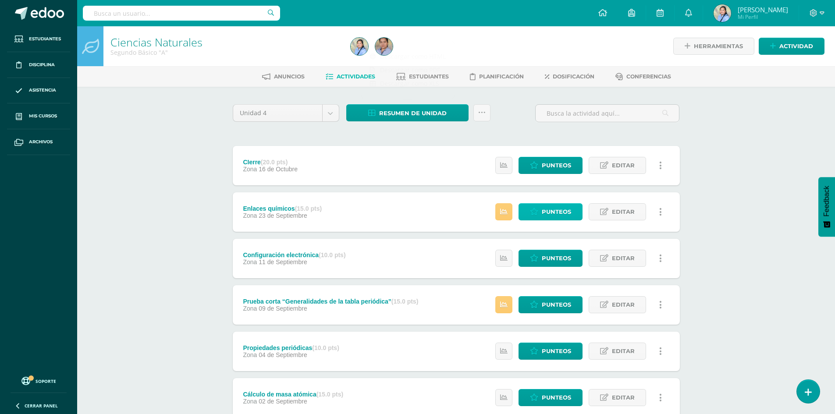
click at [545, 207] on span "Punteos" at bounding box center [556, 212] width 29 height 16
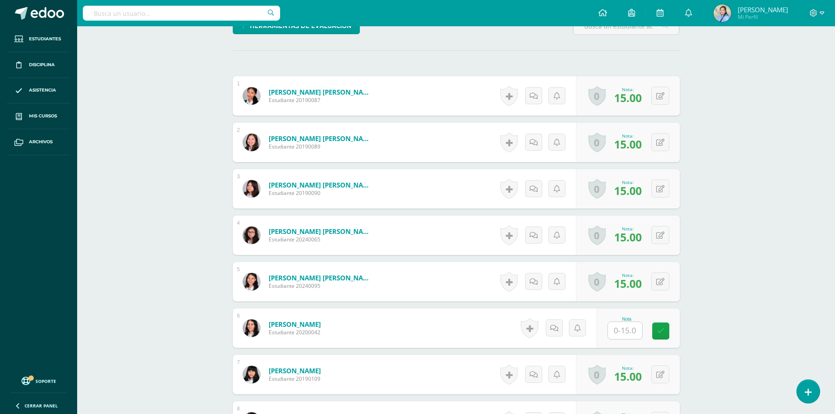
scroll to position [229, 0]
click at [627, 330] on input "text" at bounding box center [630, 331] width 35 height 18
type input "8"
click at [666, 330] on icon at bounding box center [667, 330] width 8 height 7
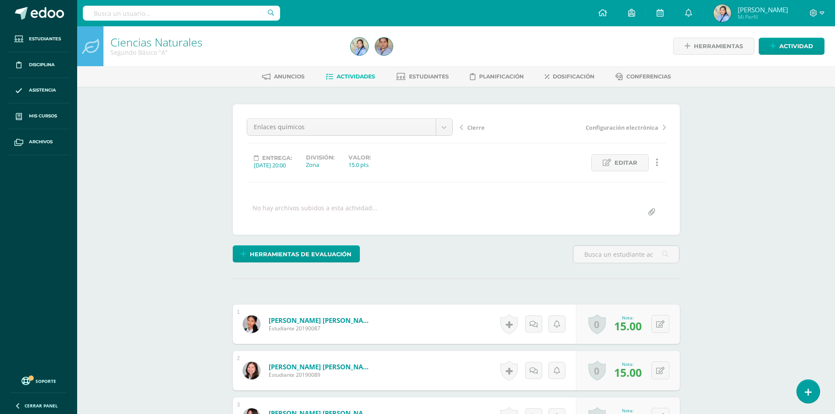
click at [359, 77] on span "Actividades" at bounding box center [356, 76] width 39 height 7
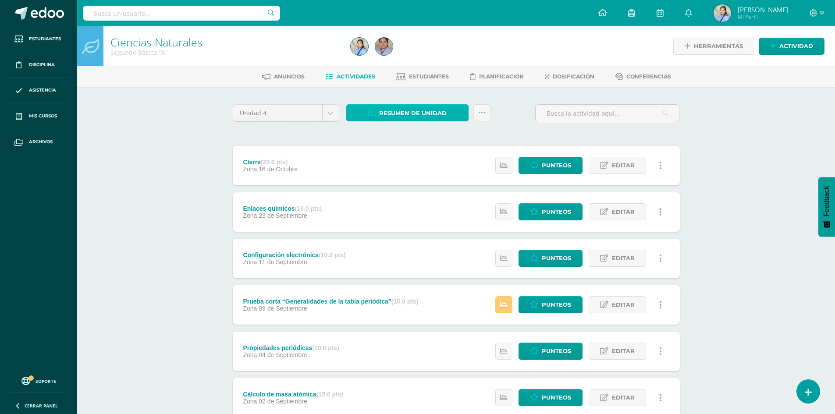
click at [416, 117] on span "Resumen de unidad" at bounding box center [413, 113] width 68 height 16
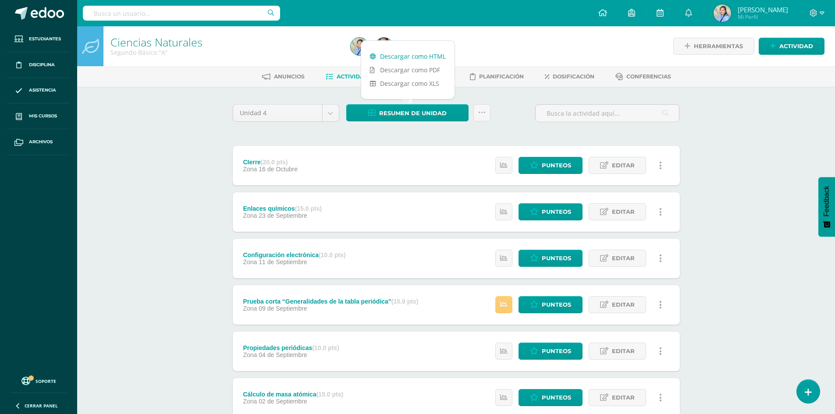
click at [409, 53] on link "Descargar como HTML" at bounding box center [407, 57] width 93 height 14
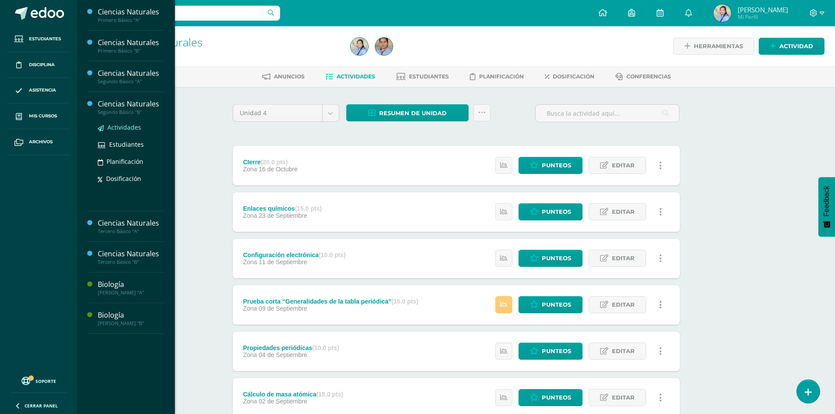
click at [128, 129] on span "Actividades" at bounding box center [124, 127] width 34 height 8
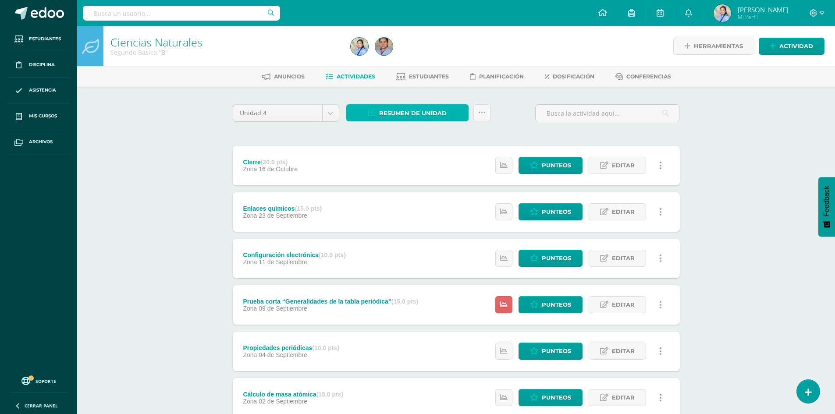
click at [407, 114] on span "Resumen de unidad" at bounding box center [413, 113] width 68 height 16
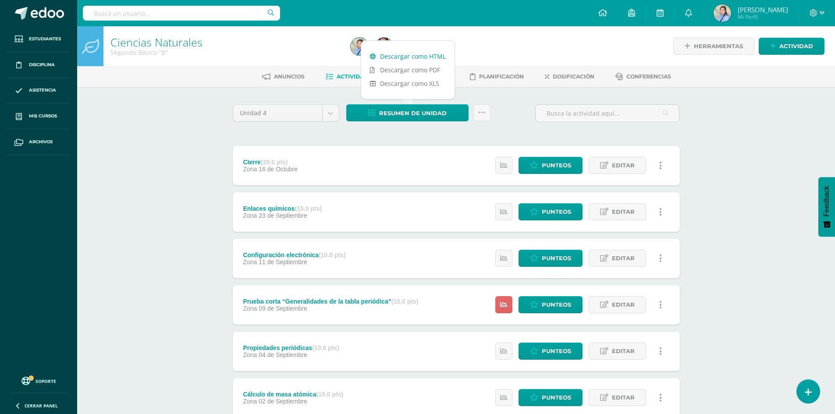
click at [394, 55] on link "Descargar como HTML" at bounding box center [407, 57] width 93 height 14
click at [559, 260] on span "Punteos" at bounding box center [556, 258] width 29 height 16
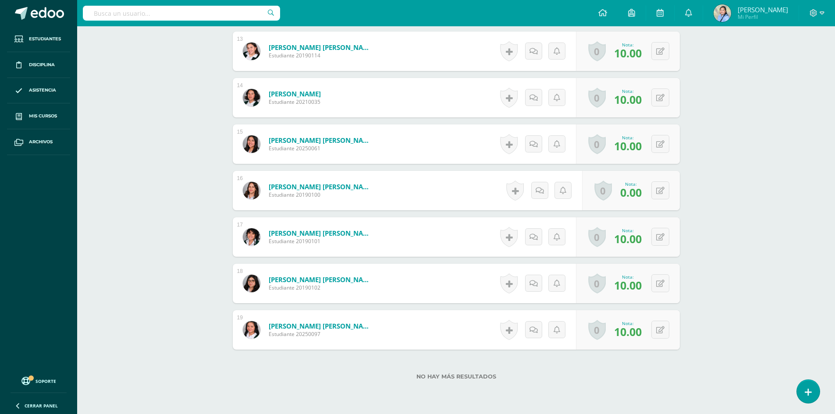
scroll to position [825, 0]
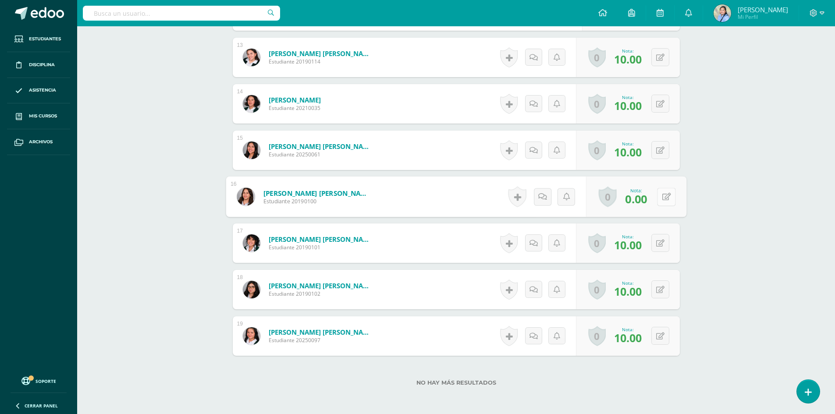
click at [658, 197] on button at bounding box center [666, 197] width 18 height 18
type input "10"
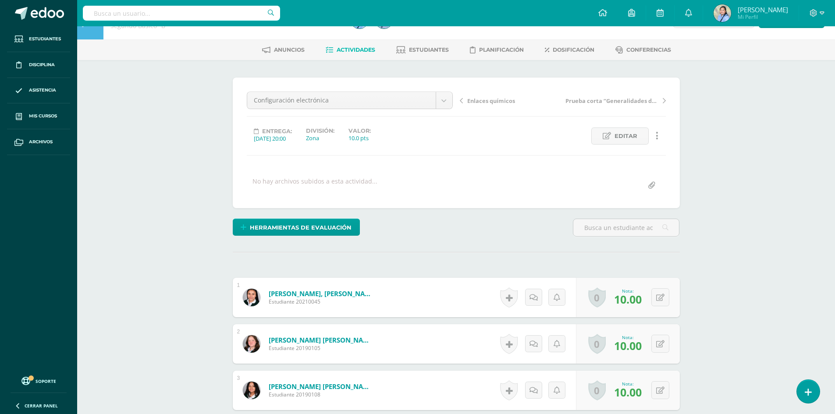
scroll to position [0, 0]
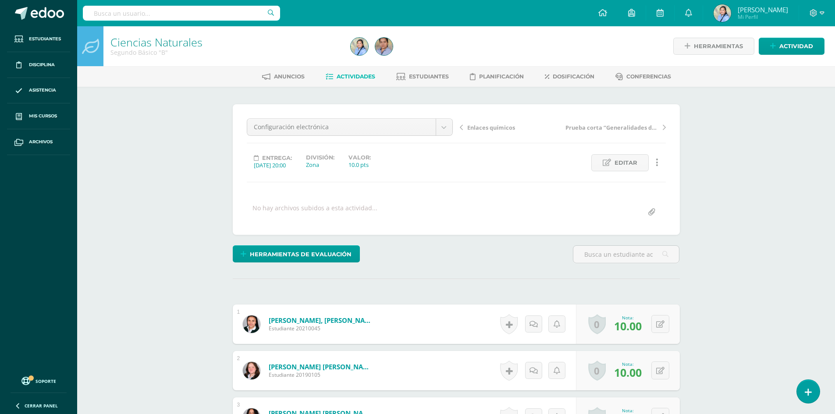
click at [343, 79] on span "Actividades" at bounding box center [356, 76] width 39 height 7
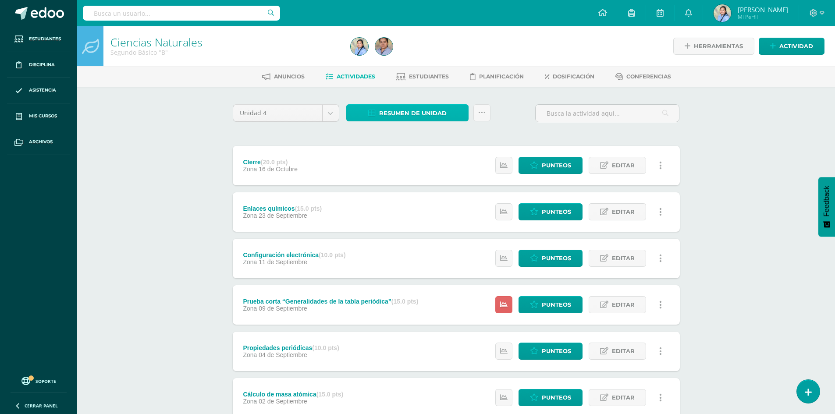
click at [402, 111] on span "Resumen de unidad" at bounding box center [413, 113] width 68 height 16
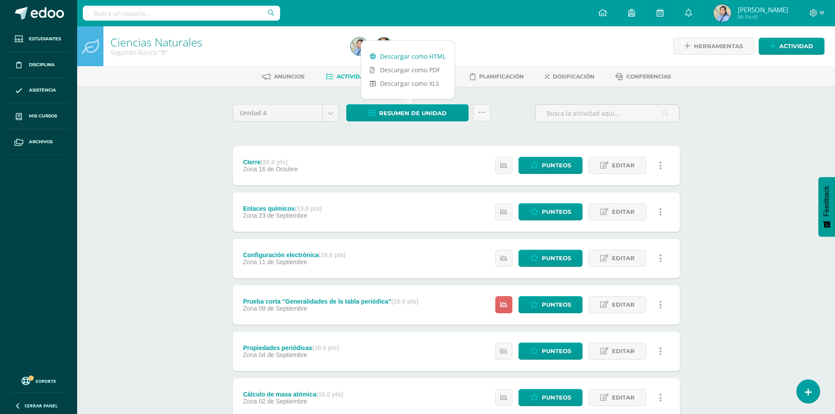
click at [399, 55] on link "Descargar como HTML" at bounding box center [407, 57] width 93 height 14
click at [553, 163] on span "Punteos" at bounding box center [556, 165] width 29 height 16
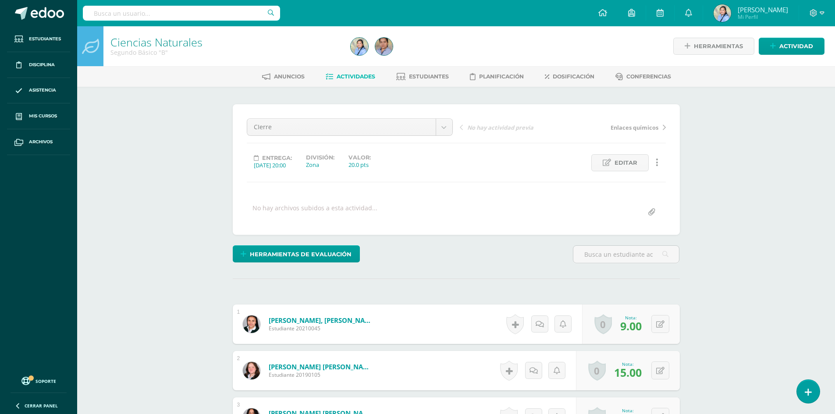
scroll to position [0, 0]
click at [661, 371] on button at bounding box center [666, 370] width 18 height 18
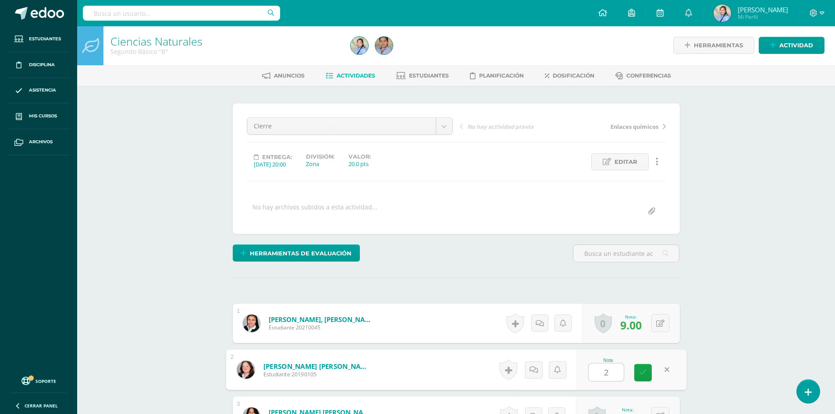
type input "20"
click at [642, 372] on icon at bounding box center [643, 372] width 8 height 7
click at [348, 75] on span "Actividades" at bounding box center [356, 75] width 39 height 7
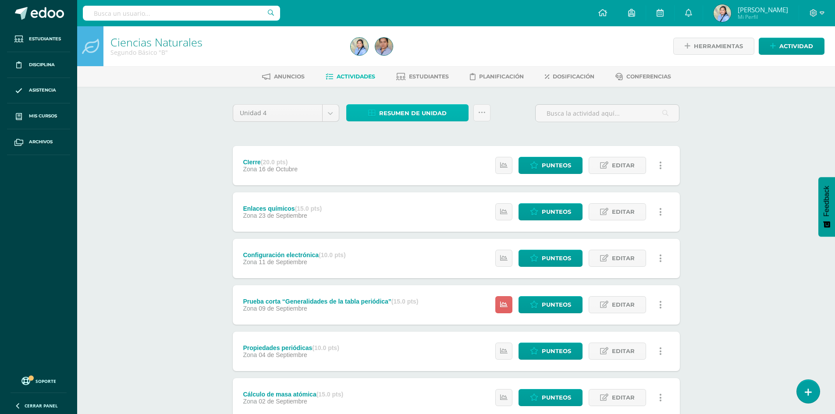
click at [424, 110] on span "Resumen de unidad" at bounding box center [413, 113] width 68 height 16
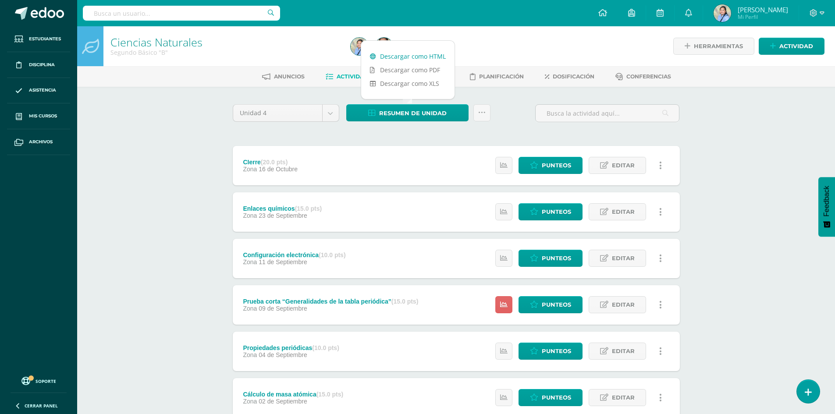
click at [420, 55] on link "Descargar como HTML" at bounding box center [407, 57] width 93 height 14
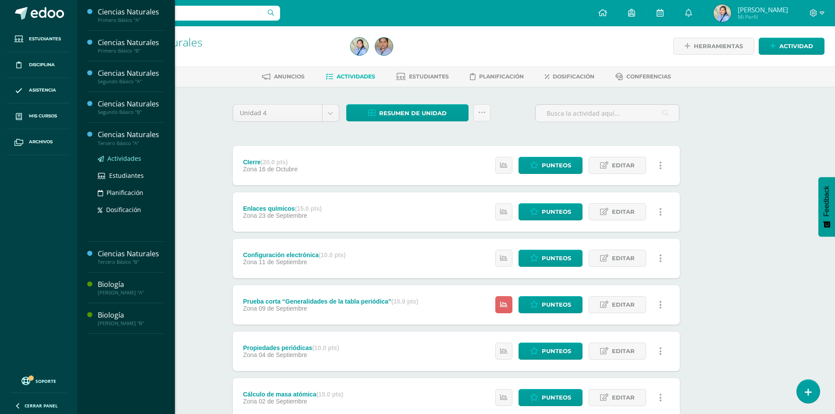
click at [136, 156] on span "Actividades" at bounding box center [124, 158] width 34 height 8
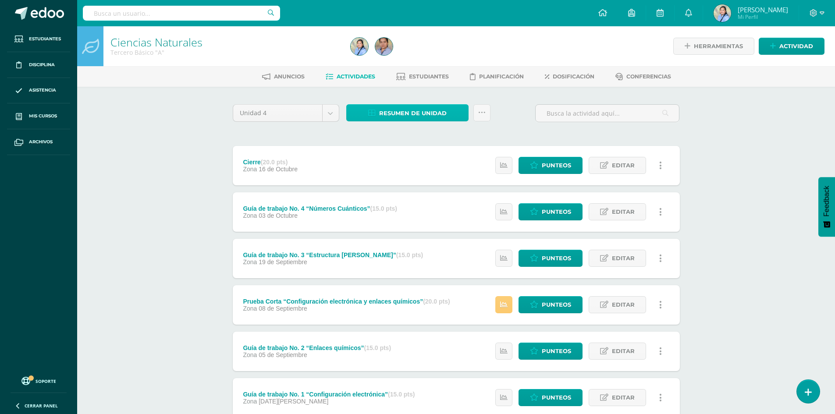
click at [428, 115] on span "Resumen de unidad" at bounding box center [413, 113] width 68 height 16
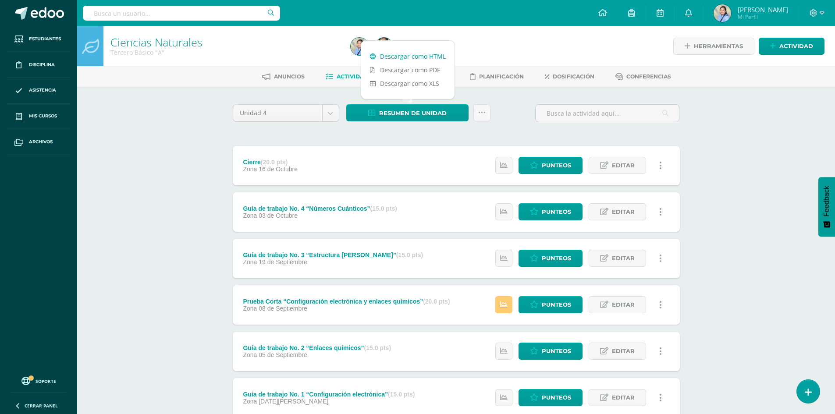
click at [396, 54] on link "Descargar como HTML" at bounding box center [407, 57] width 93 height 14
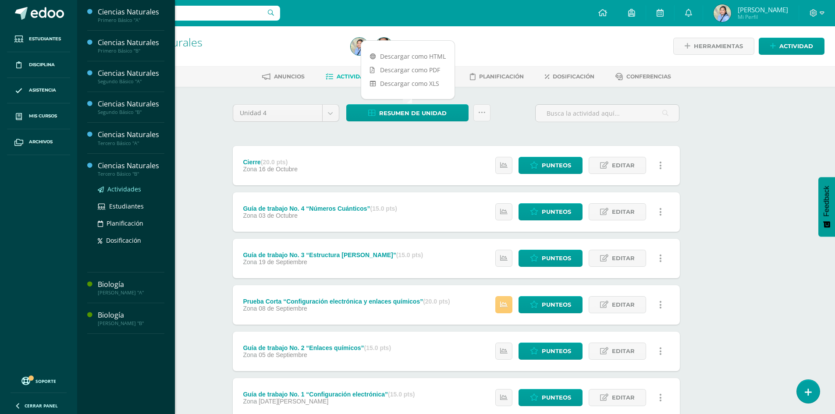
click at [125, 190] on span "Actividades" at bounding box center [124, 189] width 34 height 8
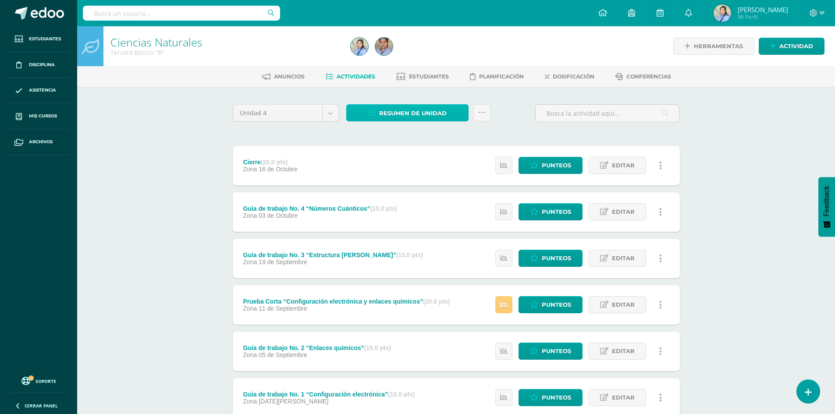
click at [420, 112] on span "Resumen de unidad" at bounding box center [413, 113] width 68 height 16
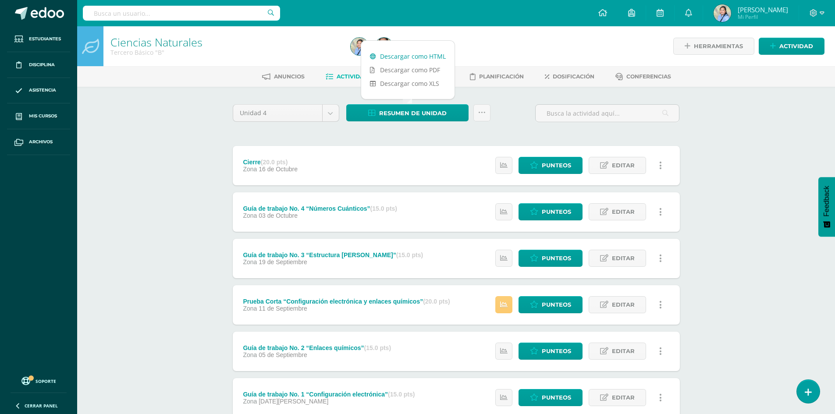
click at [416, 59] on link "Descargar como HTML" at bounding box center [407, 57] width 93 height 14
click at [532, 49] on div at bounding box center [469, 46] width 244 height 40
click at [816, 14] on icon at bounding box center [814, 13] width 8 height 8
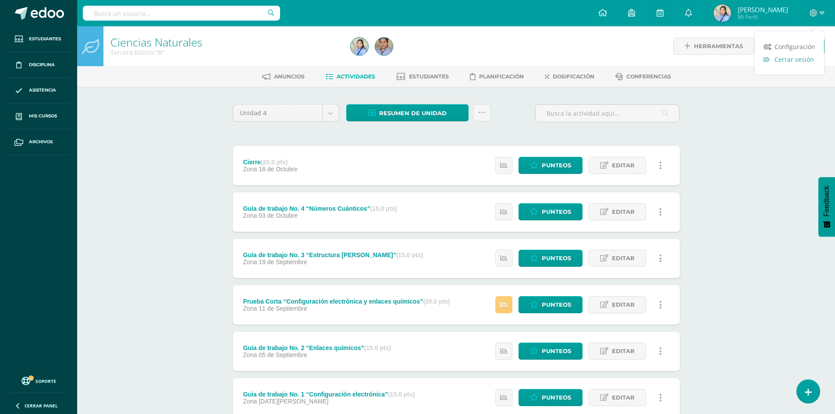
click at [784, 61] on span "Cerrar sesión" at bounding box center [794, 59] width 39 height 8
